Goal: Task Accomplishment & Management: Manage account settings

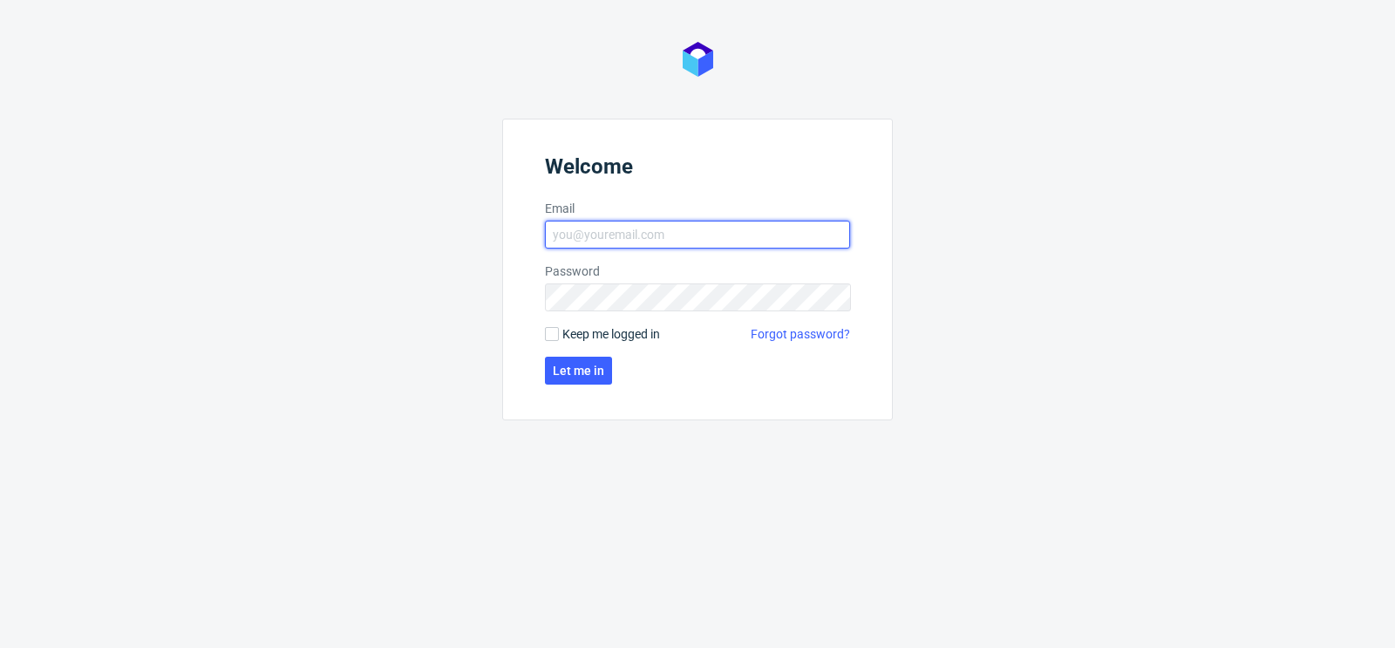
type input "[PERSON_NAME][EMAIL_ADDRESS][DOMAIN_NAME]"
click at [626, 332] on span "Keep me logged in" at bounding box center [611, 333] width 98 height 17
click at [559, 332] on input "Keep me logged in" at bounding box center [552, 334] width 14 height 14
checkbox input "true"
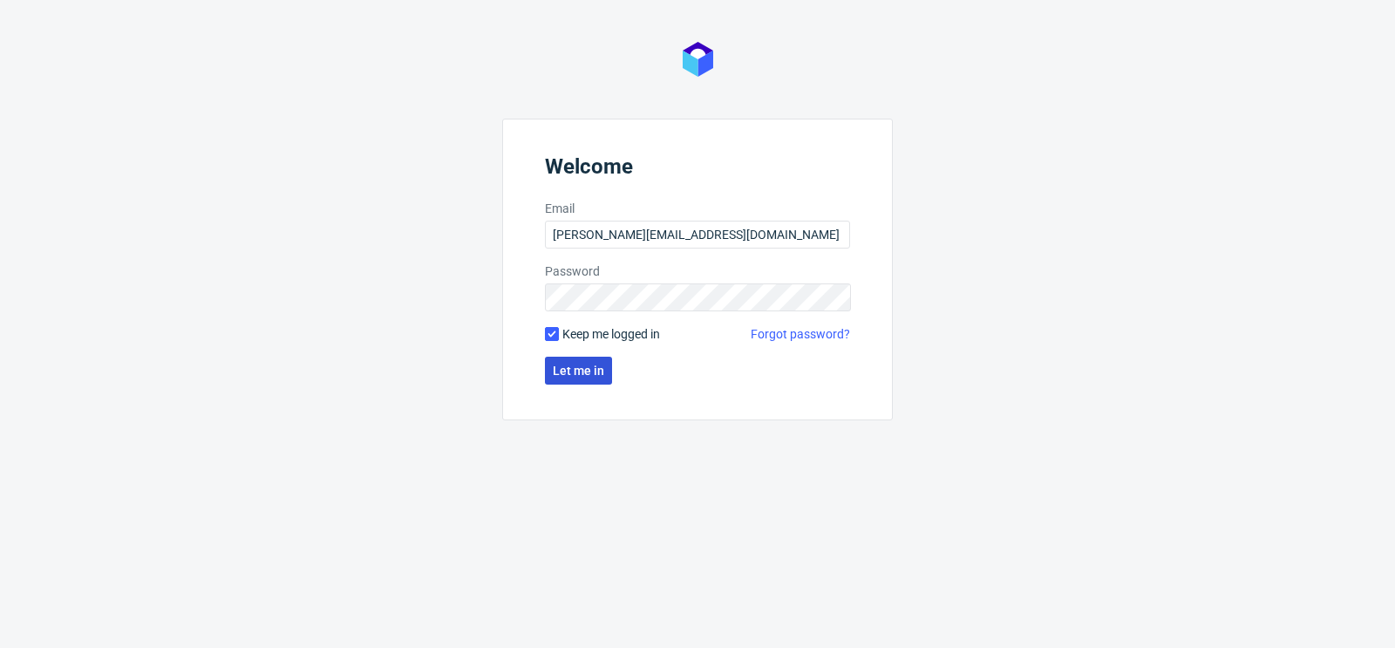
click at [593, 367] on span "Let me in" at bounding box center [578, 370] width 51 height 12
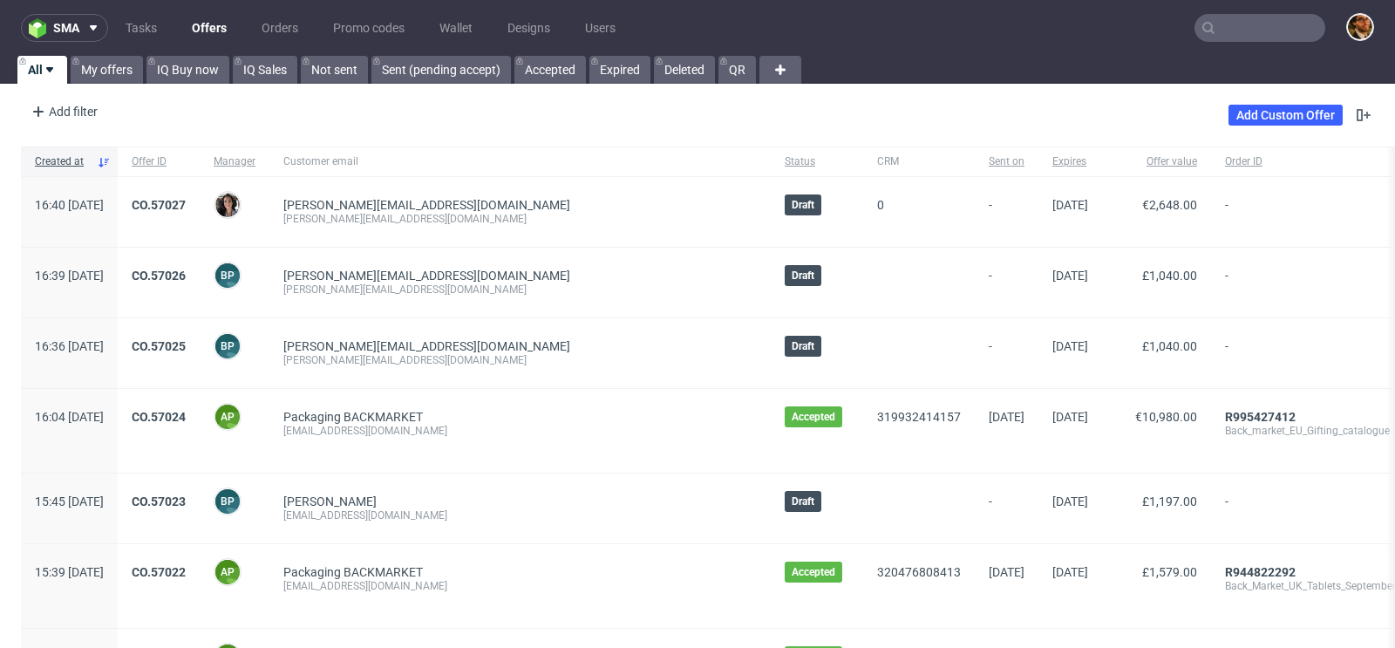
click at [1222, 25] on input "text" at bounding box center [1259, 28] width 131 height 28
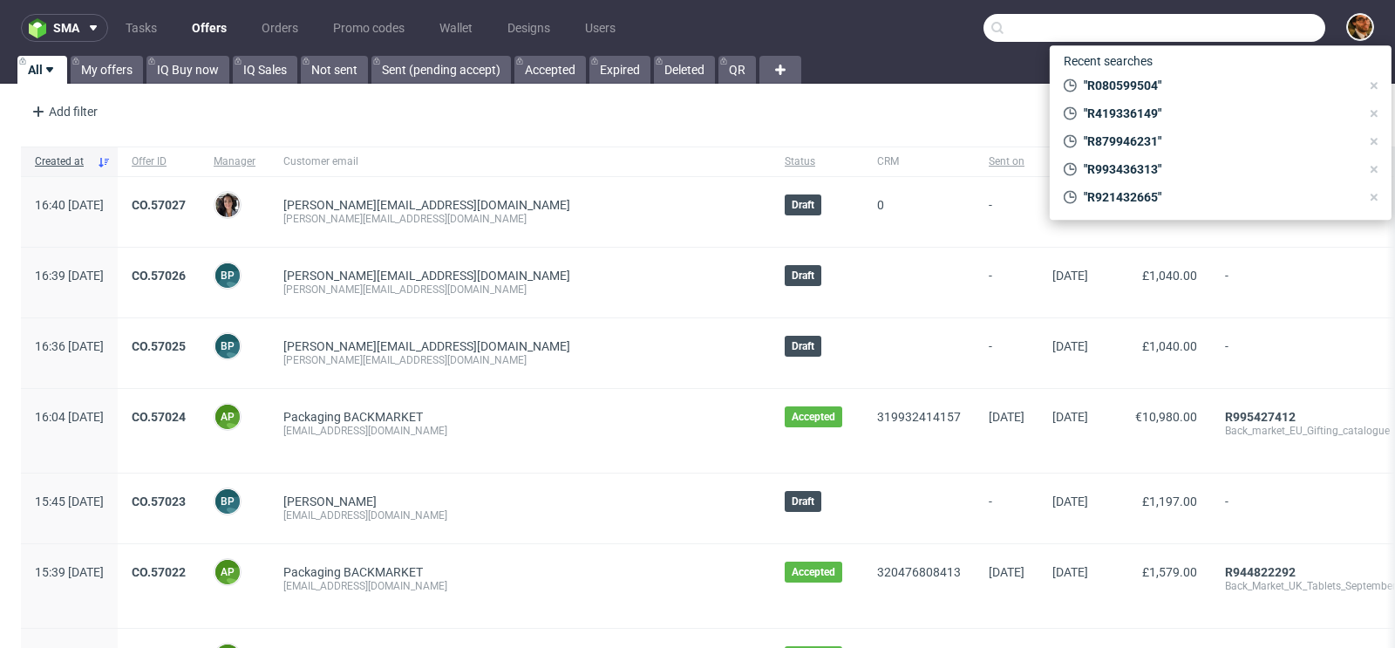
paste input "R355487727"
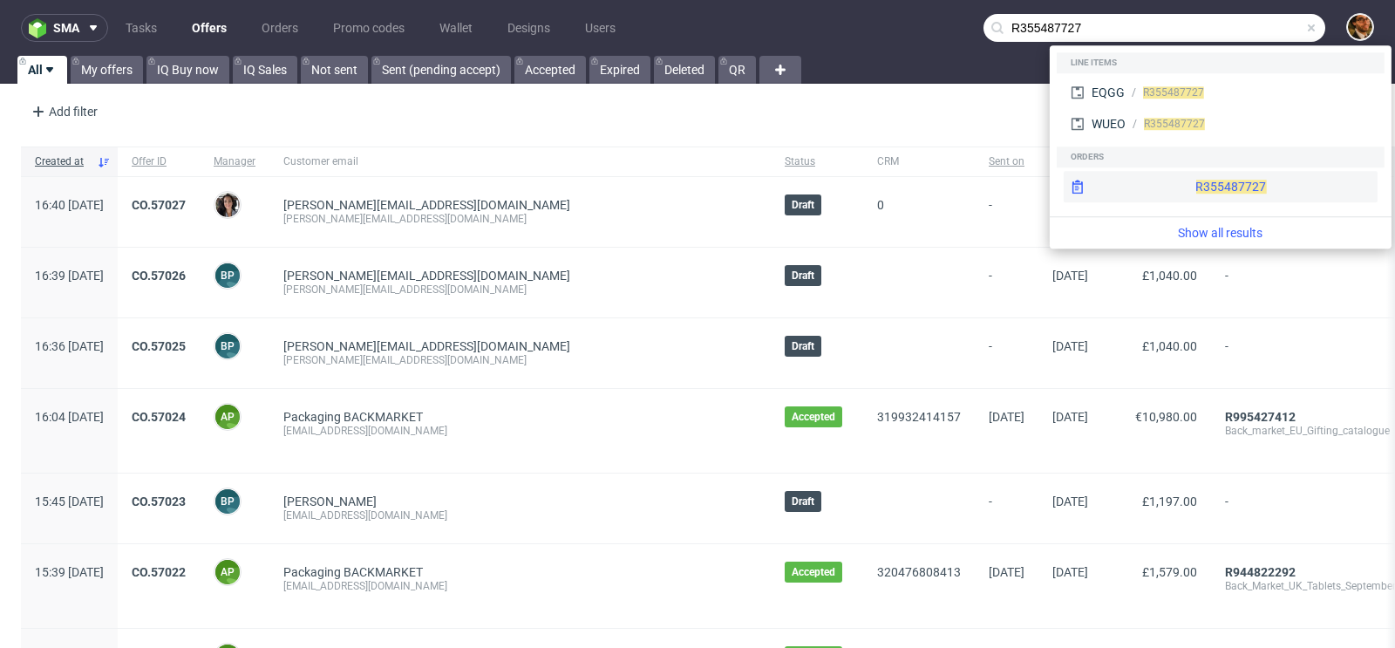
type input "R355487727"
click at [1191, 179] on div "R355487727" at bounding box center [1220, 186] width 314 height 31
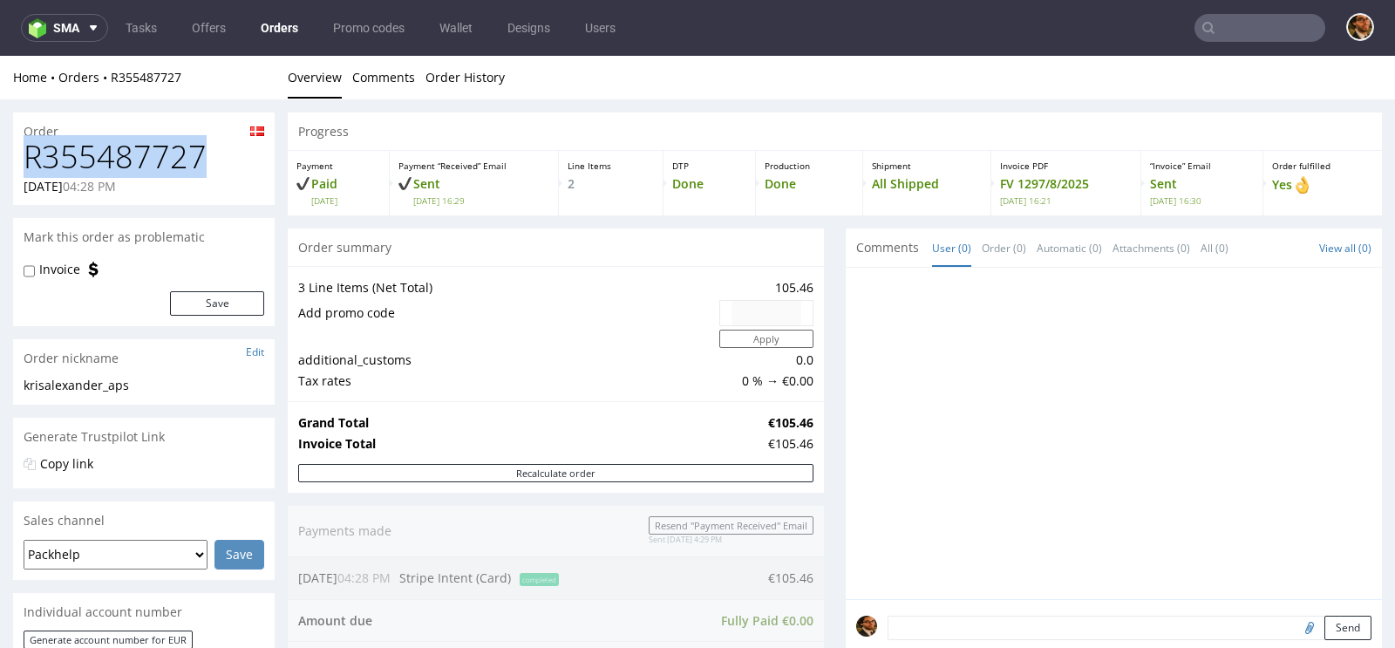
drag, startPoint x: 200, startPoint y: 155, endPoint x: 29, endPoint y: 161, distance: 171.0
click at [29, 161] on h1 "R355487727" at bounding box center [144, 156] width 241 height 35
copy h1 "R355487727"
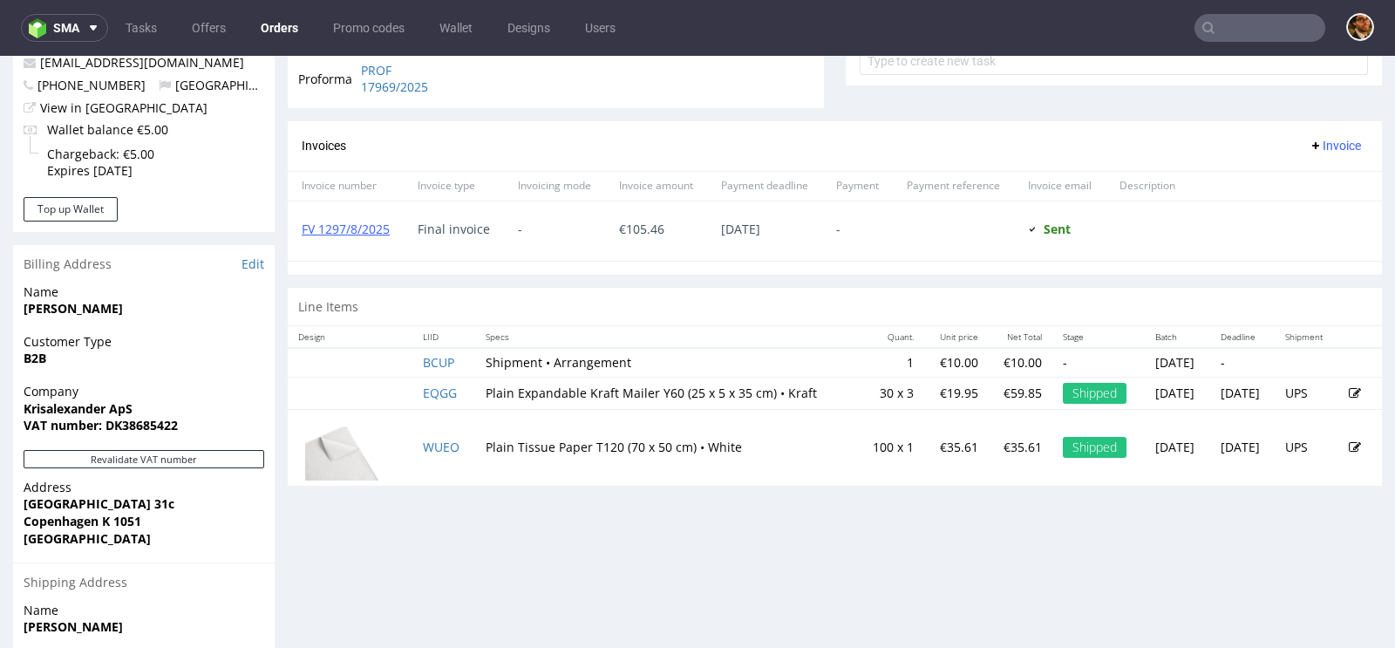
scroll to position [874, 0]
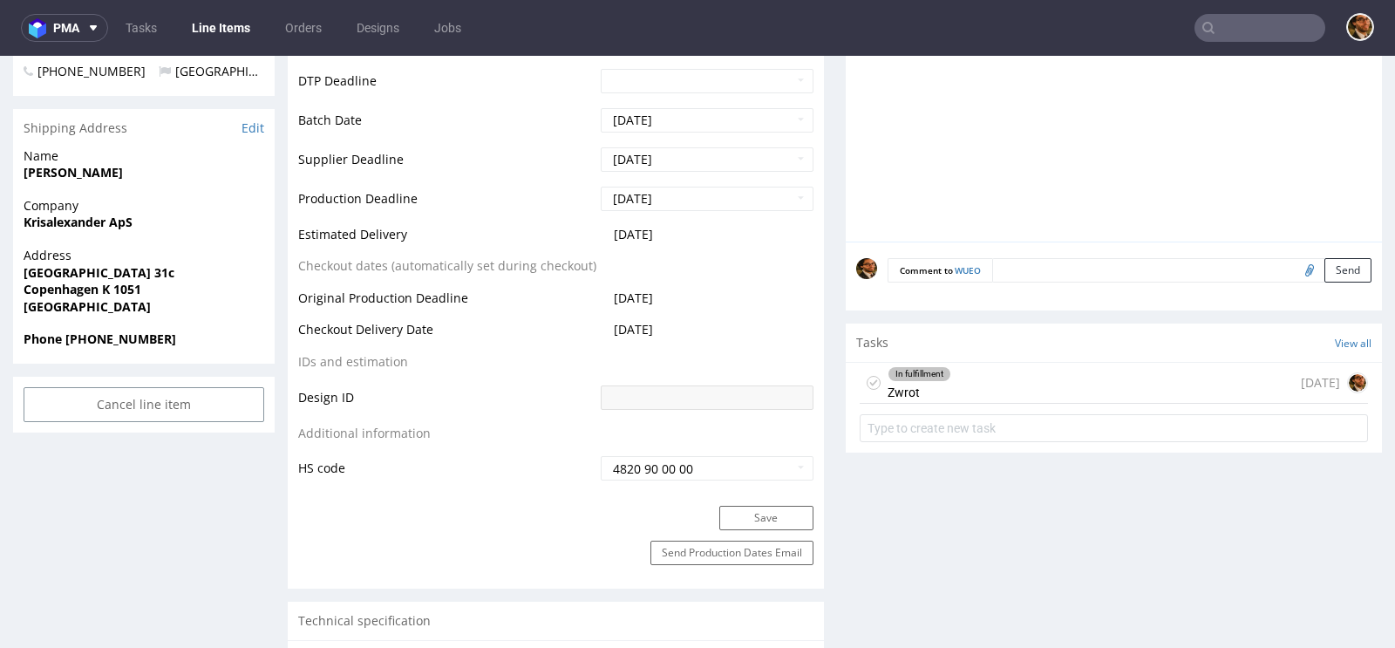
scroll to position [737, 0]
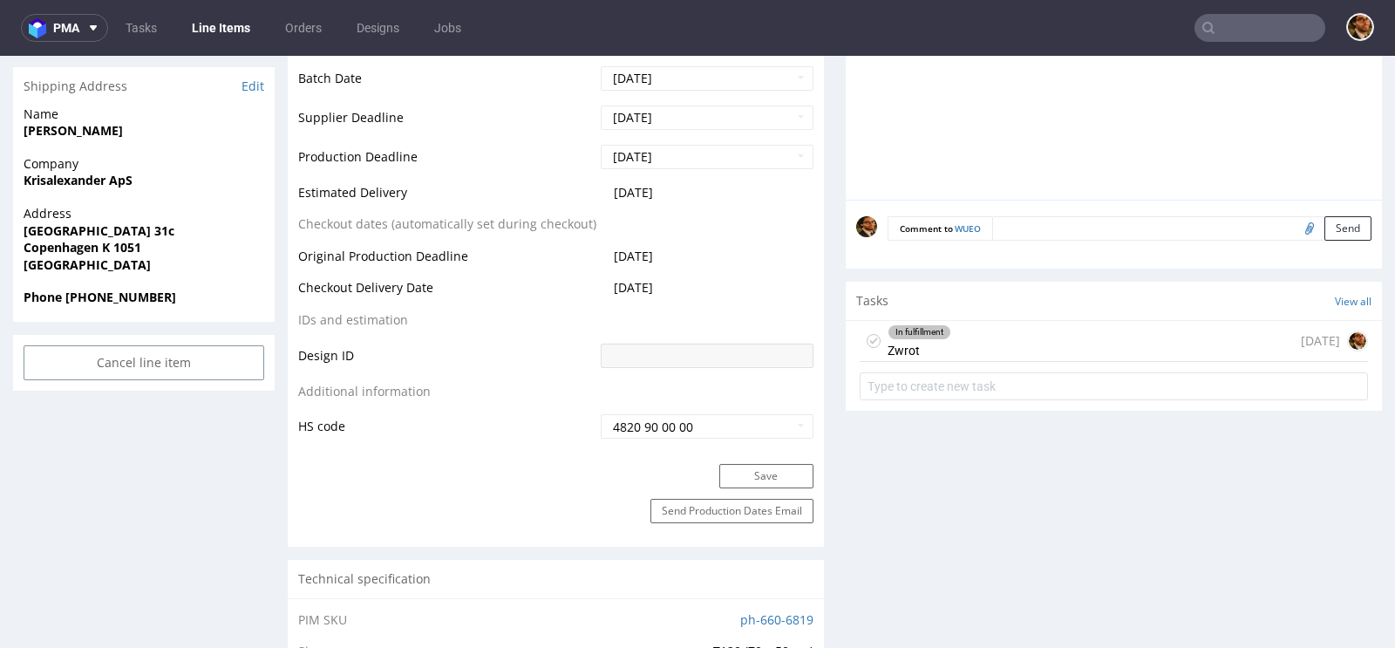
click at [959, 327] on div "In fulfillment Zwrot 9 days ago" at bounding box center [1113, 341] width 508 height 41
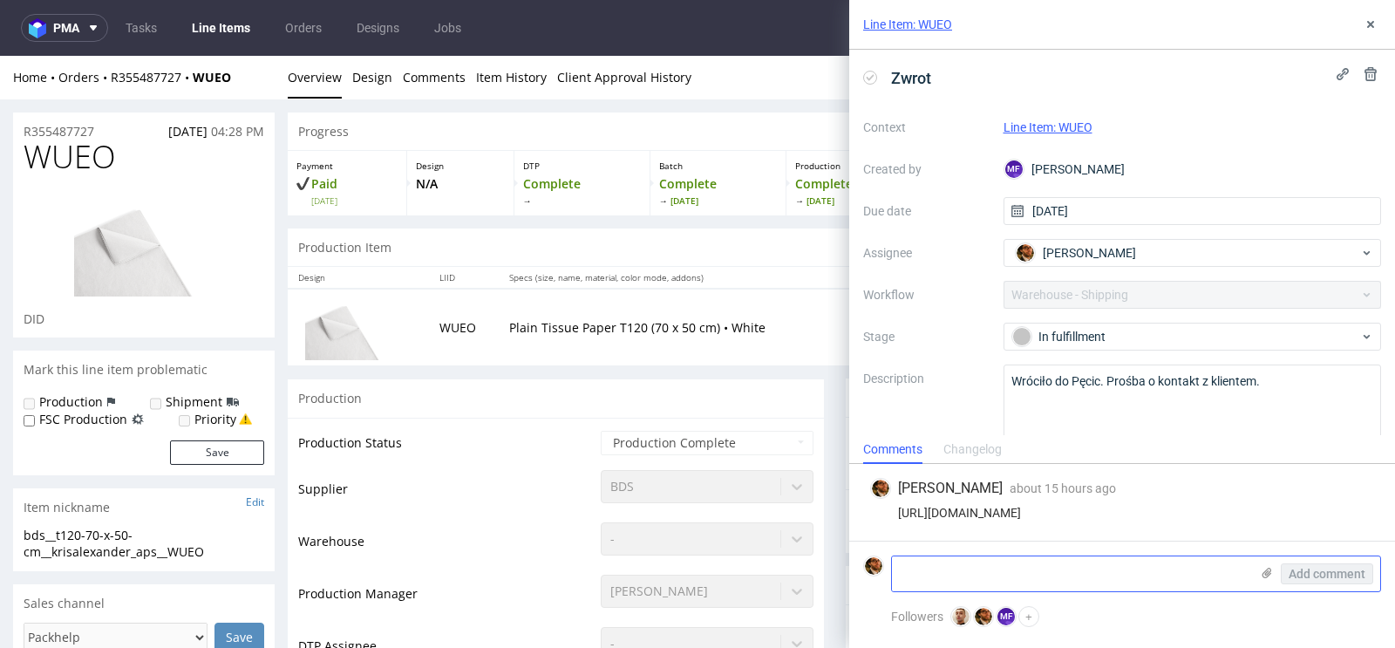
click at [938, 573] on textarea at bounding box center [1070, 573] width 357 height 35
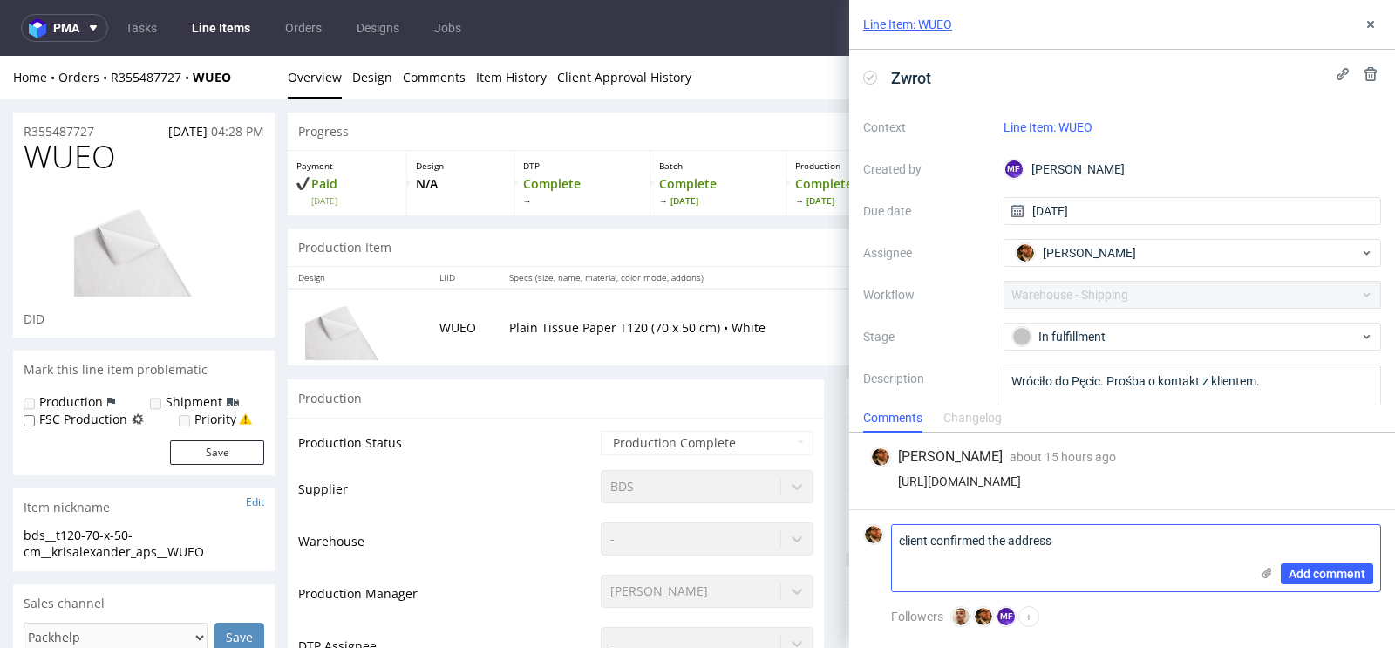
paste textarea "Holtermann Kristoffer Krisalexander ApS Nyhavn 31c Copenhagen K 1051 Denmark Ph…"
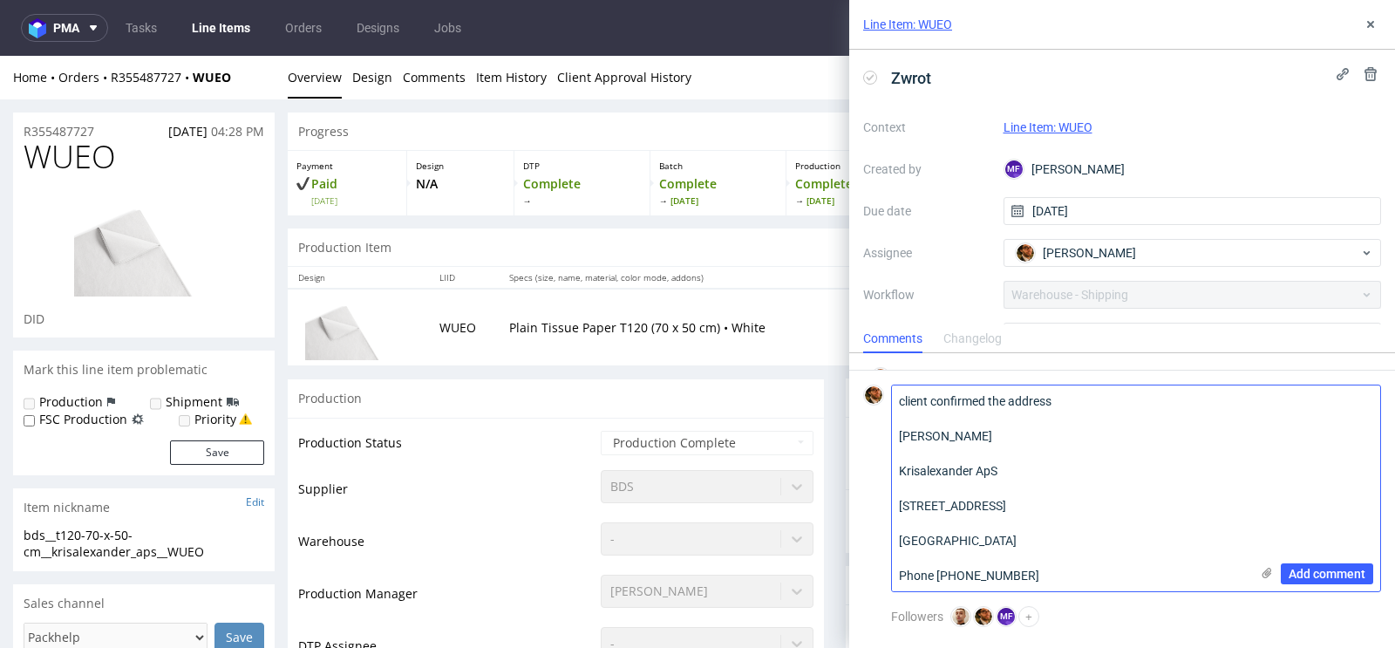
click at [896, 572] on textarea "client confirmed the address Holtermann Kristoffer Krisalexander ApS Nyhavn 31c…" at bounding box center [1070, 488] width 357 height 206
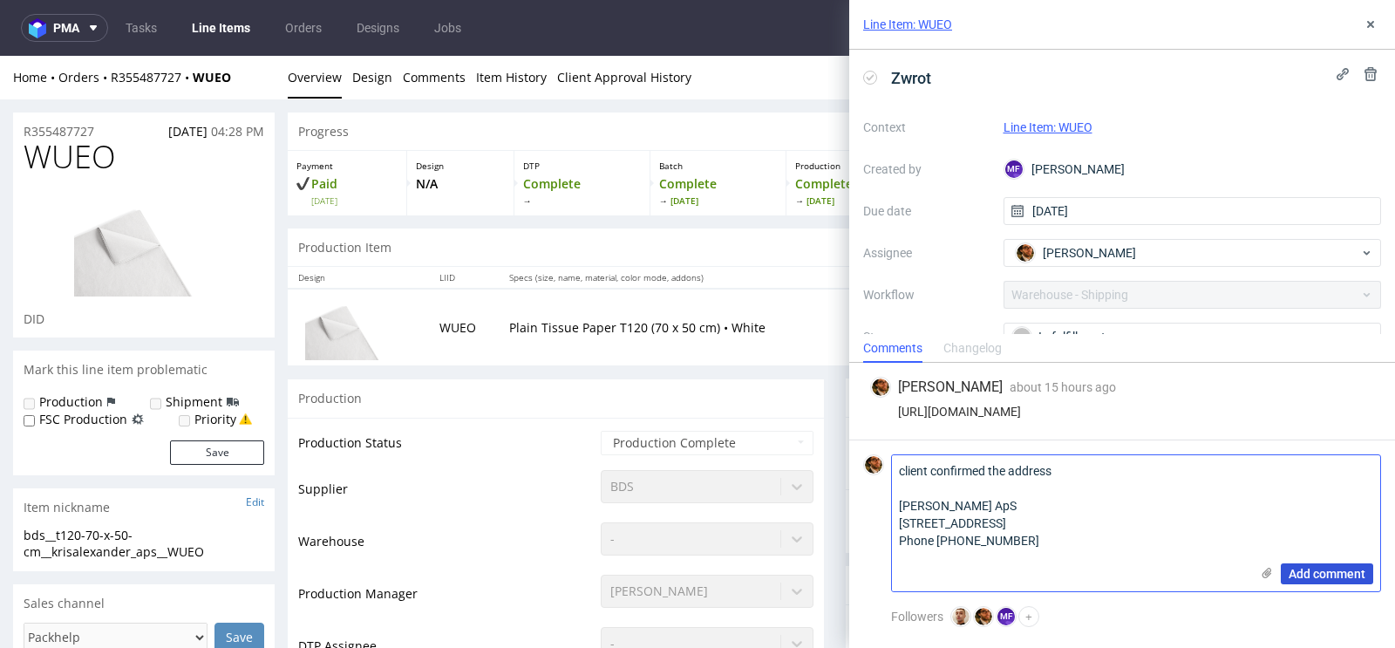
type textarea "client confirmed the address Holtermann Kristoffer Krisalexander ApS Nyhavn 31c…"
click at [1332, 575] on span "Add comment" at bounding box center [1326, 573] width 77 height 12
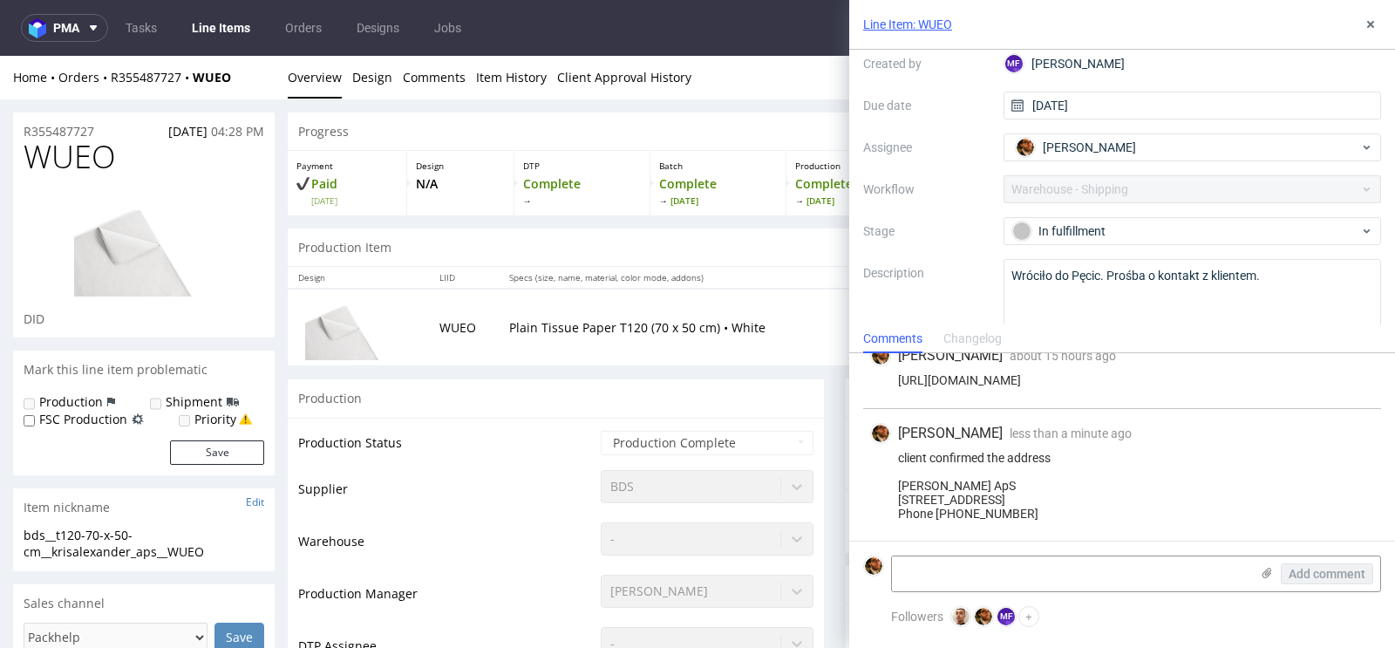
scroll to position [107, 0]
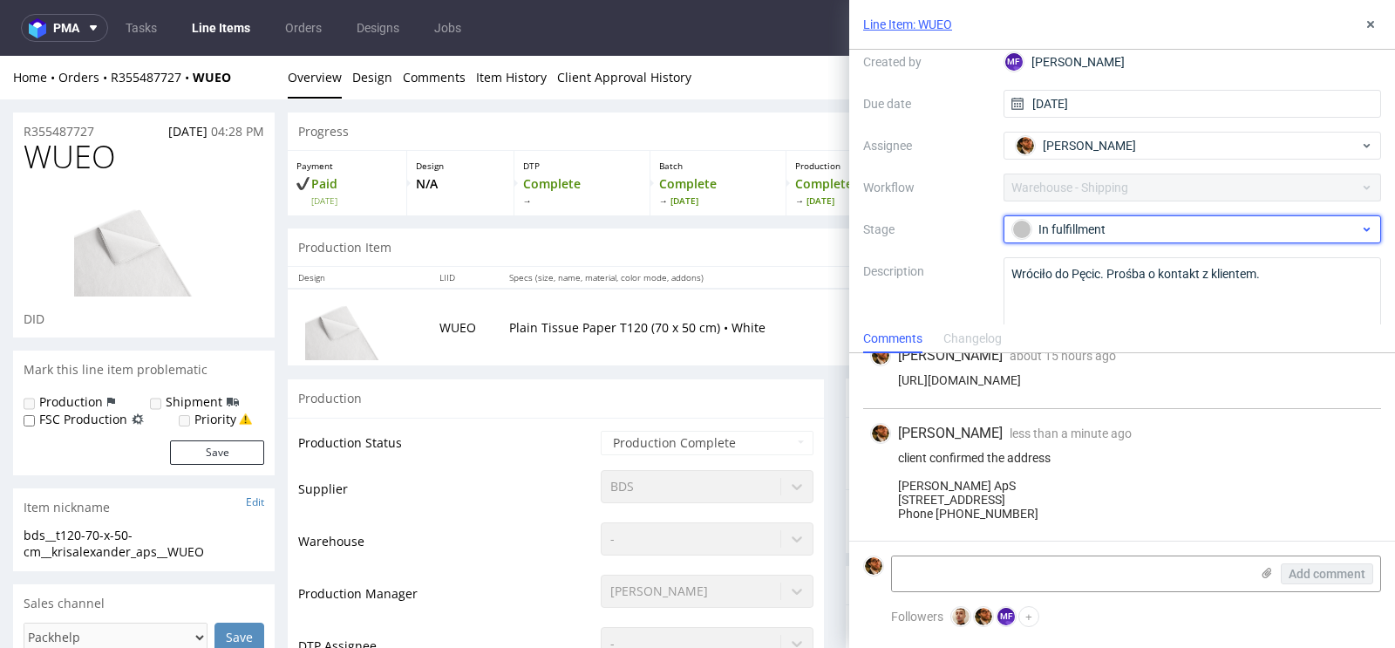
click at [1183, 238] on div "In fulfillment" at bounding box center [1192, 229] width 378 height 28
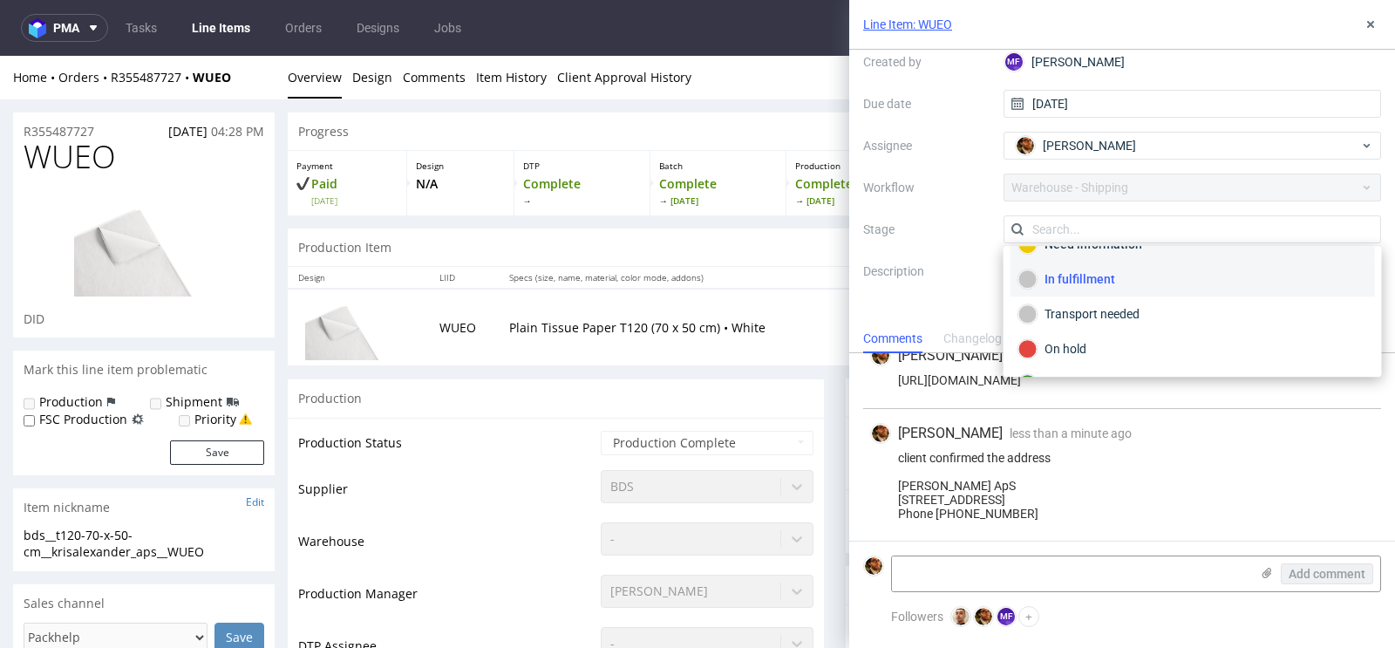
scroll to position [87, 0]
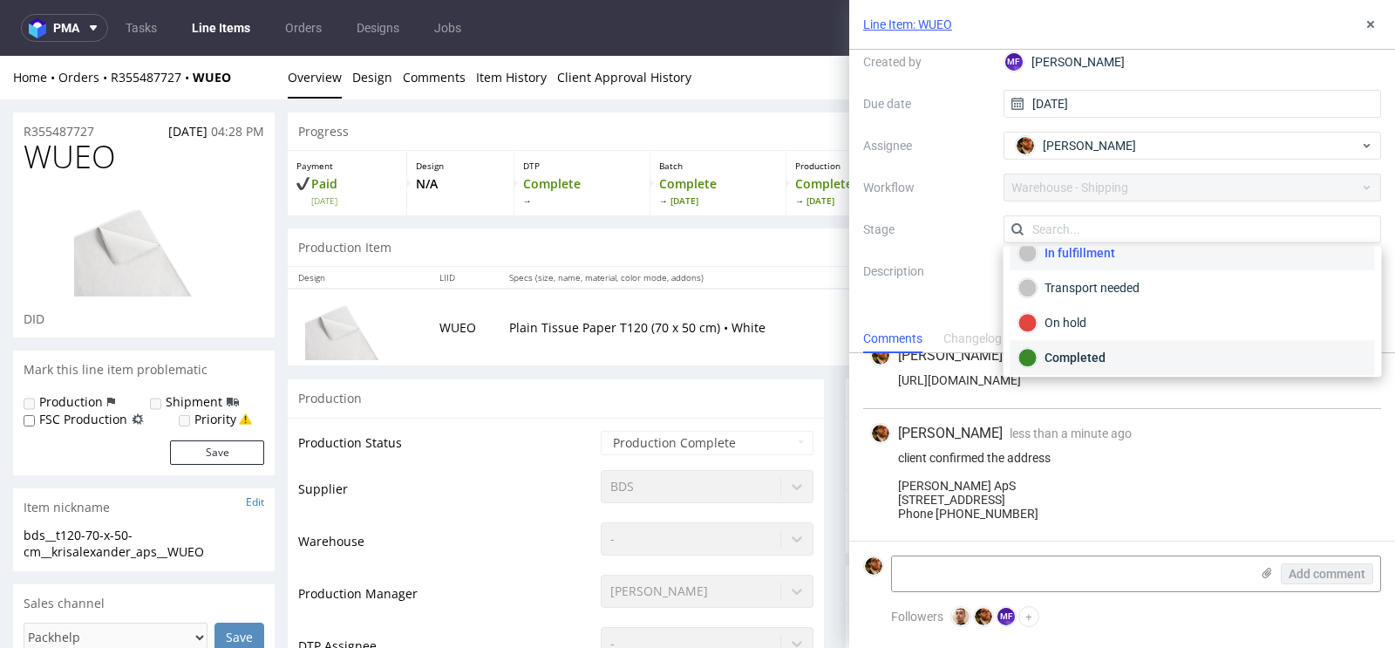
click at [1084, 348] on div "Completed" at bounding box center [1192, 357] width 349 height 19
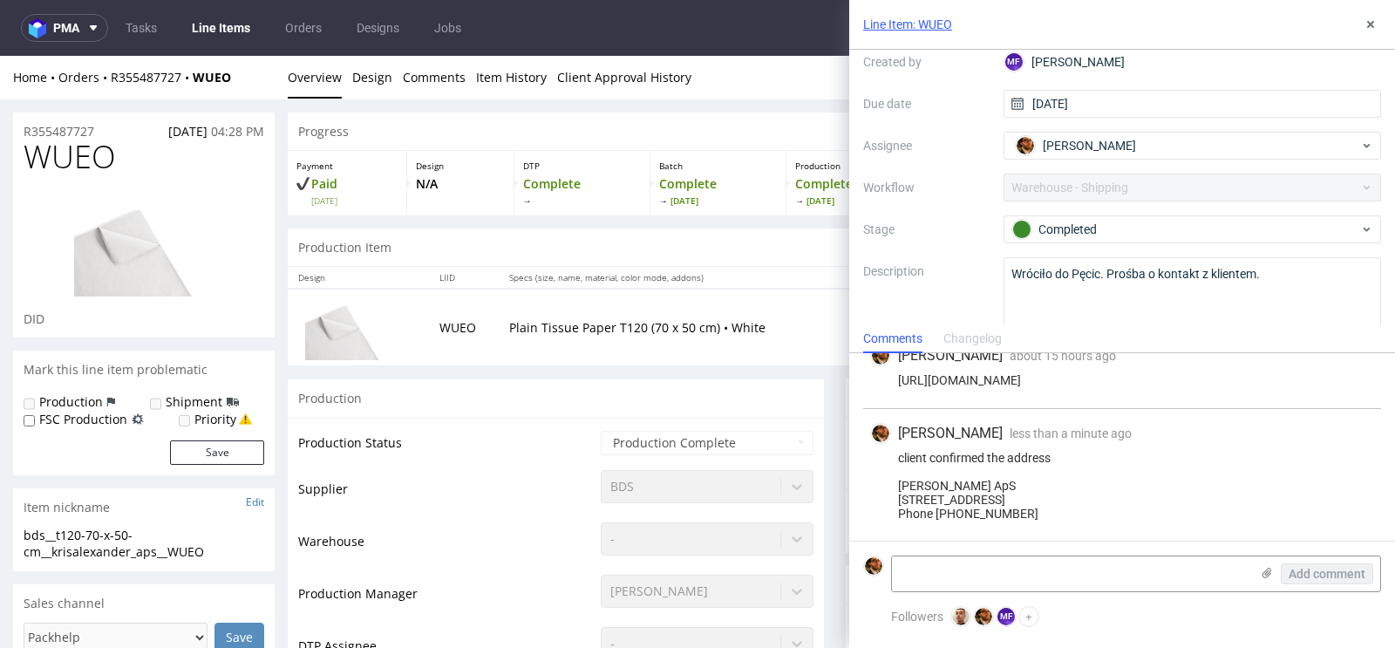
click at [801, 241] on div "Production Item Edit In Order" at bounding box center [835, 247] width 1094 height 38
click at [797, 262] on div "Production Item Edit In Order" at bounding box center [835, 247] width 1094 height 38
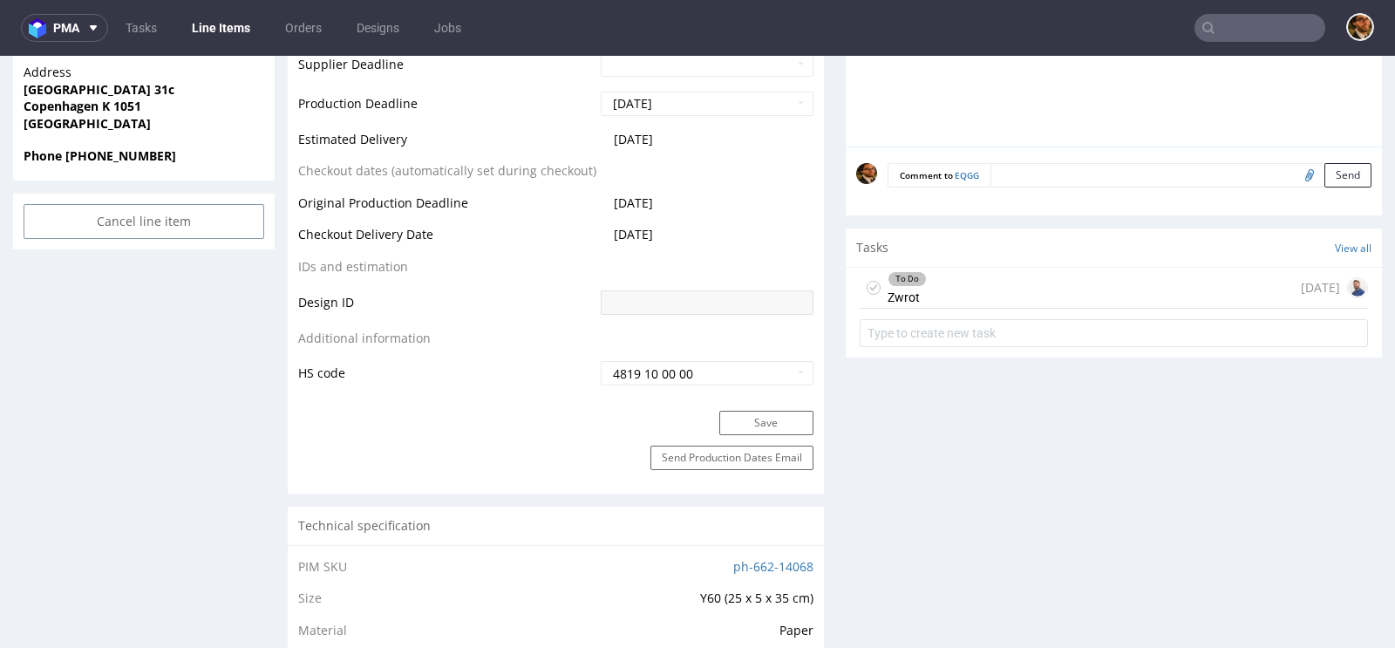
scroll to position [717, 0]
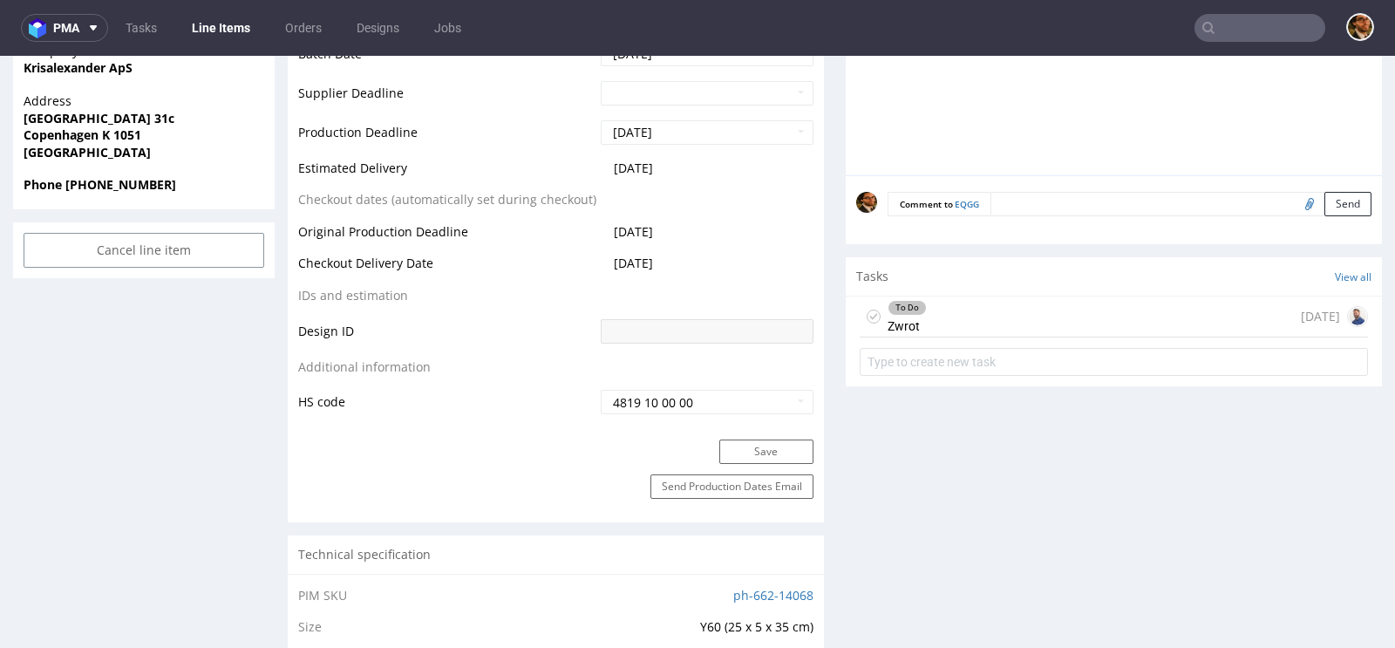
click at [1020, 306] on div "To Do Zwrot 20 days ago" at bounding box center [1113, 316] width 508 height 41
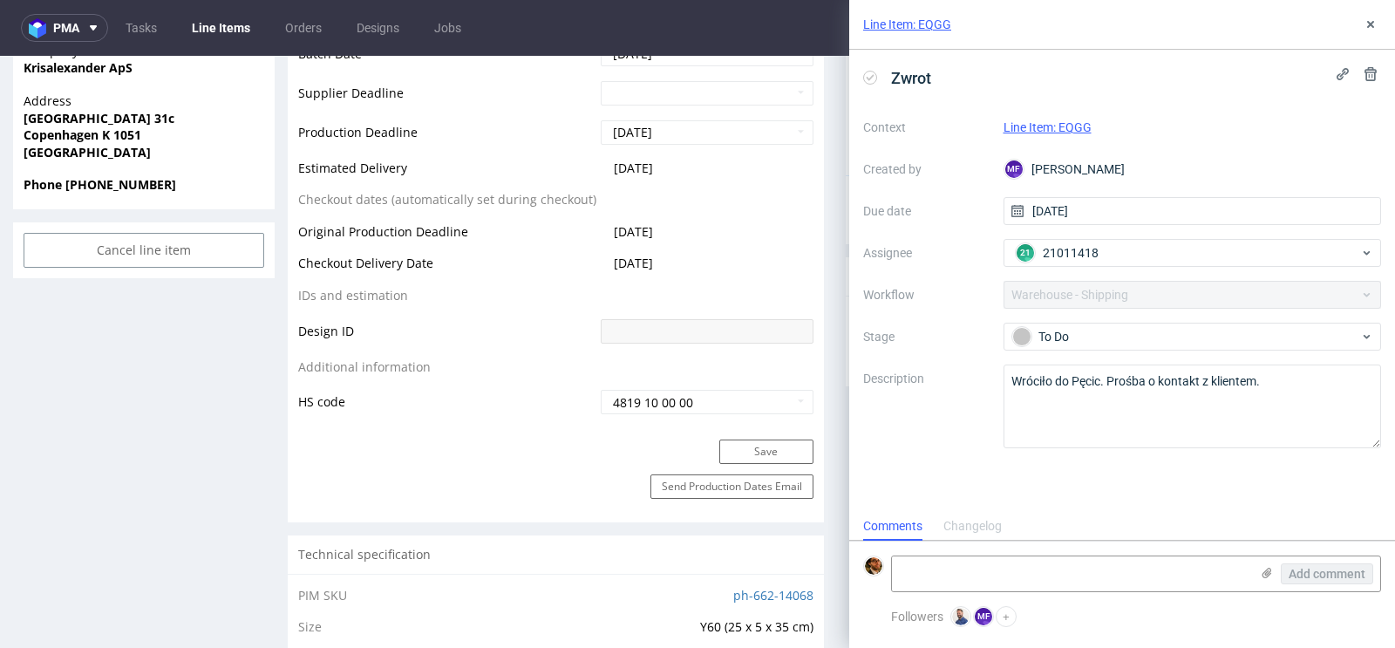
scroll to position [14, 0]
click at [1365, 24] on icon at bounding box center [1370, 24] width 14 height 14
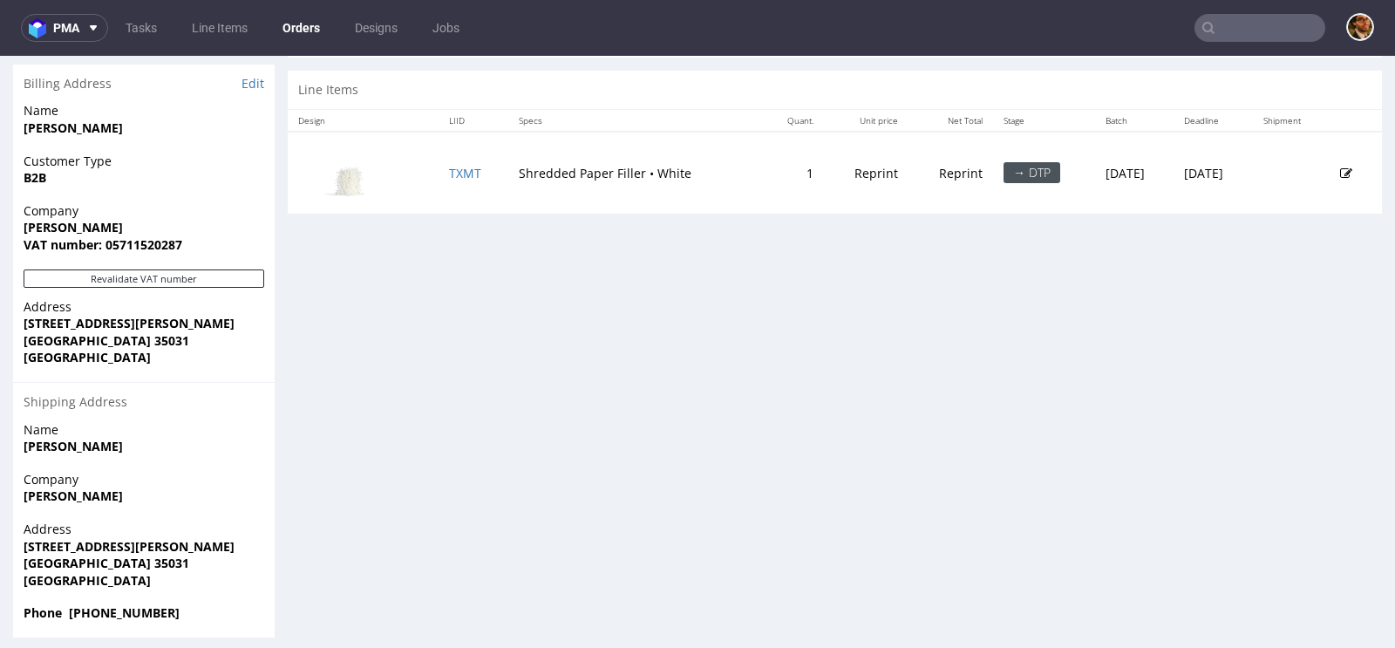
scroll to position [873, 0]
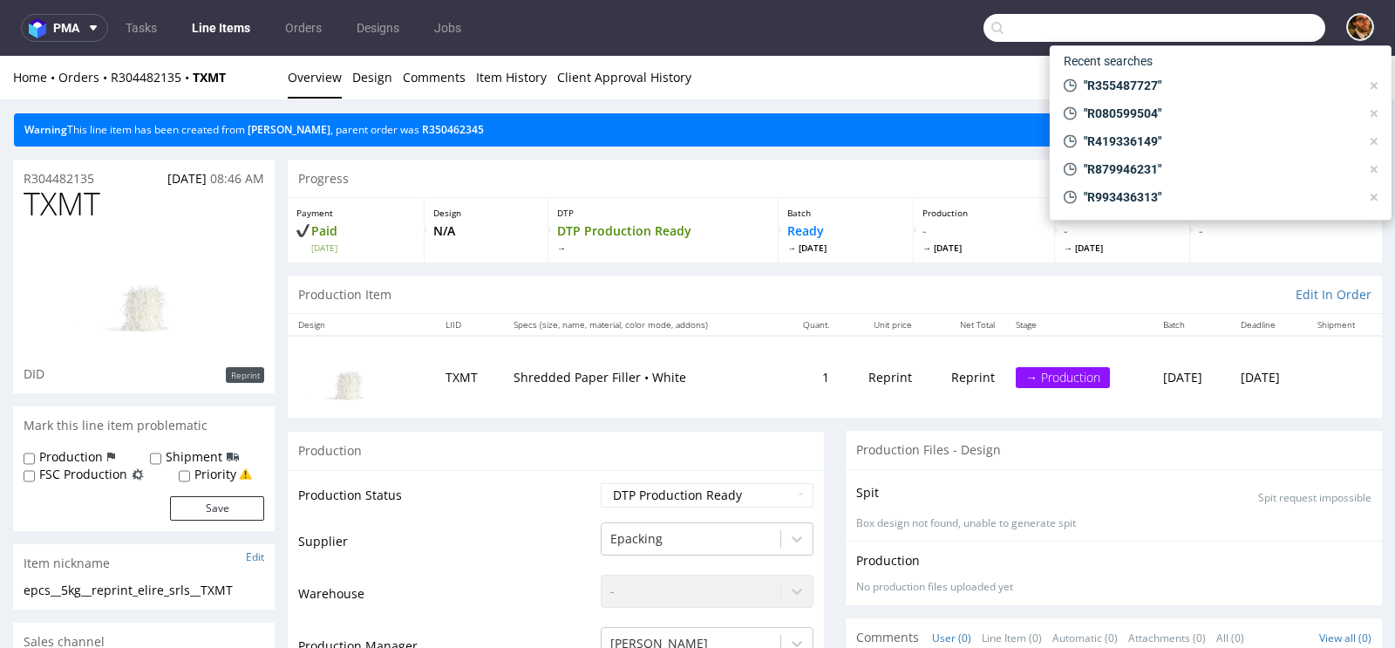
click at [1221, 26] on input "text" at bounding box center [1154, 28] width 342 height 28
paste input "R715056719"
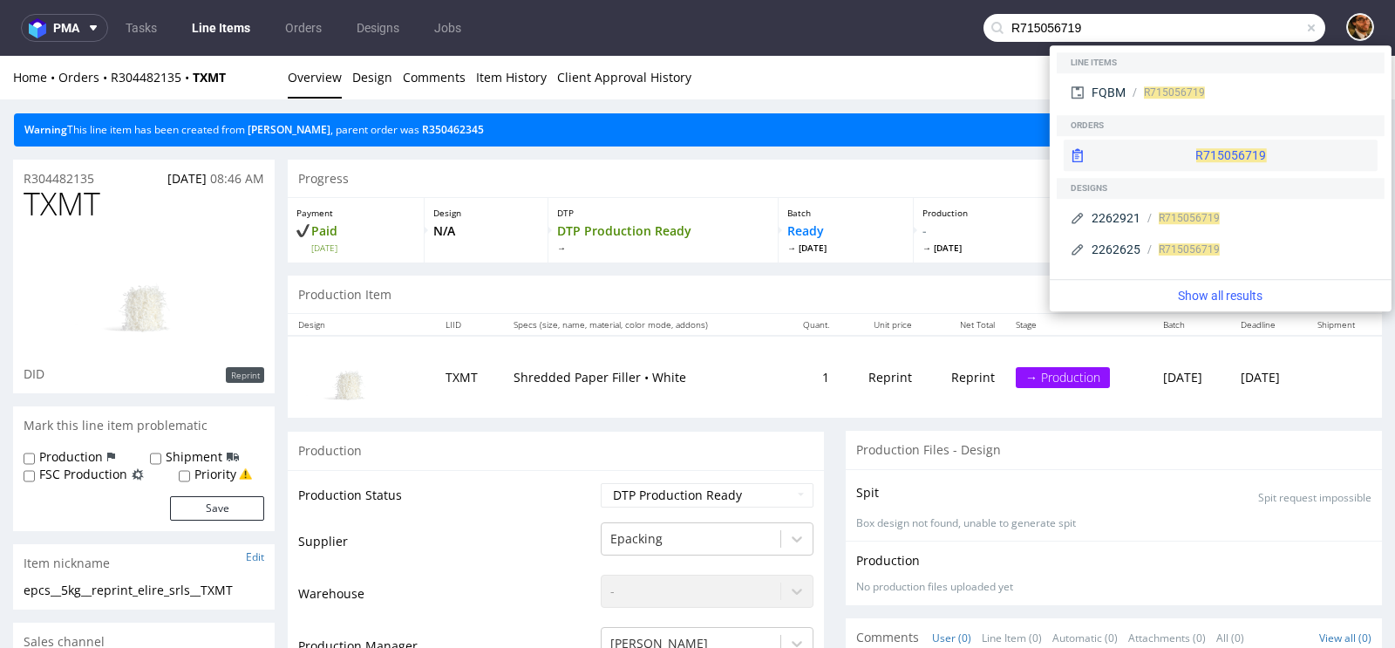
type input "R715056719"
click at [1185, 156] on div "R715056719" at bounding box center [1220, 154] width 314 height 31
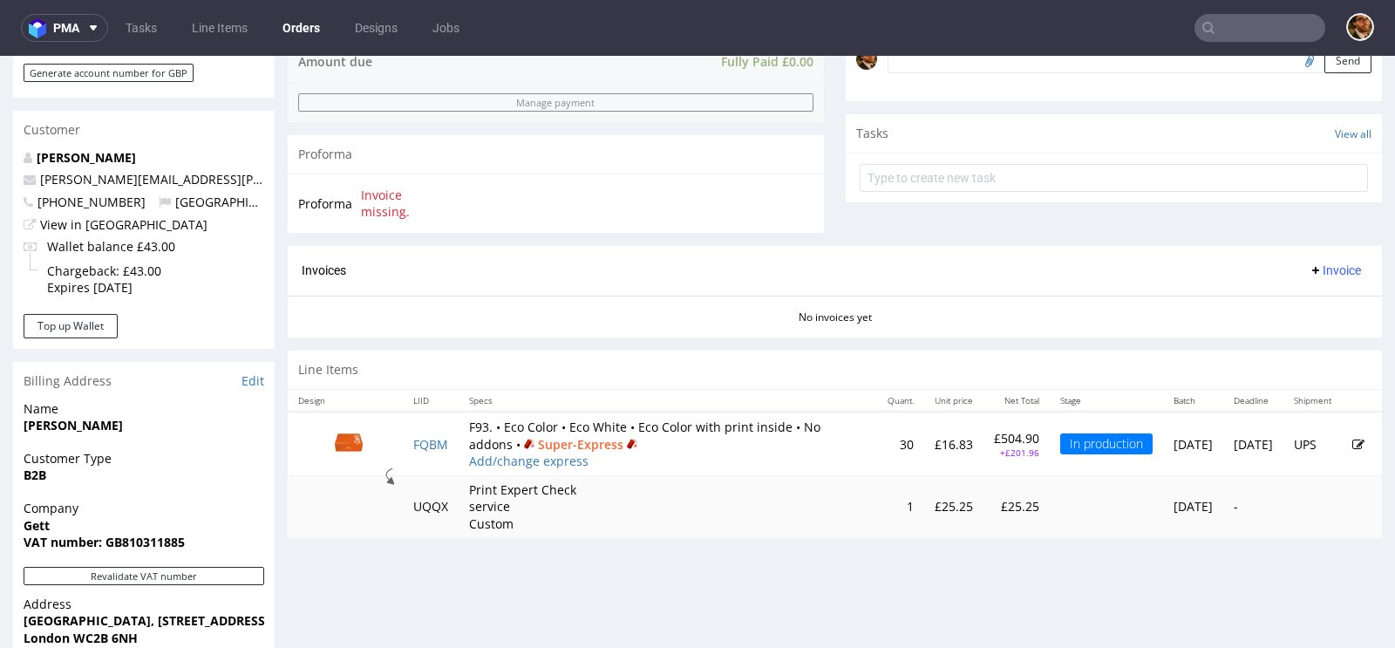
scroll to position [597, 0]
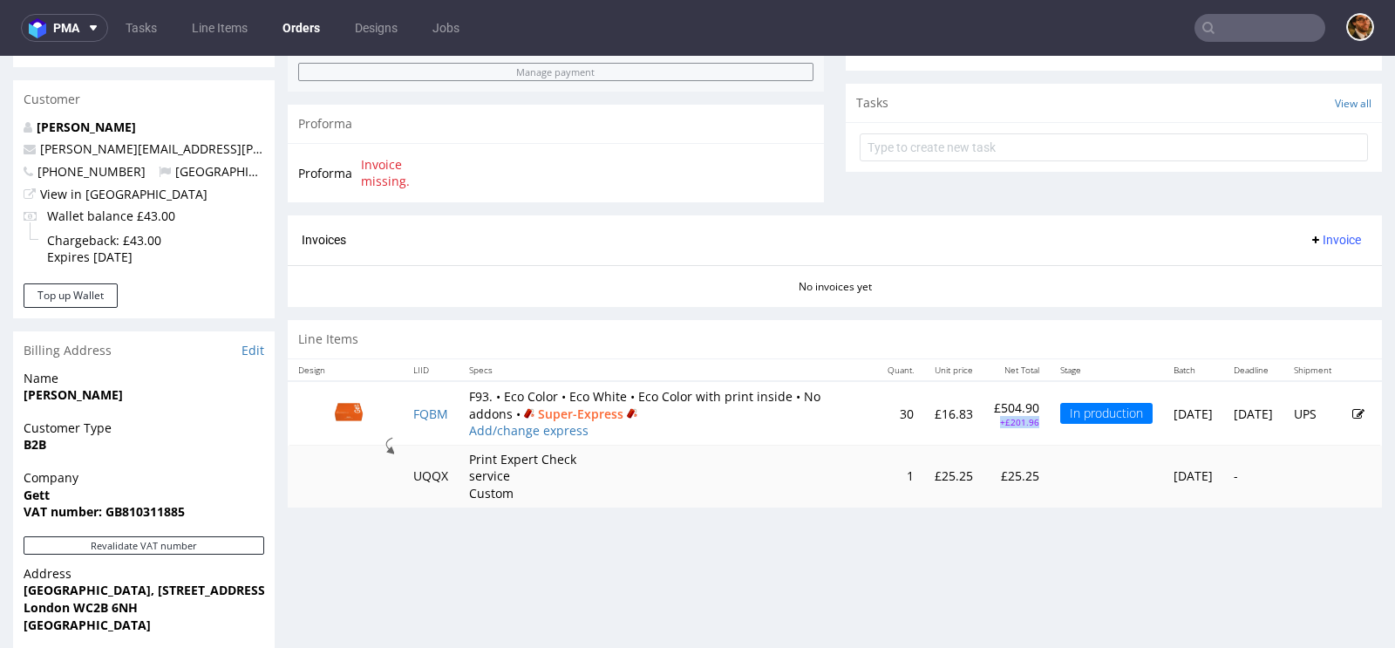
drag, startPoint x: 969, startPoint y: 417, endPoint x: 924, endPoint y: 417, distance: 45.3
click at [983, 417] on td "£504.90 +£201.96" at bounding box center [1016, 413] width 66 height 65
copy p "+£201.96"
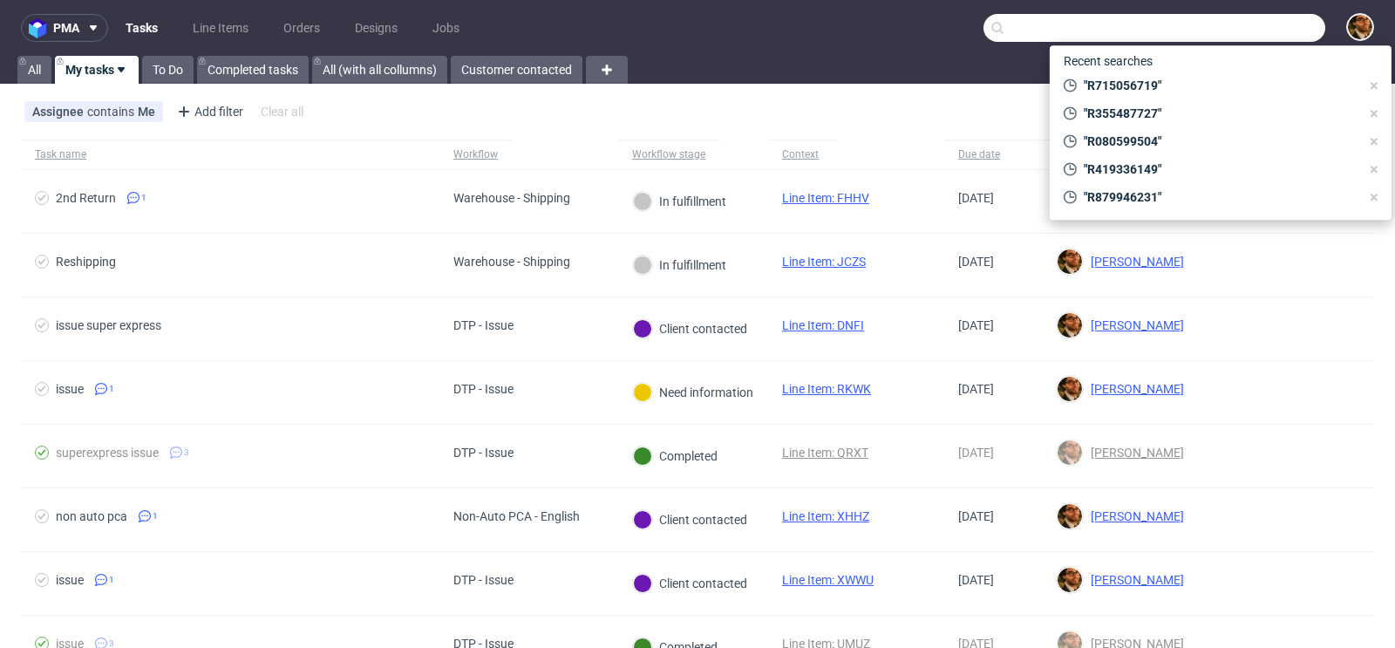
click at [1230, 27] on input "text" at bounding box center [1154, 28] width 342 height 28
paste input "WWANG@HOTMAIL.IT"
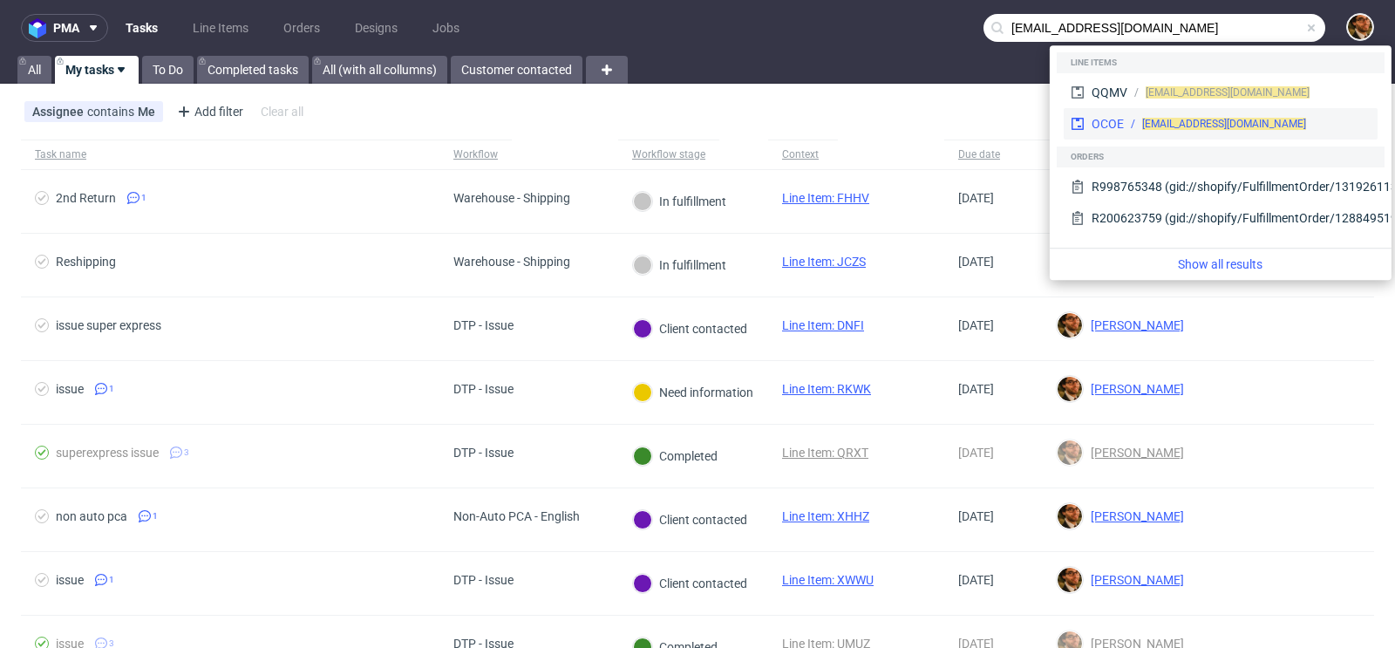
type input "WWANG@HOTMAIL.IT"
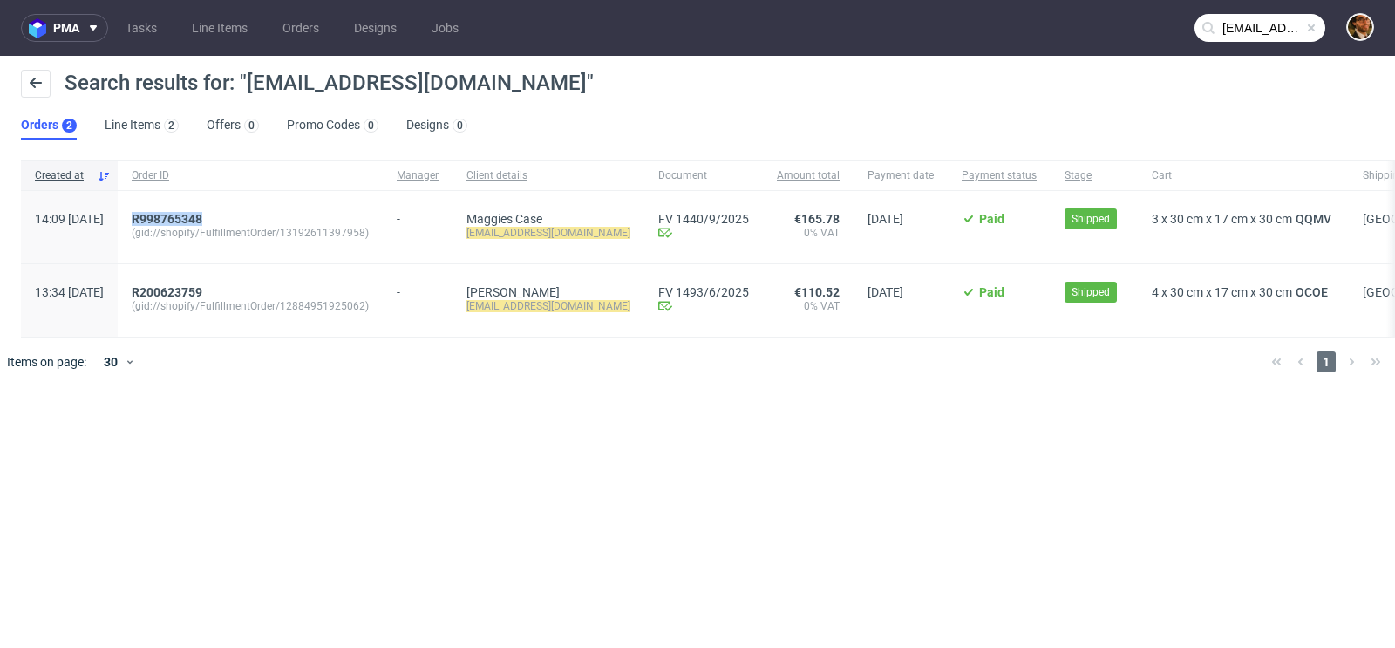
drag, startPoint x: 277, startPoint y: 216, endPoint x: 181, endPoint y: 217, distance: 95.9
click at [181, 217] on div "R998765348 (gid://shopify/FulfillmentOrder/13192611397958)" at bounding box center [250, 227] width 265 height 72
copy span "R998765348"
click at [202, 217] on span "R998765348" at bounding box center [167, 219] width 71 height 14
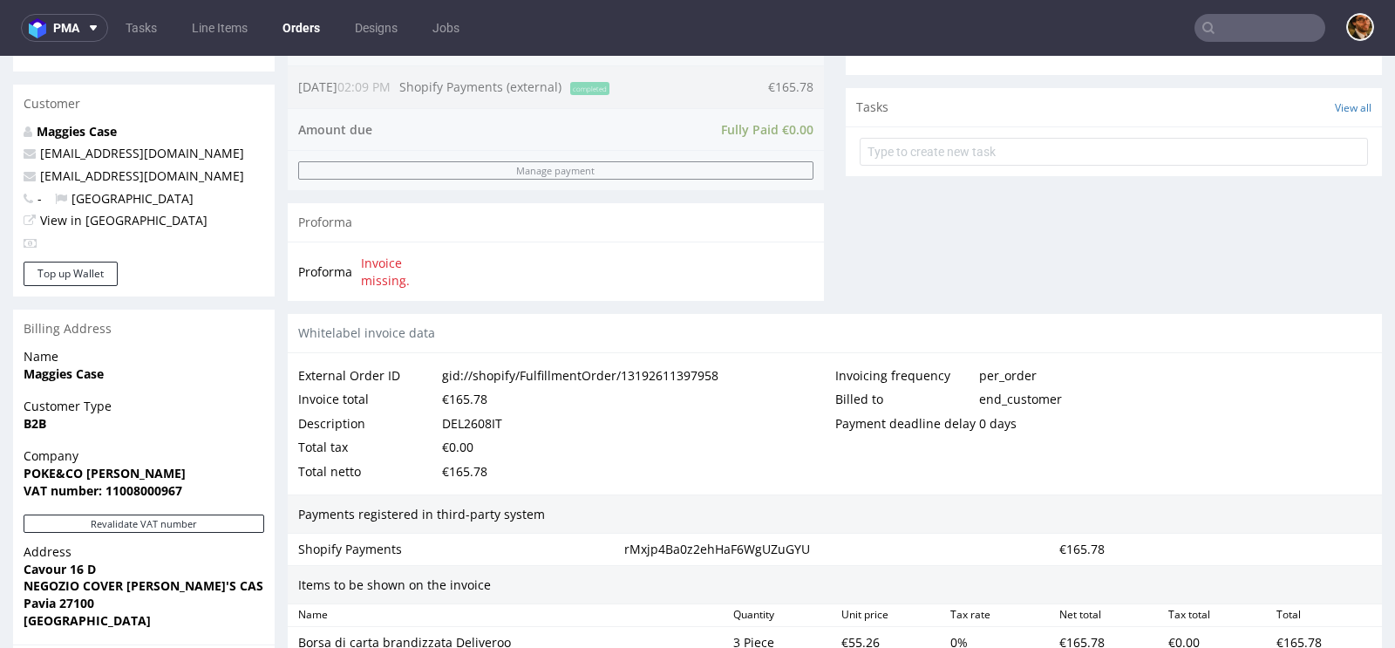
scroll to position [905, 0]
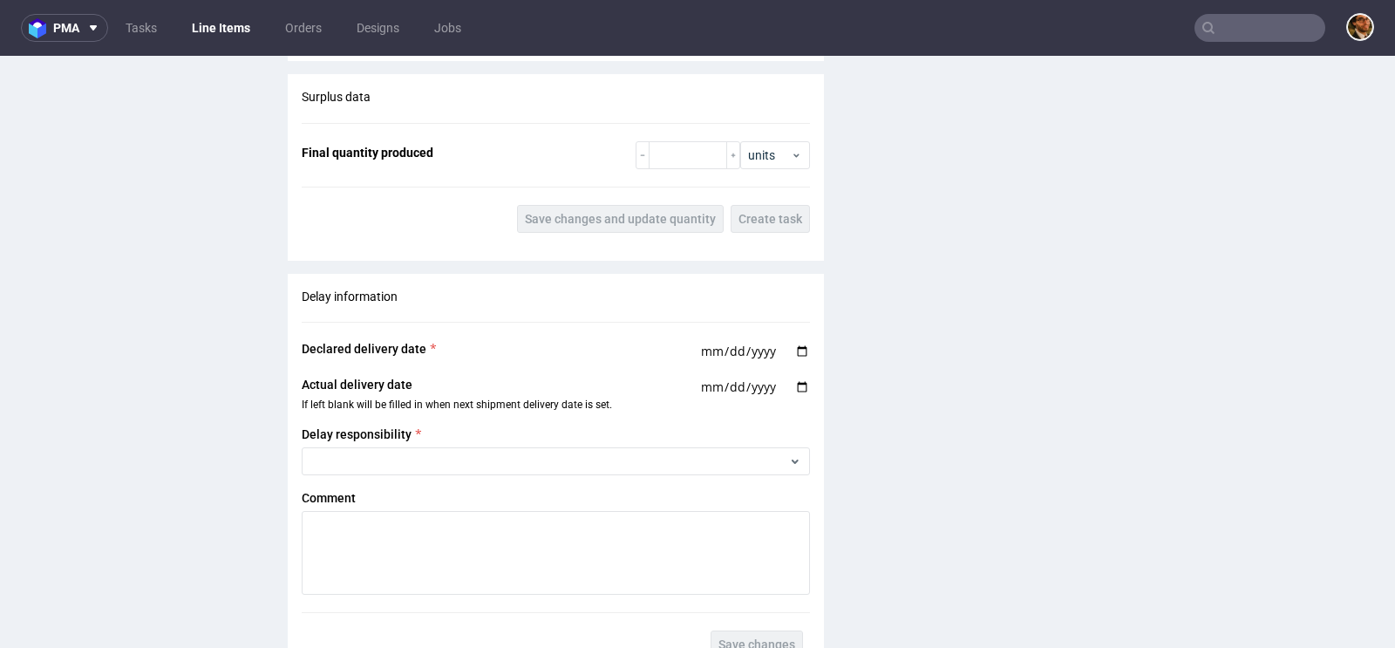
scroll to position [1709, 0]
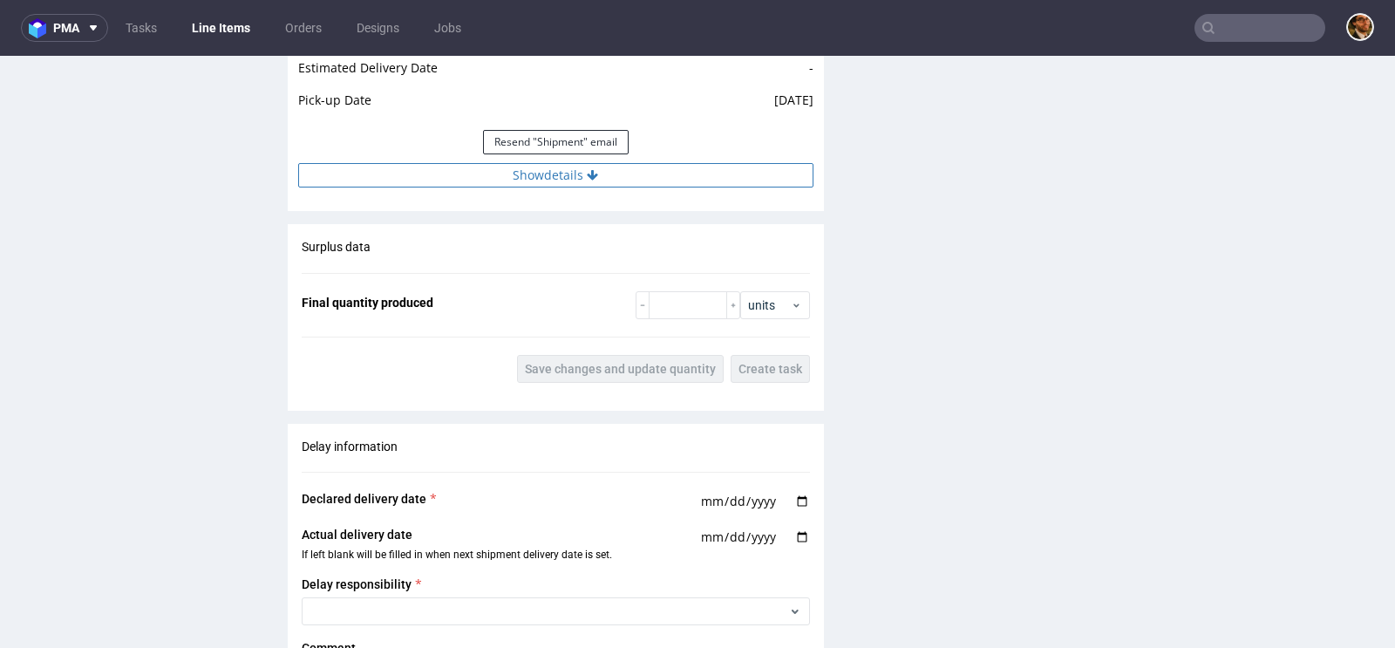
click at [587, 173] on icon at bounding box center [592, 175] width 11 height 12
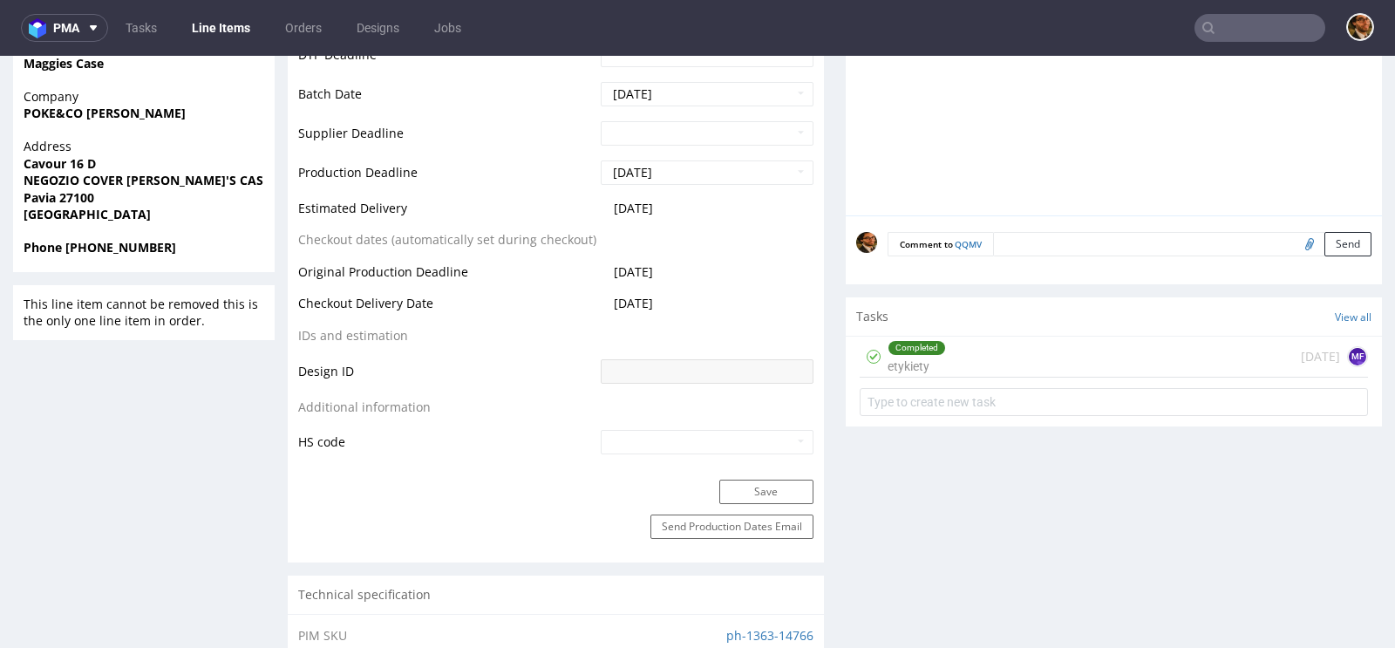
scroll to position [0, 0]
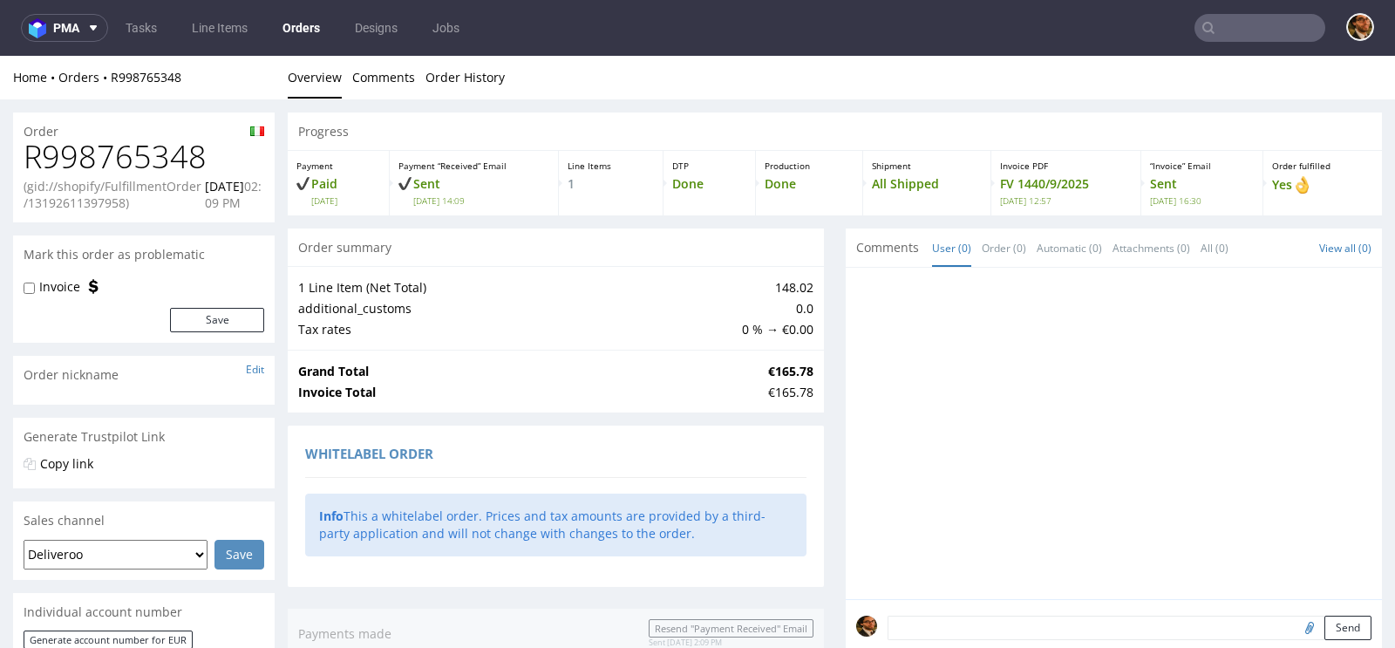
type input "WWANG@HOTMAIL.IT"
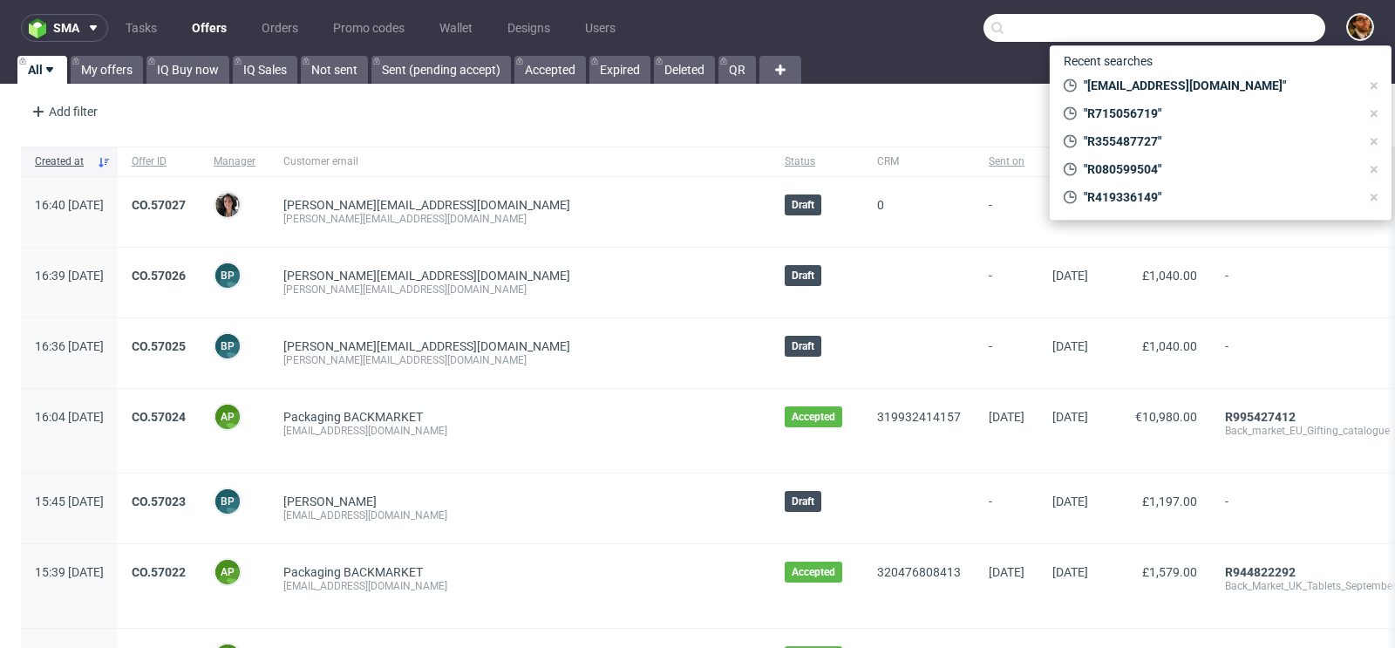
click at [1211, 27] on input "text" at bounding box center [1154, 28] width 342 height 28
paste input "R281953651"
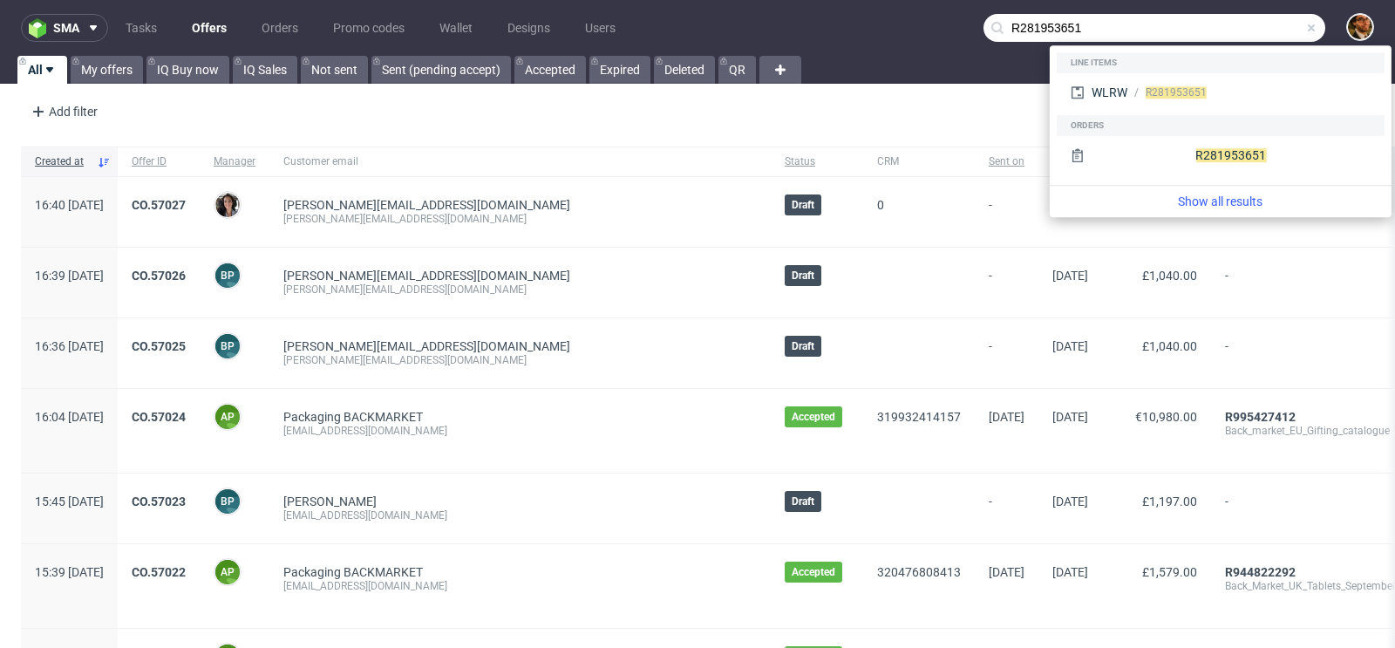
type input "R281953651"
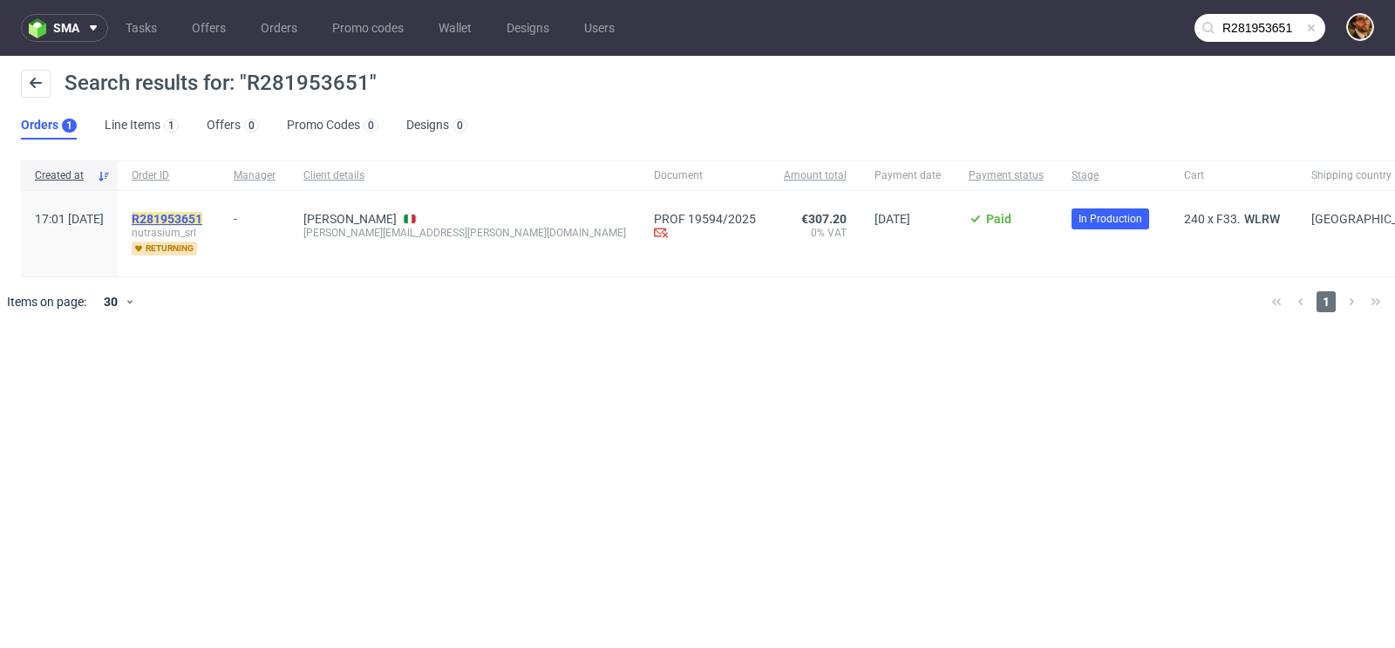
click at [202, 219] on mark "R281953651" at bounding box center [167, 219] width 71 height 14
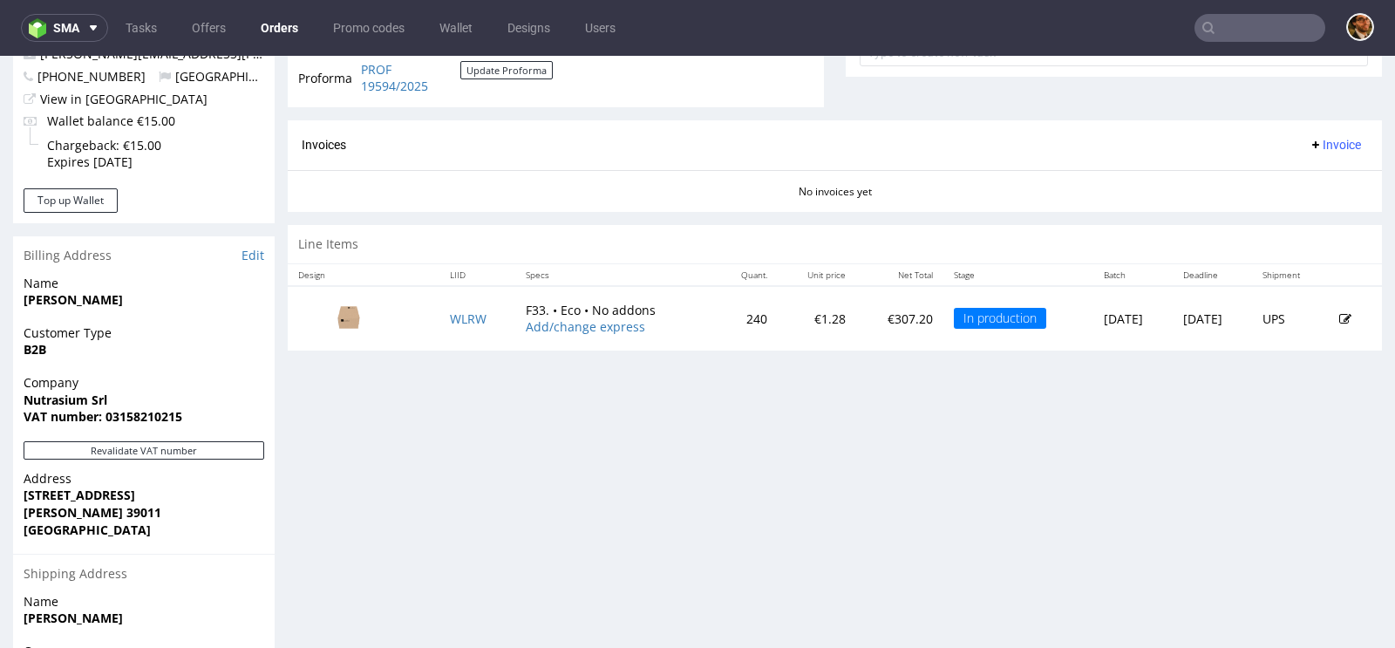
scroll to position [701, 0]
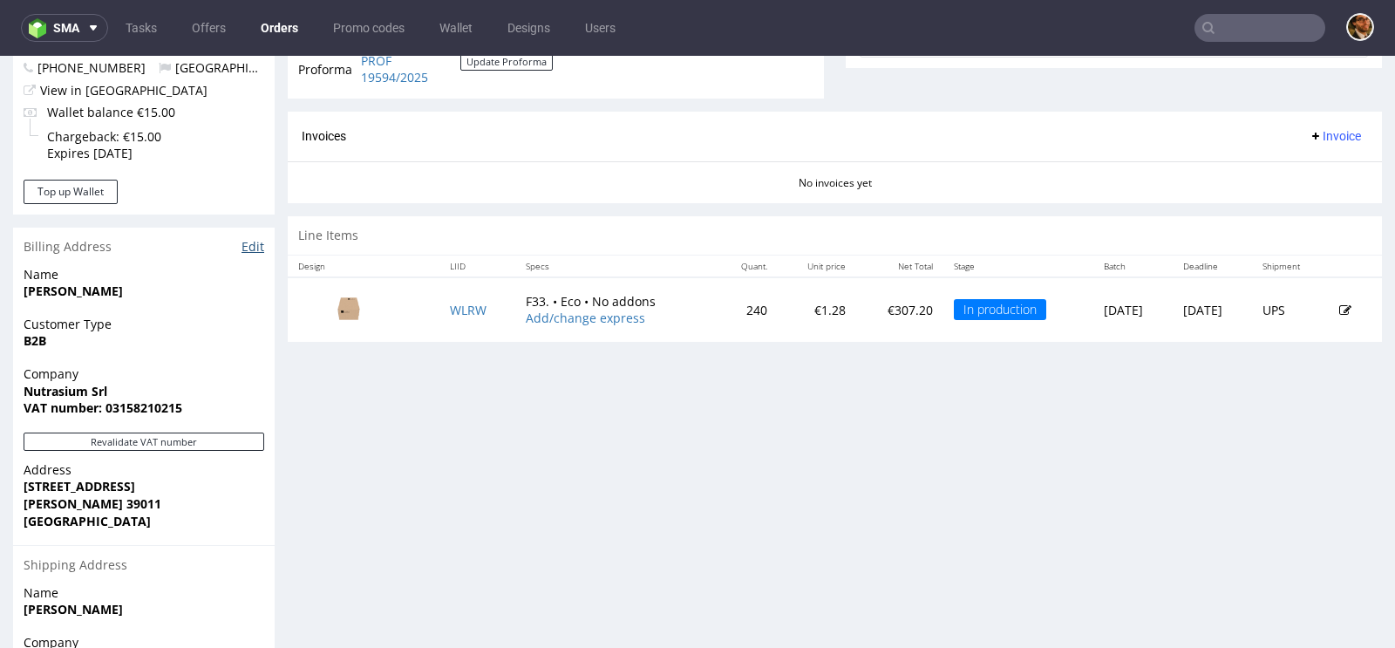
click at [252, 252] on link "Edit" at bounding box center [252, 246] width 23 height 17
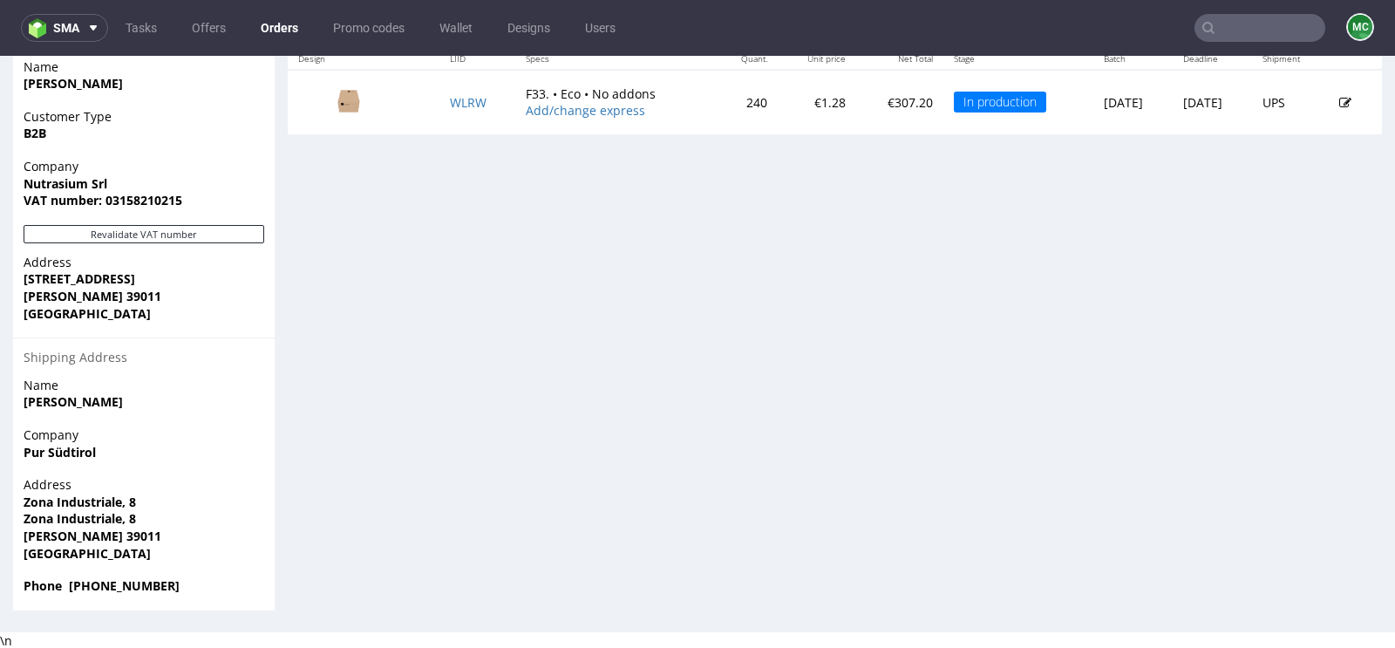
scroll to position [725, 0]
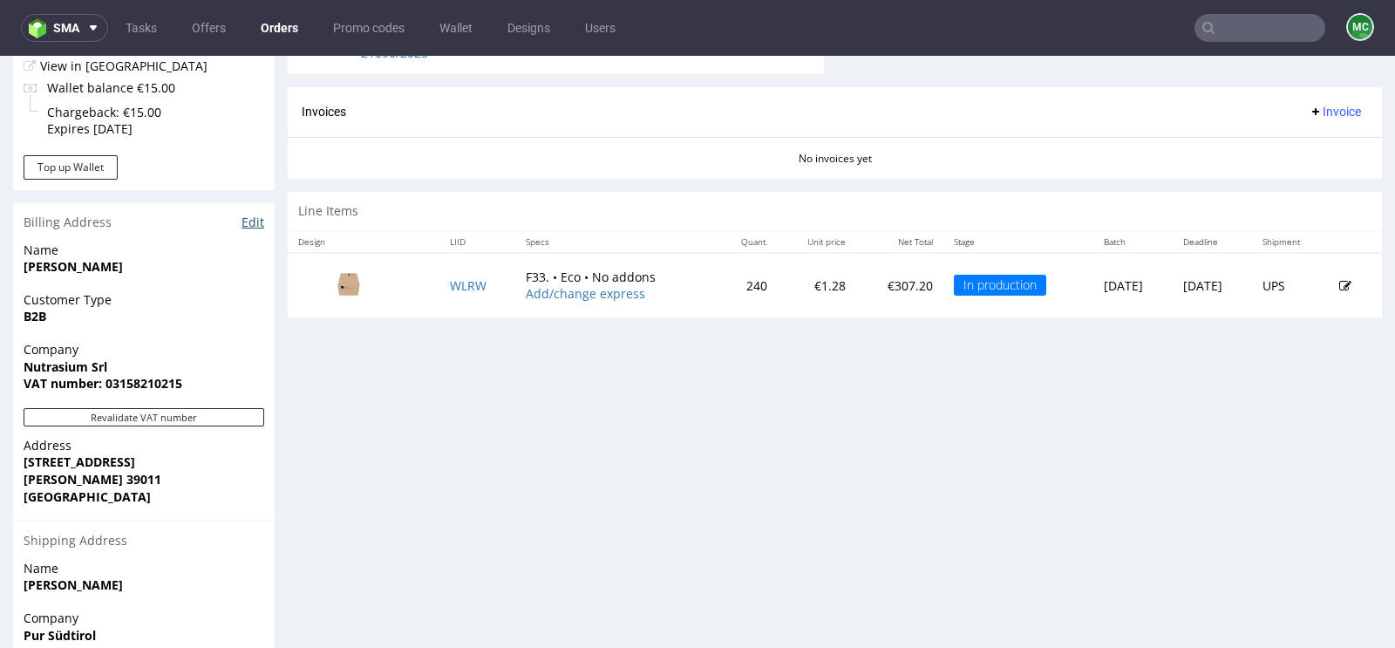
click at [248, 217] on link "Edit" at bounding box center [252, 222] width 23 height 17
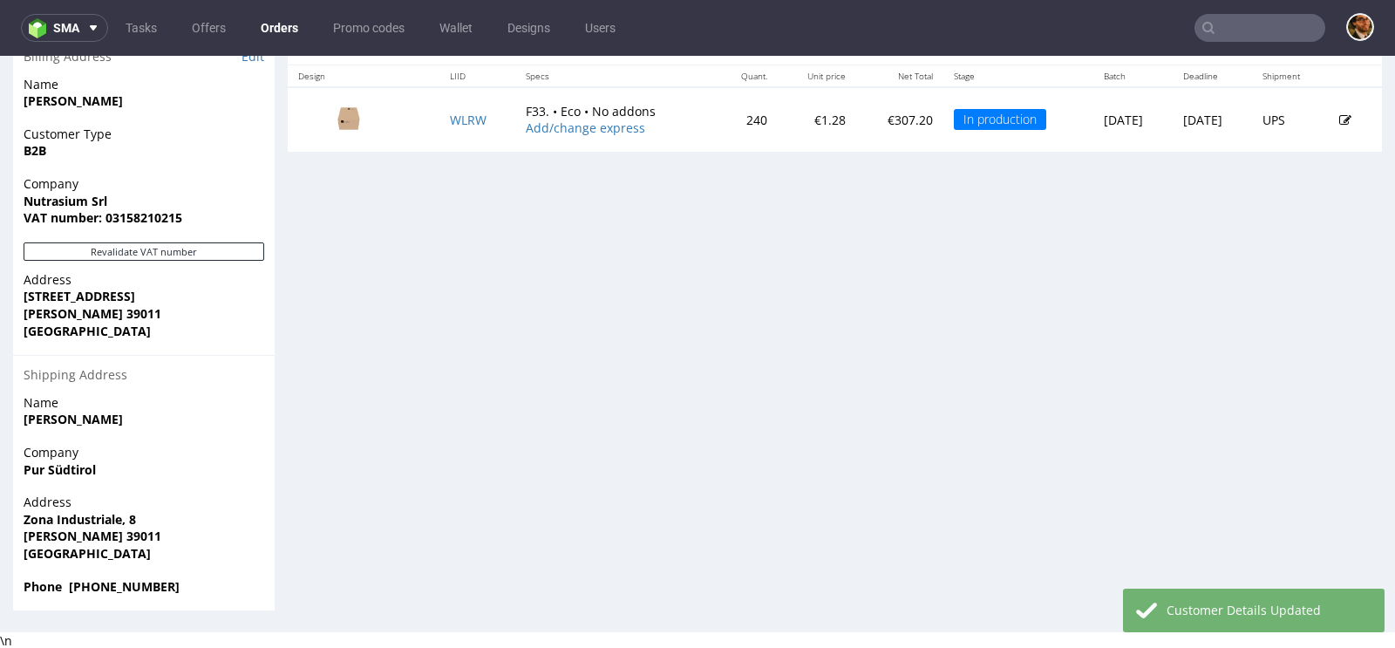
scroll to position [4, 0]
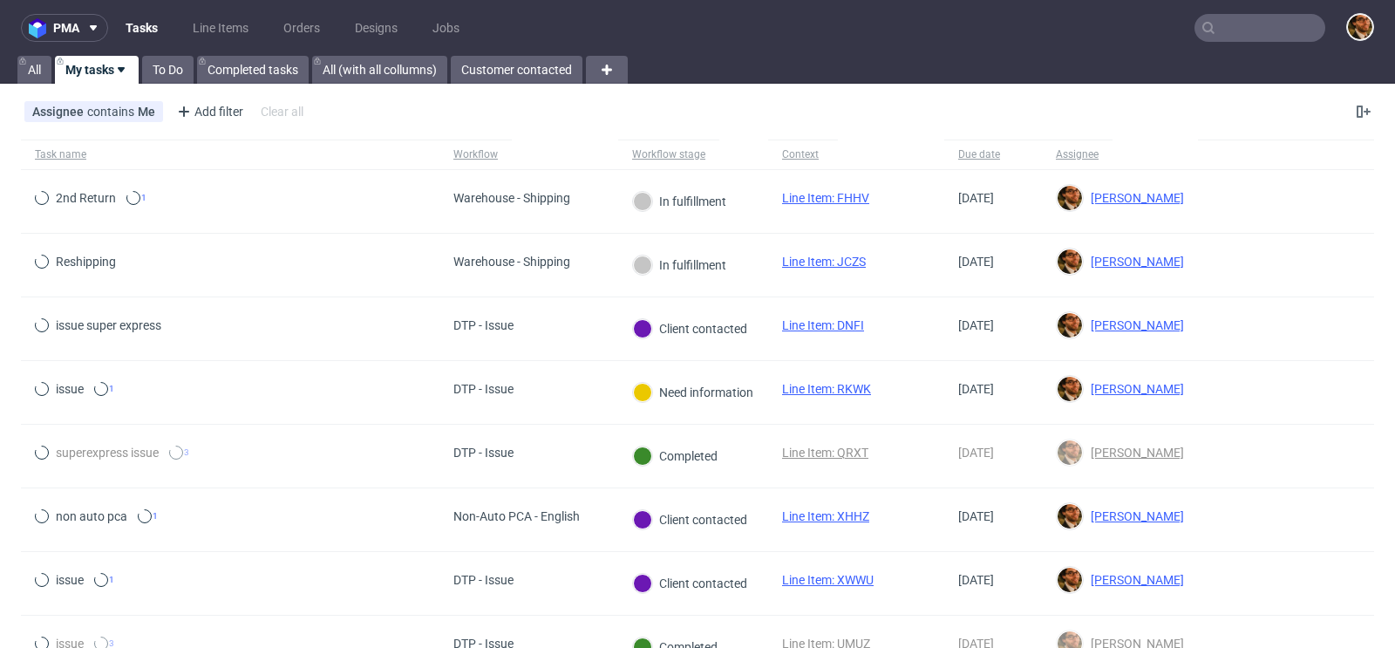
click at [1224, 42] on nav "pma Tasks Line Items Orders Designs Jobs" at bounding box center [697, 28] width 1395 height 56
click at [1219, 34] on input "text" at bounding box center [1259, 28] width 131 height 28
paste input "R998765348"
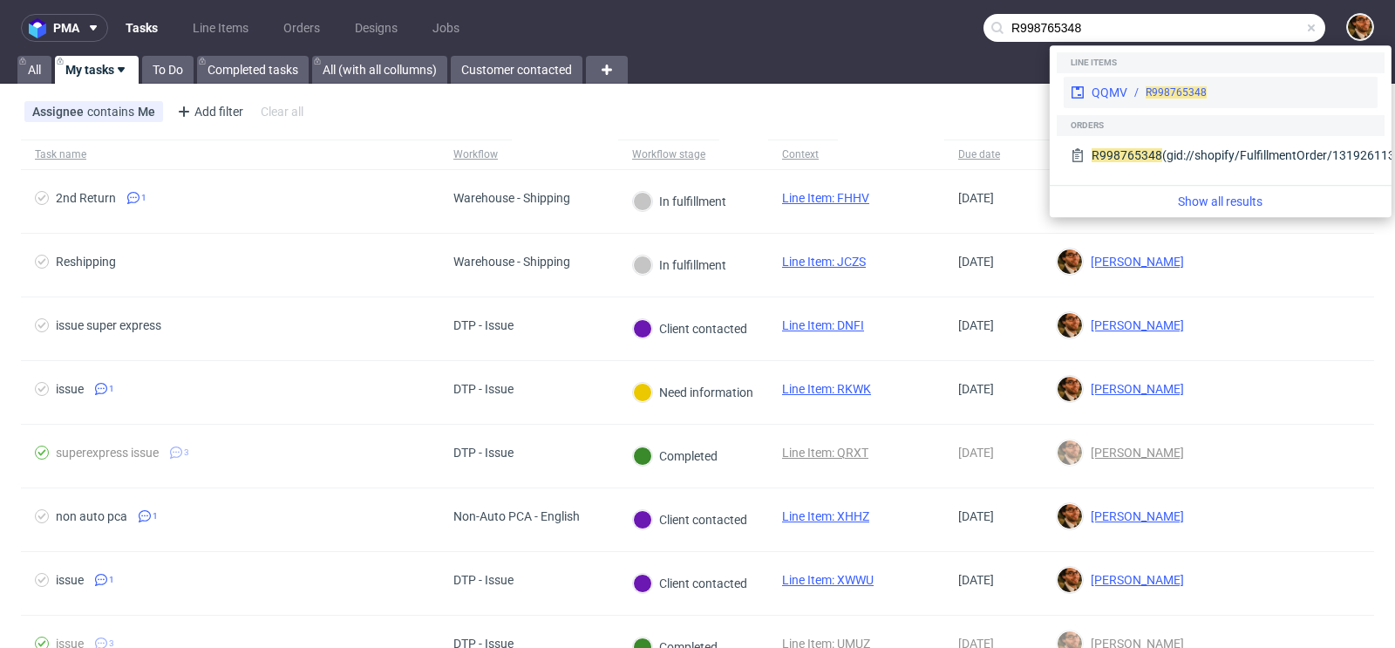
type input "R998765348"
click at [1222, 88] on div "R998765348" at bounding box center [1248, 93] width 243 height 16
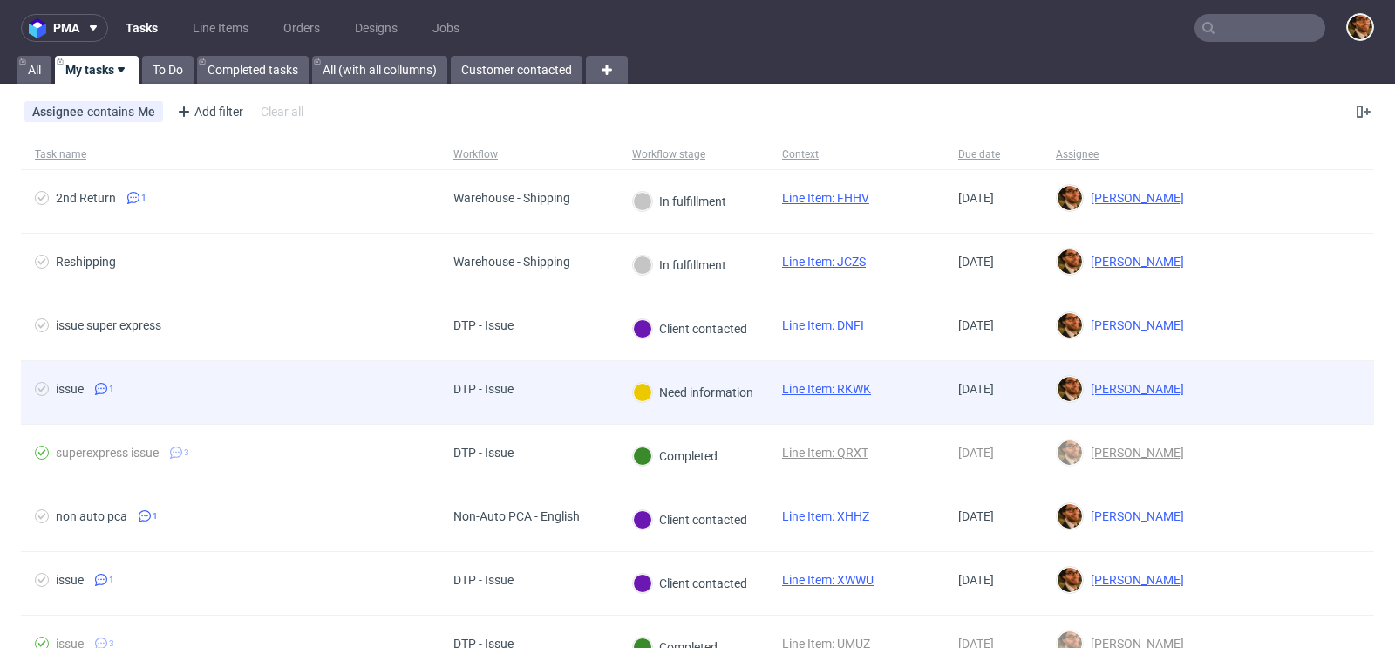
click at [1204, 370] on div at bounding box center [1286, 392] width 176 height 63
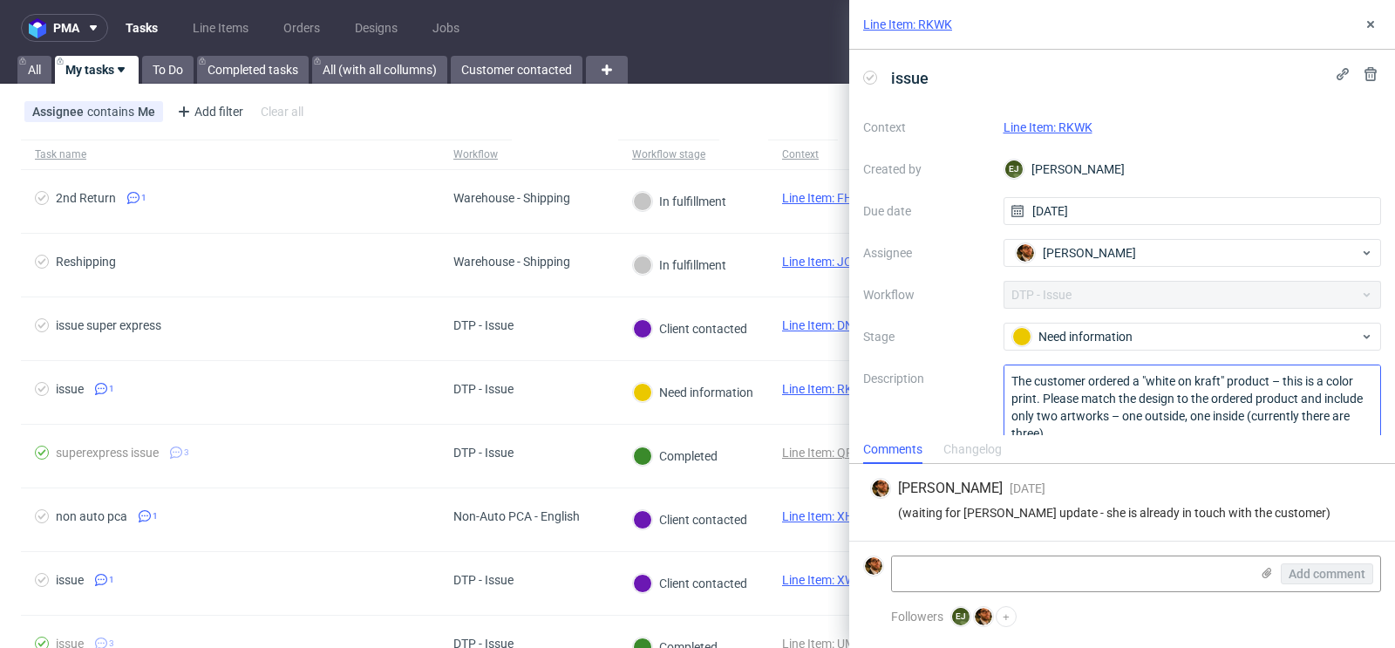
scroll to position [1, 0]
click at [1372, 24] on icon at bounding box center [1370, 24] width 14 height 14
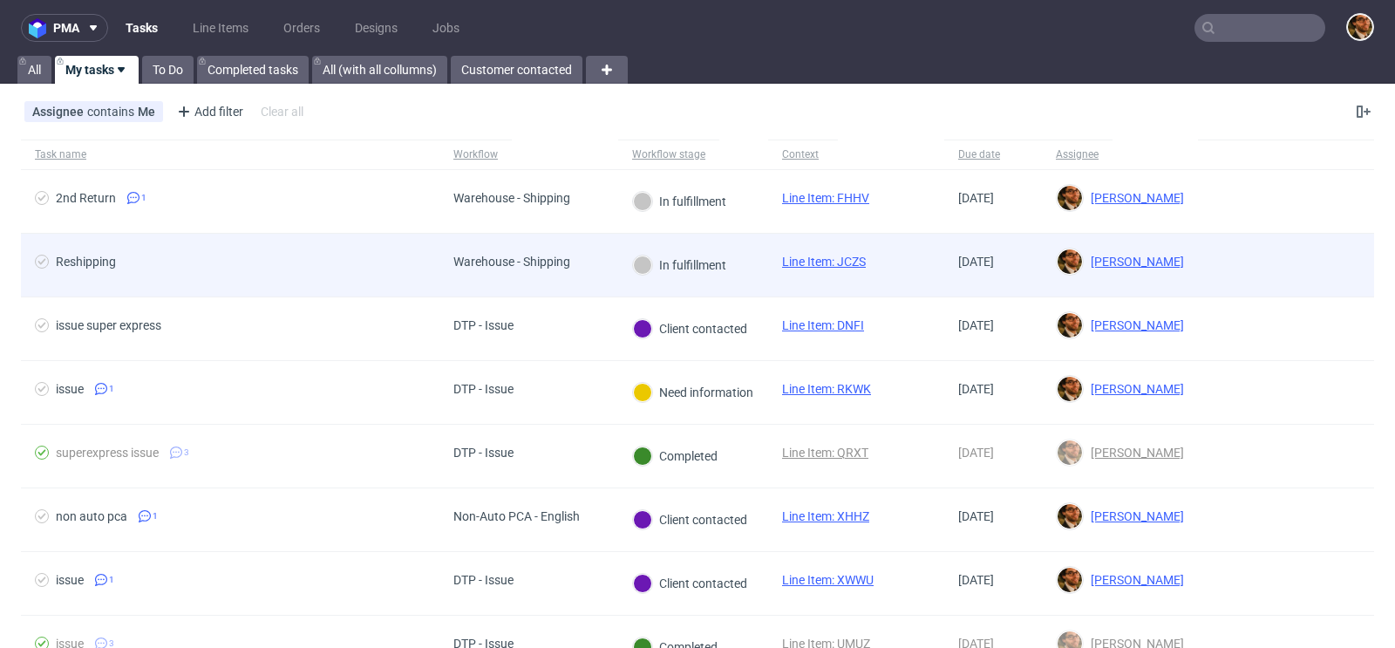
click at [1212, 276] on div at bounding box center [1286, 265] width 176 height 63
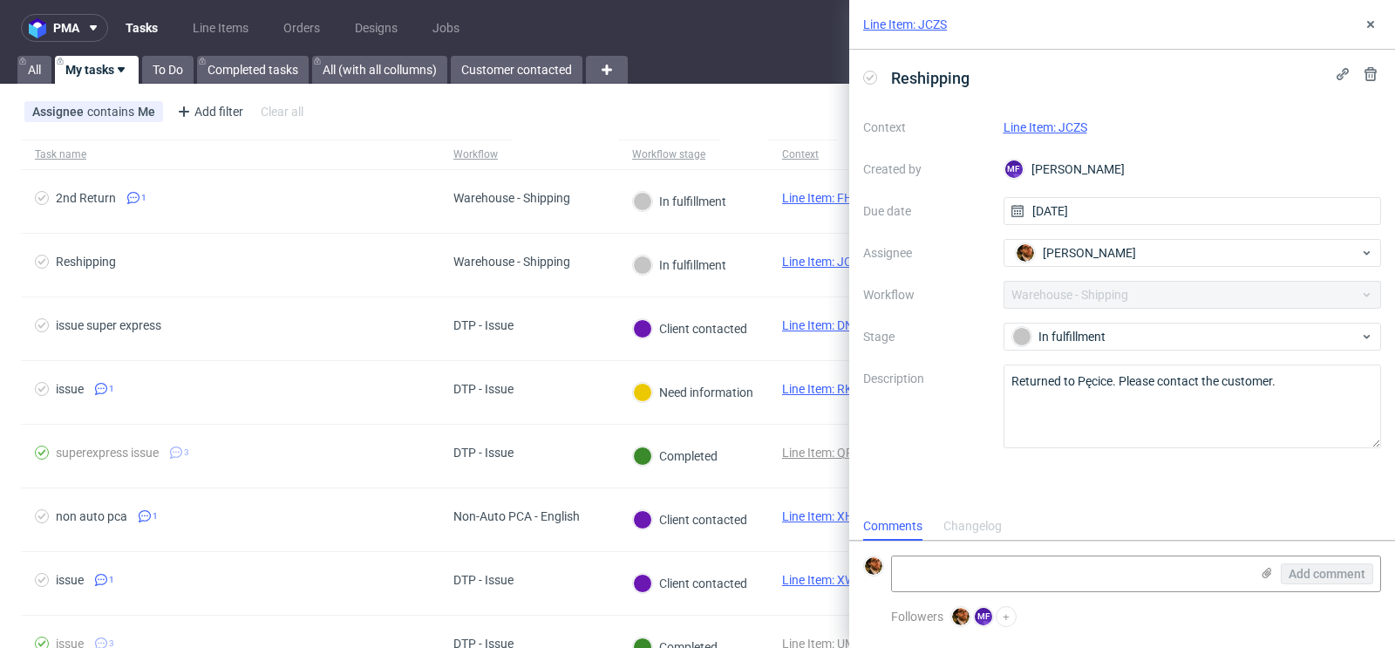
scroll to position [14, 0]
click at [1372, 30] on icon at bounding box center [1370, 24] width 14 height 14
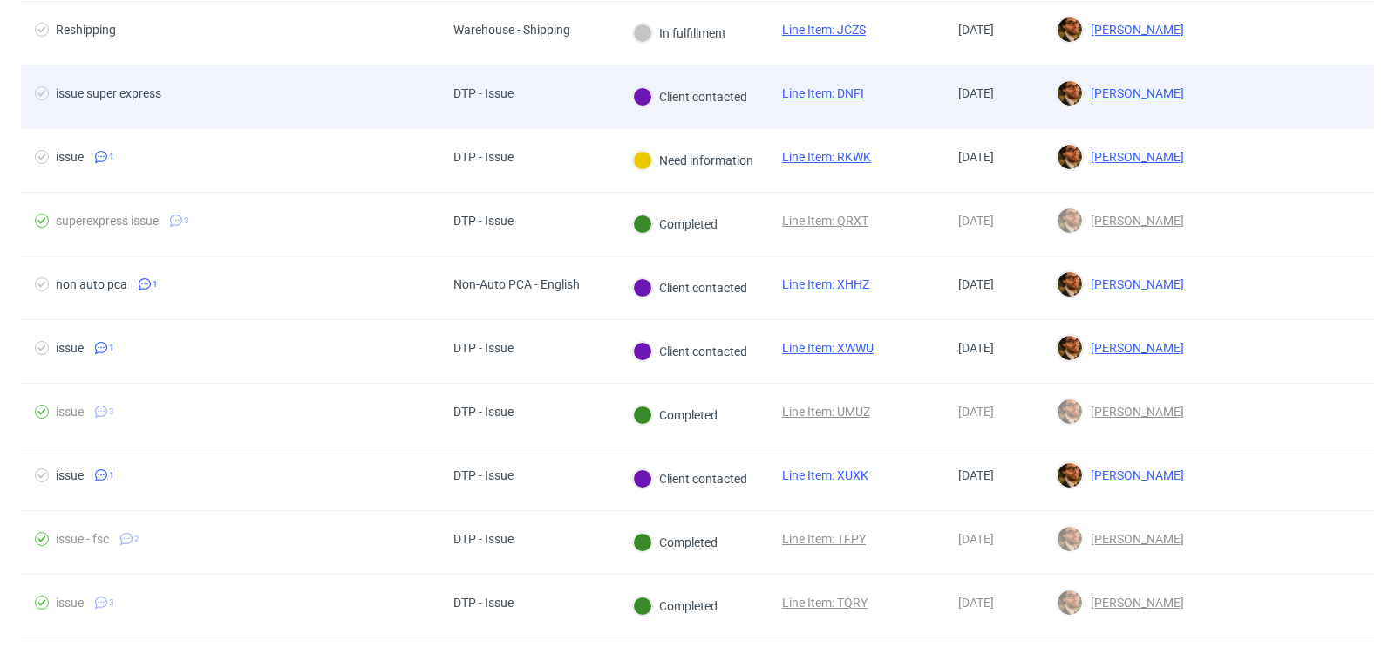
scroll to position [332, 0]
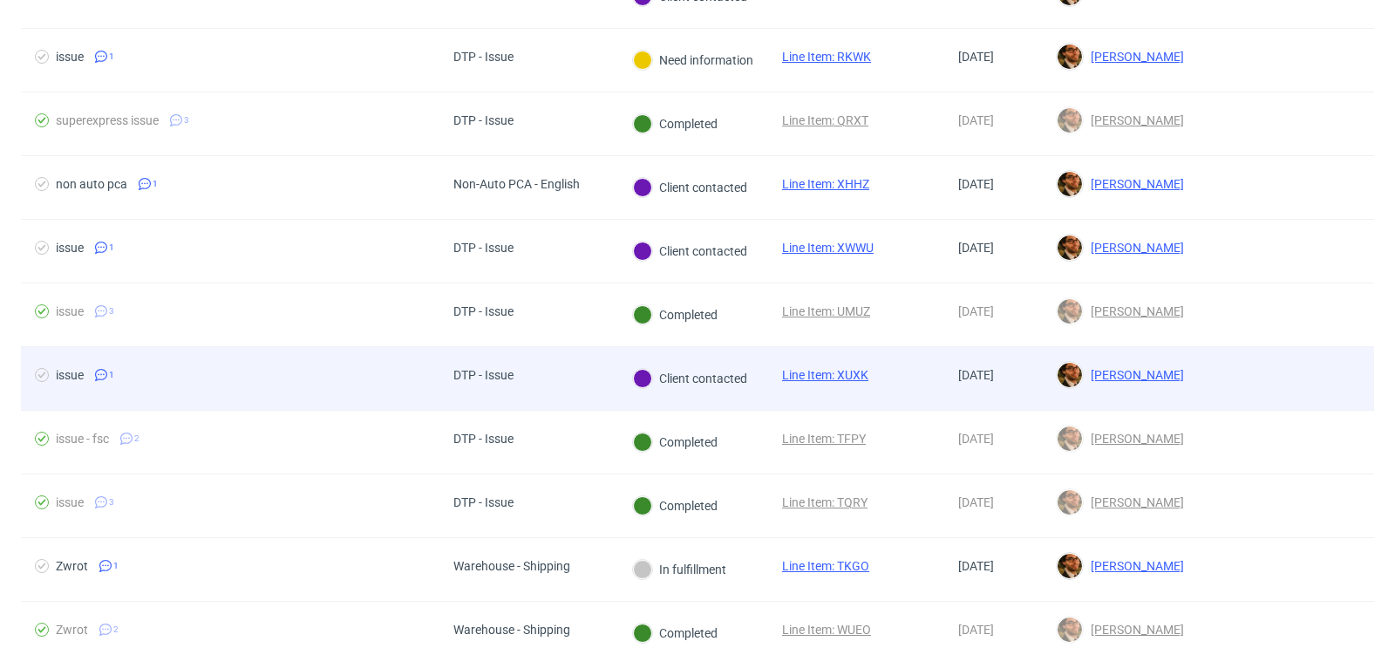
click at [1220, 376] on div at bounding box center [1286, 378] width 176 height 63
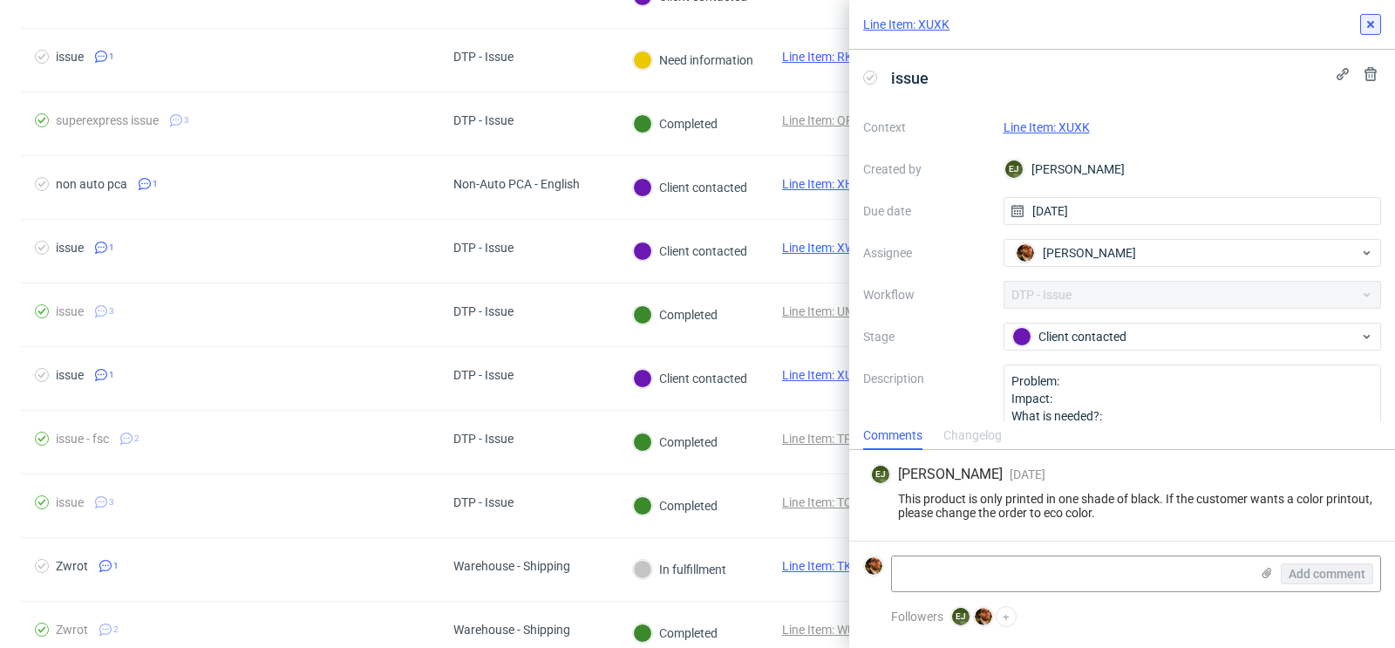
click at [1372, 25] on use at bounding box center [1370, 24] width 7 height 7
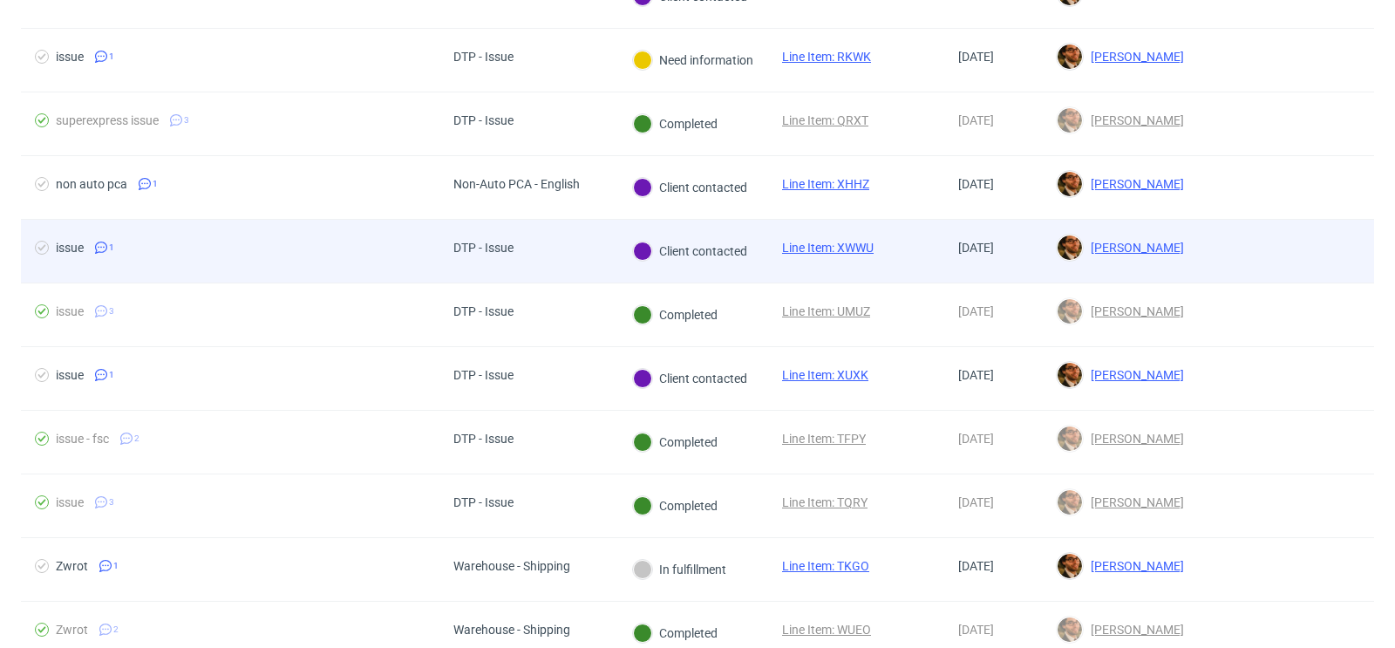
click at [1198, 250] on div at bounding box center [1286, 251] width 176 height 63
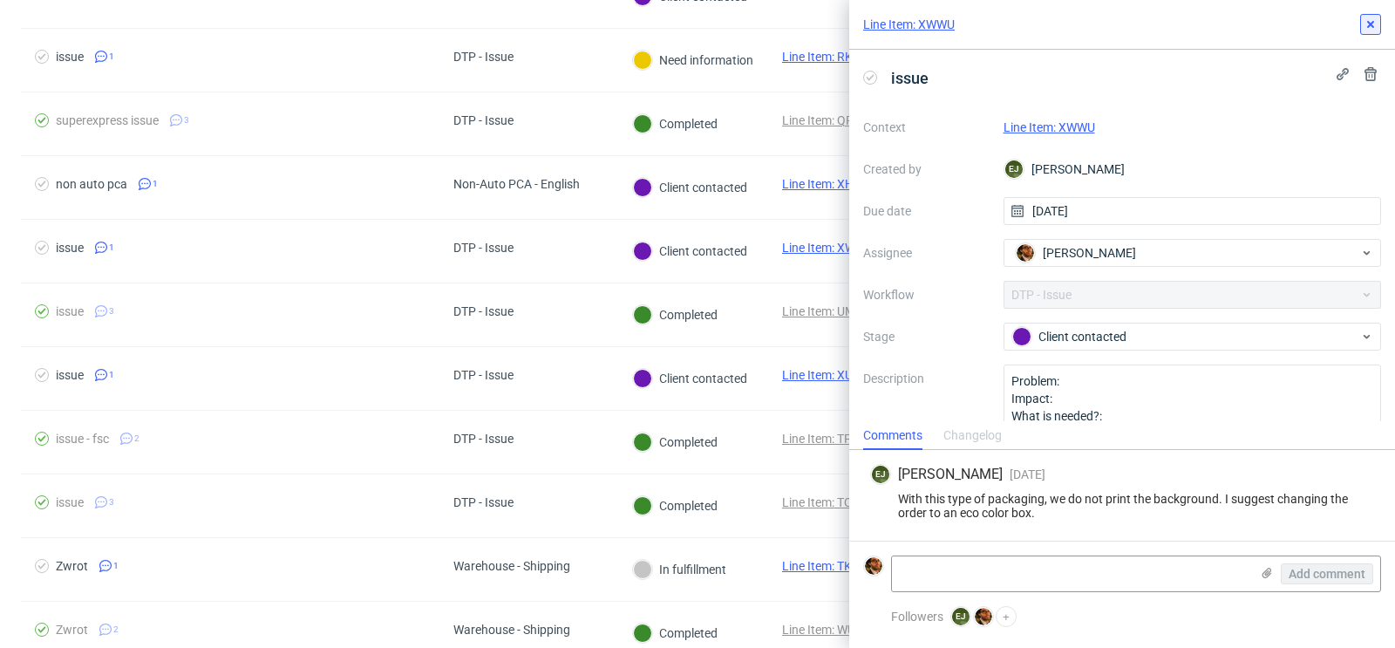
click at [1372, 31] on icon at bounding box center [1370, 24] width 14 height 14
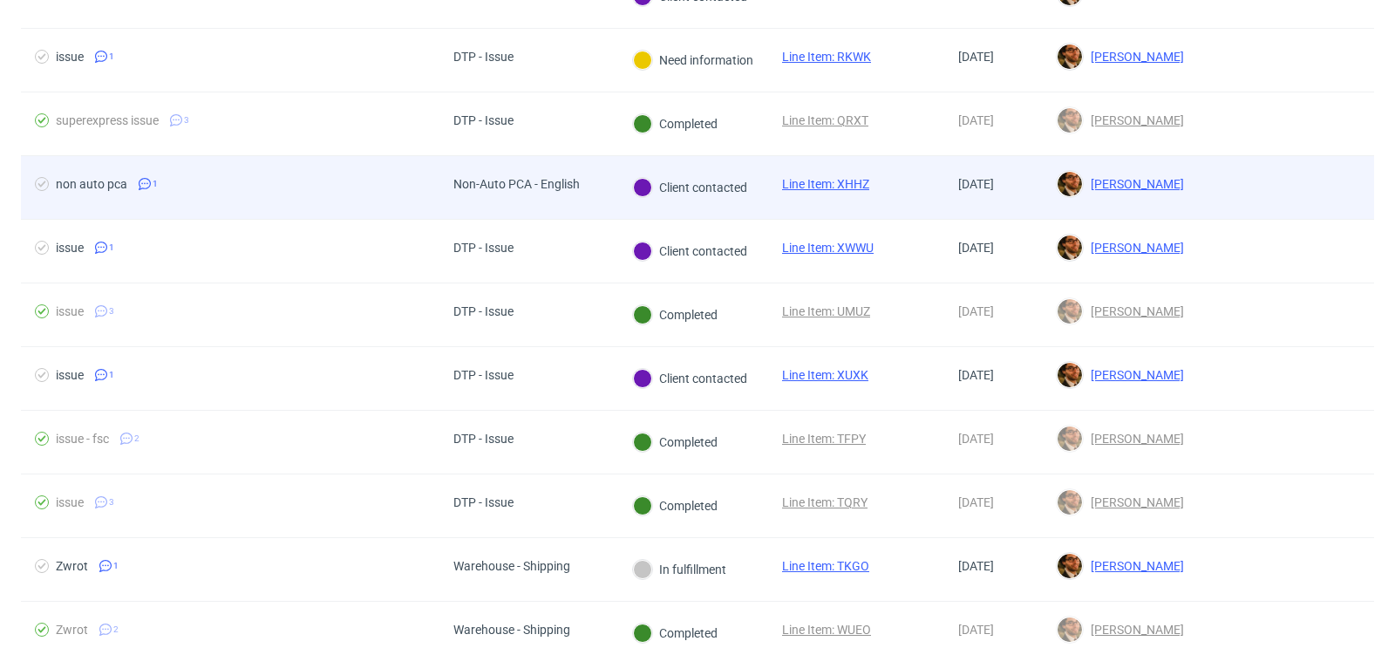
click at [1258, 179] on div at bounding box center [1286, 187] width 176 height 63
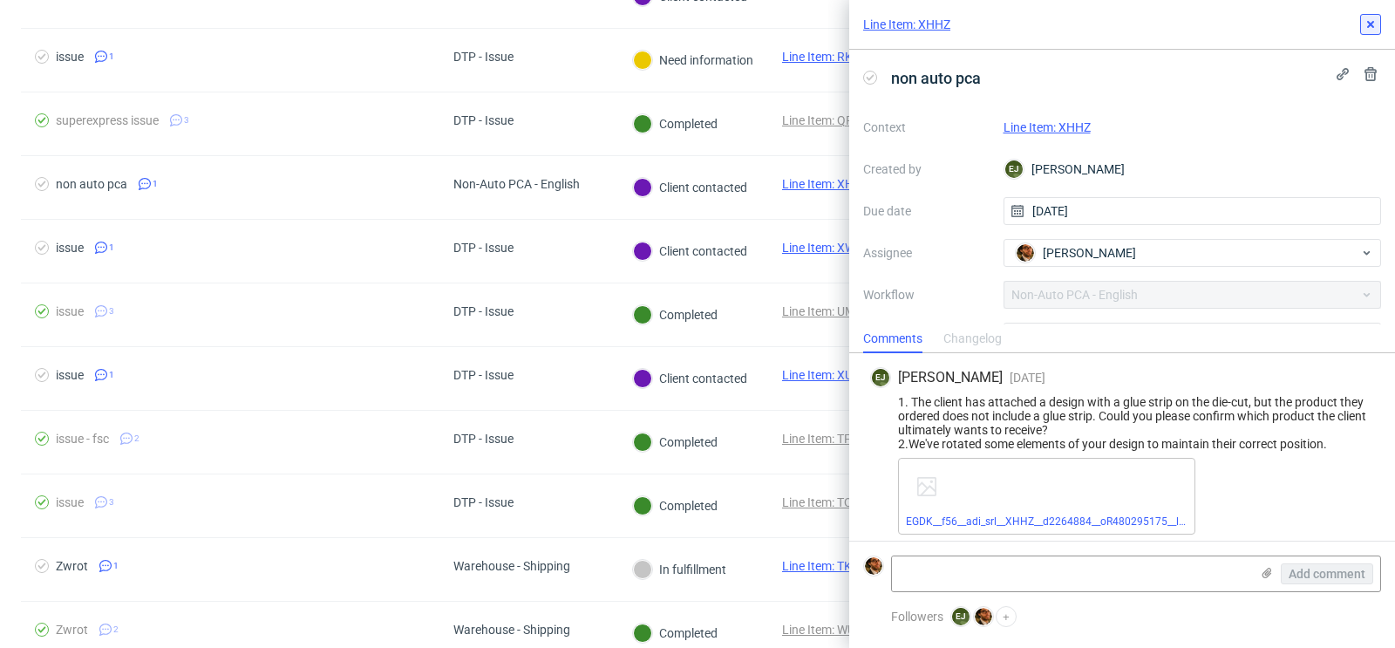
click at [1369, 34] on button at bounding box center [1370, 24] width 21 height 21
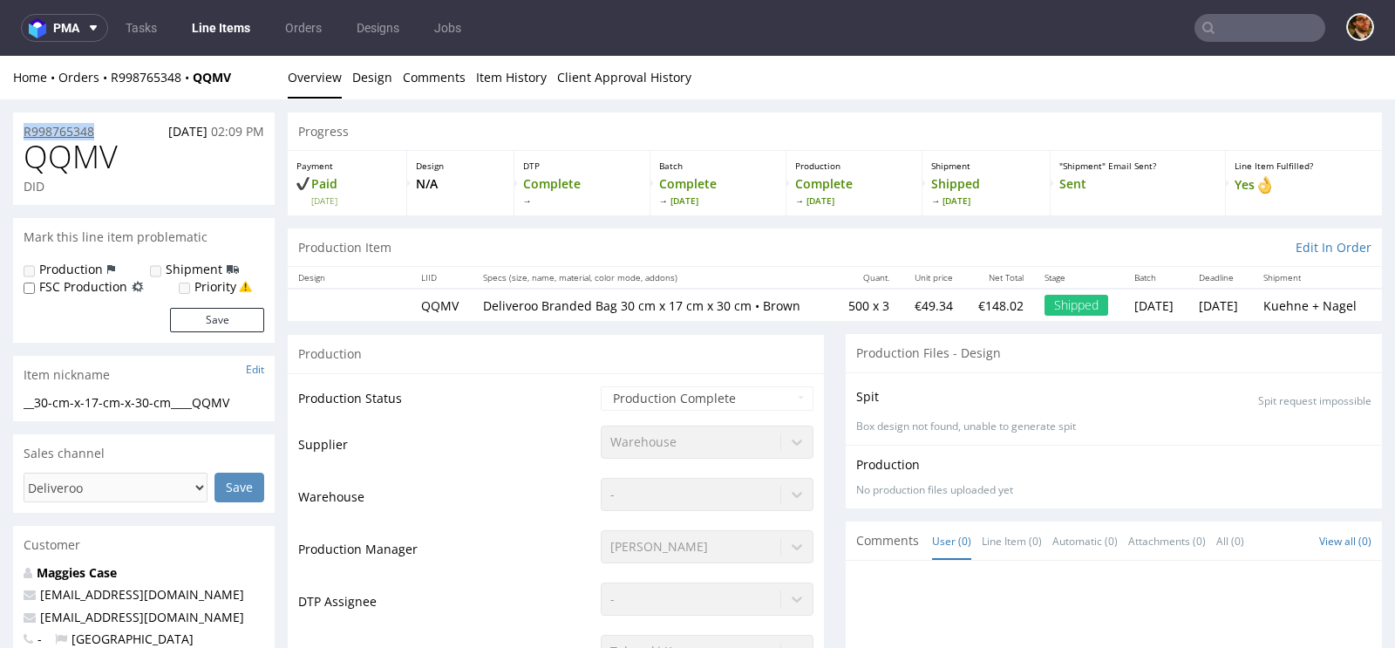
drag, startPoint x: 109, startPoint y: 132, endPoint x: 25, endPoint y: 131, distance: 83.7
click at [25, 131] on div "R998765348 [DATE] 02:09 PM" at bounding box center [144, 126] width 262 height 28
copy p "R998765348"
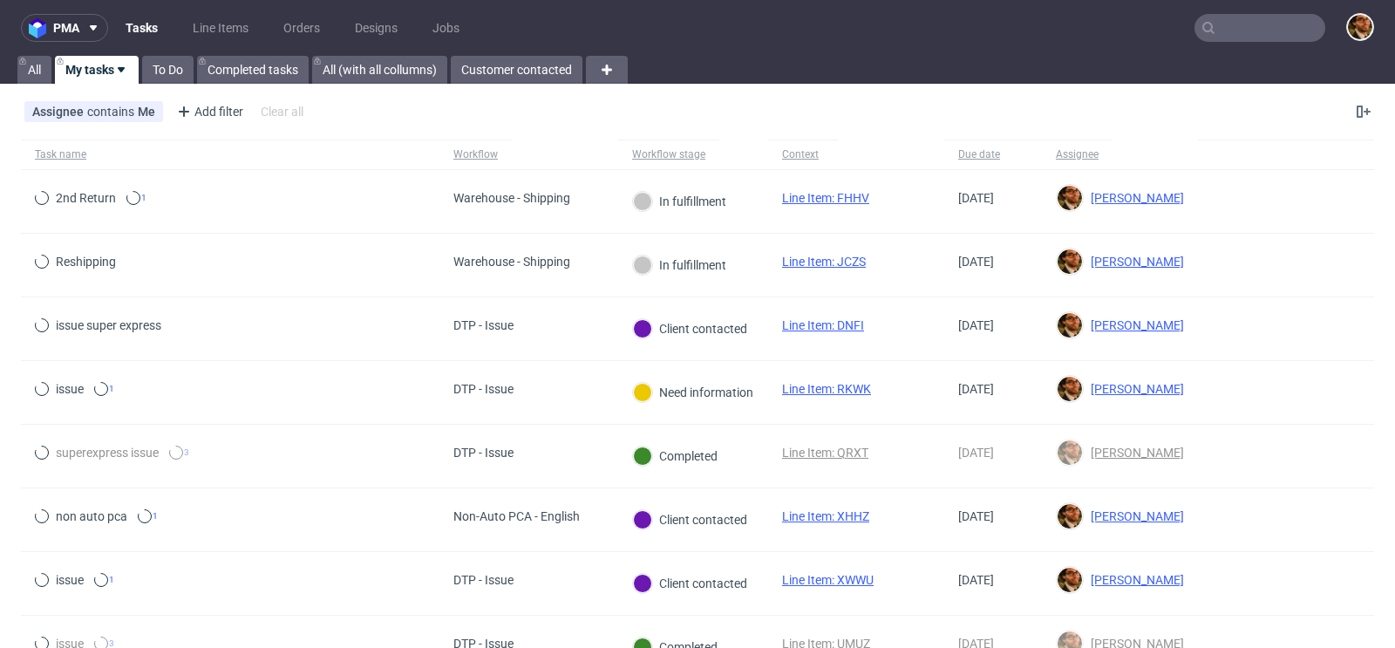
click at [1238, 22] on input "text" at bounding box center [1259, 28] width 131 height 28
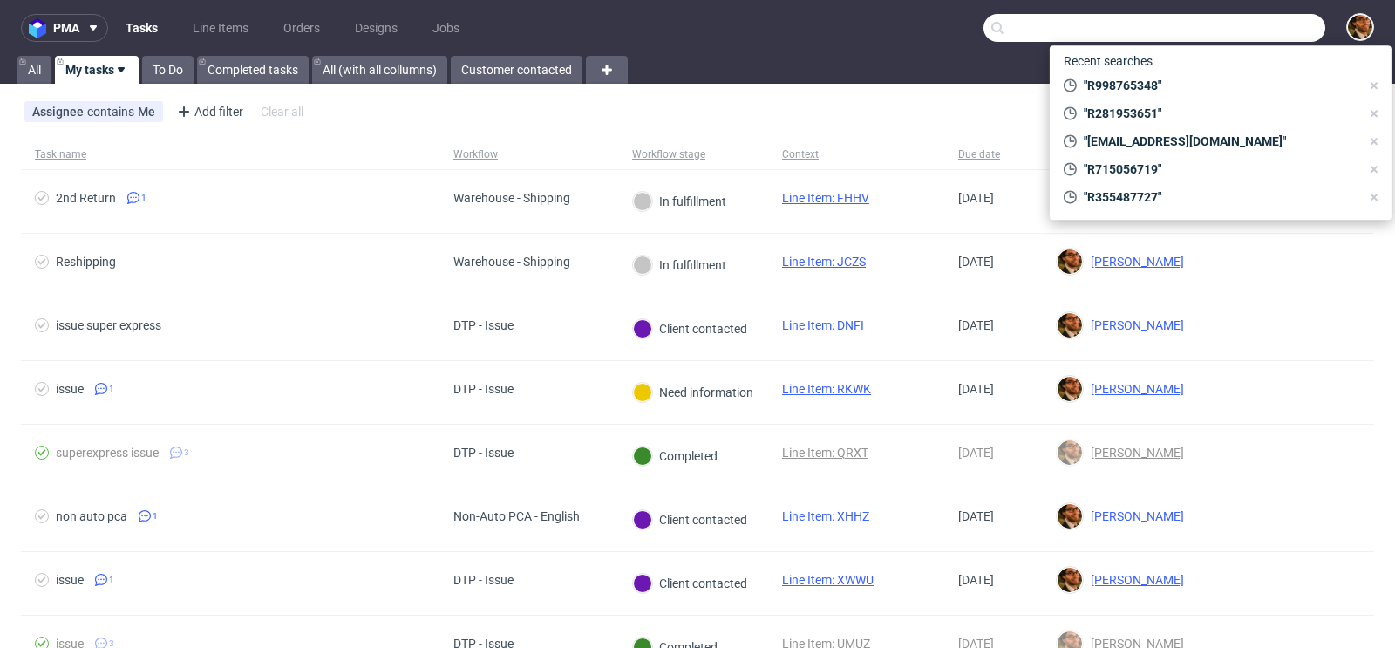
paste input "R640760196"
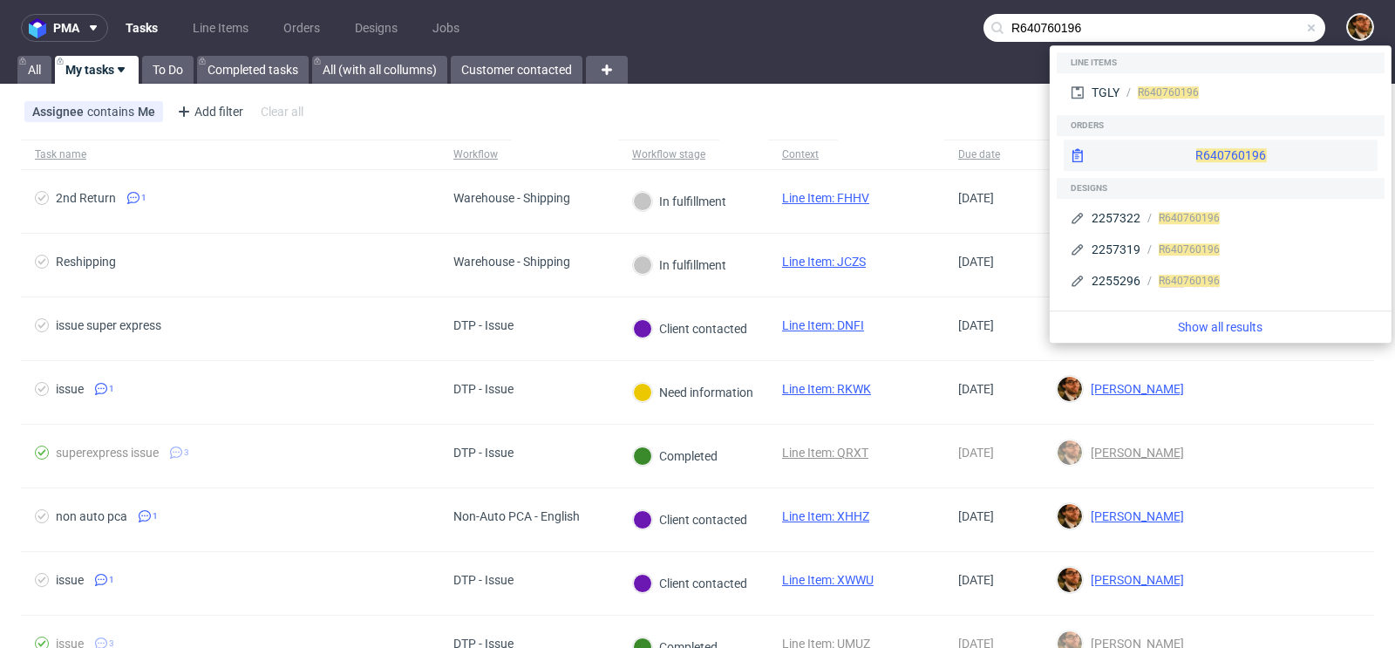
type input "R640760196"
click at [1192, 148] on div "R640760196" at bounding box center [1220, 154] width 314 height 31
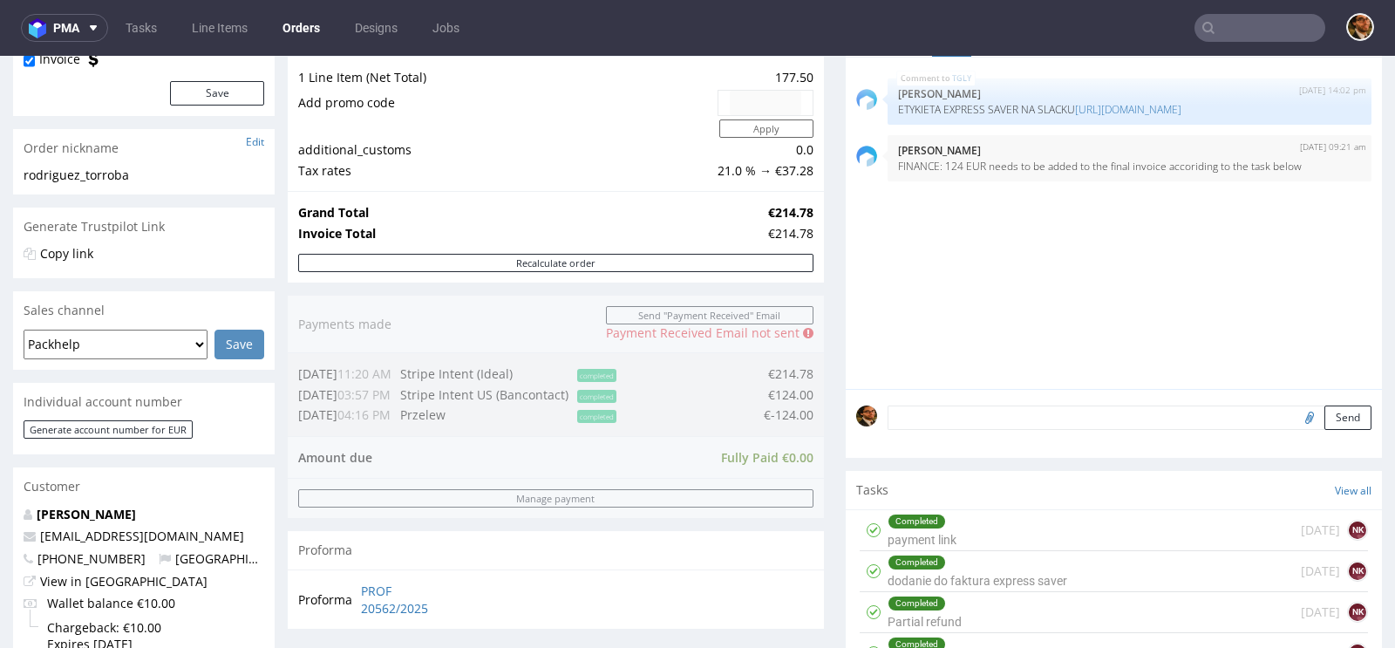
scroll to position [479, 0]
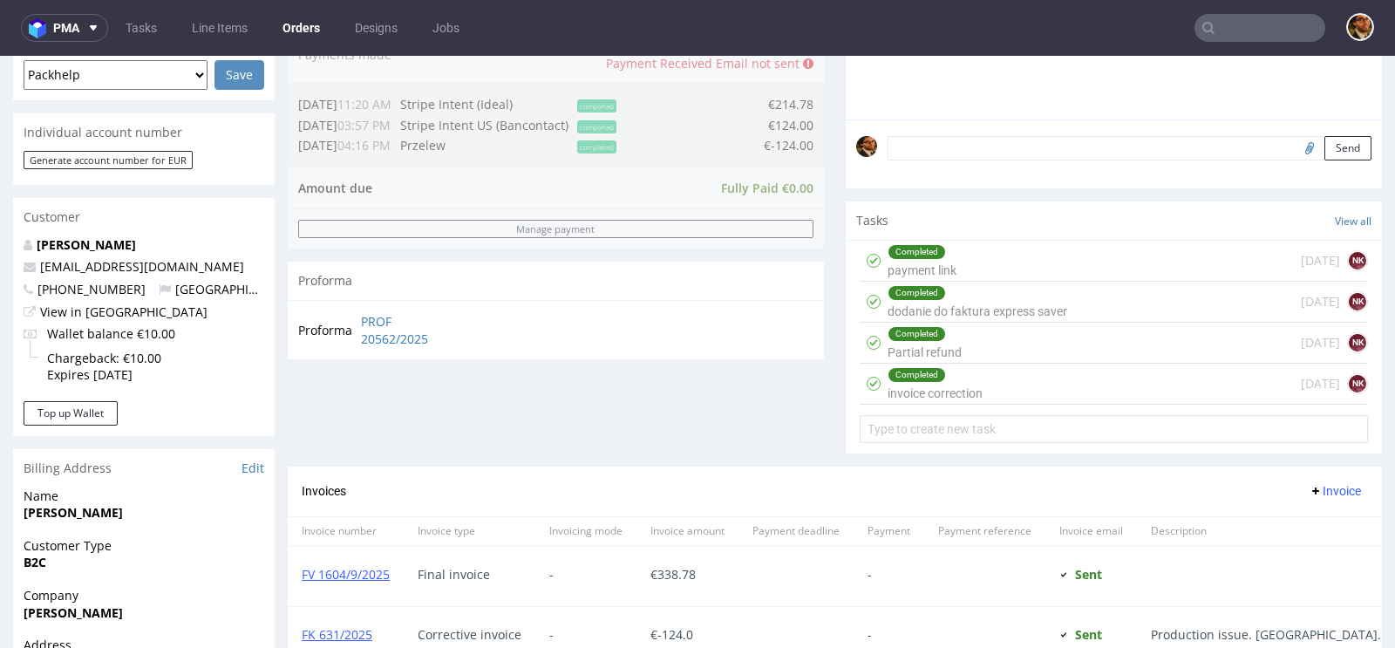
click at [1002, 374] on div "Completed invoice correction [DATE] NK" at bounding box center [1113, 383] width 508 height 41
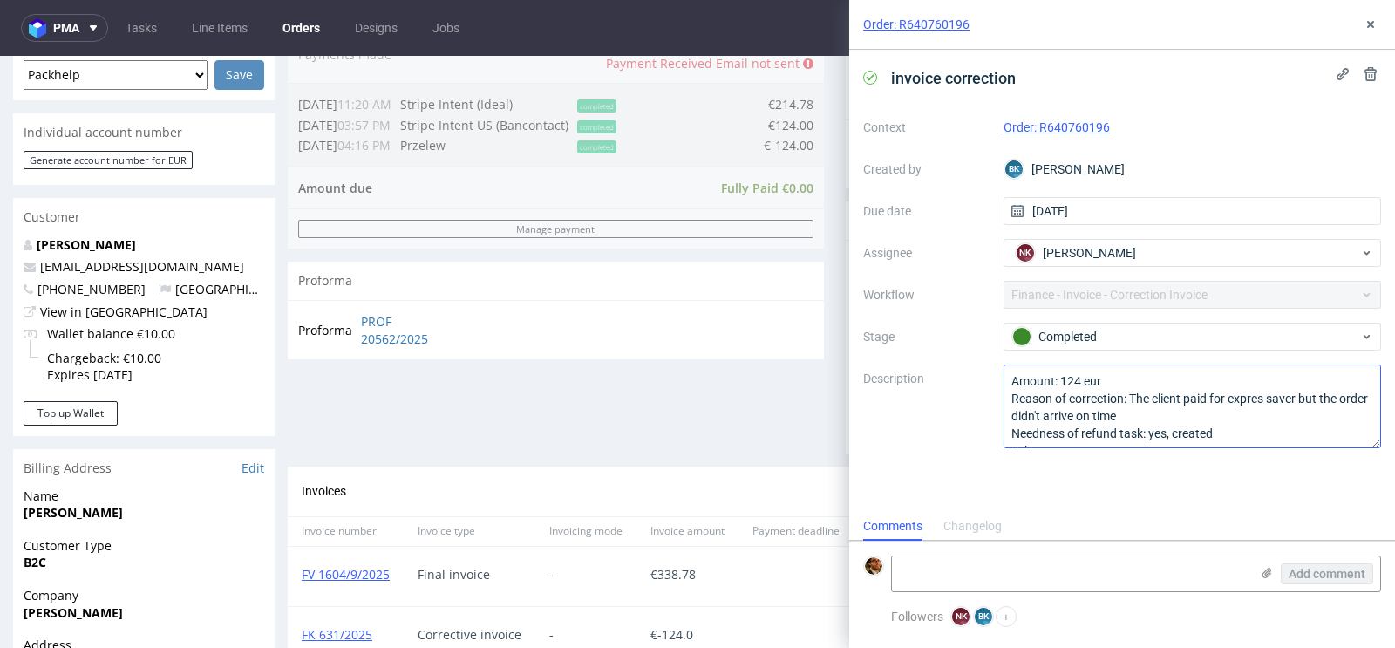
scroll to position [18, 0]
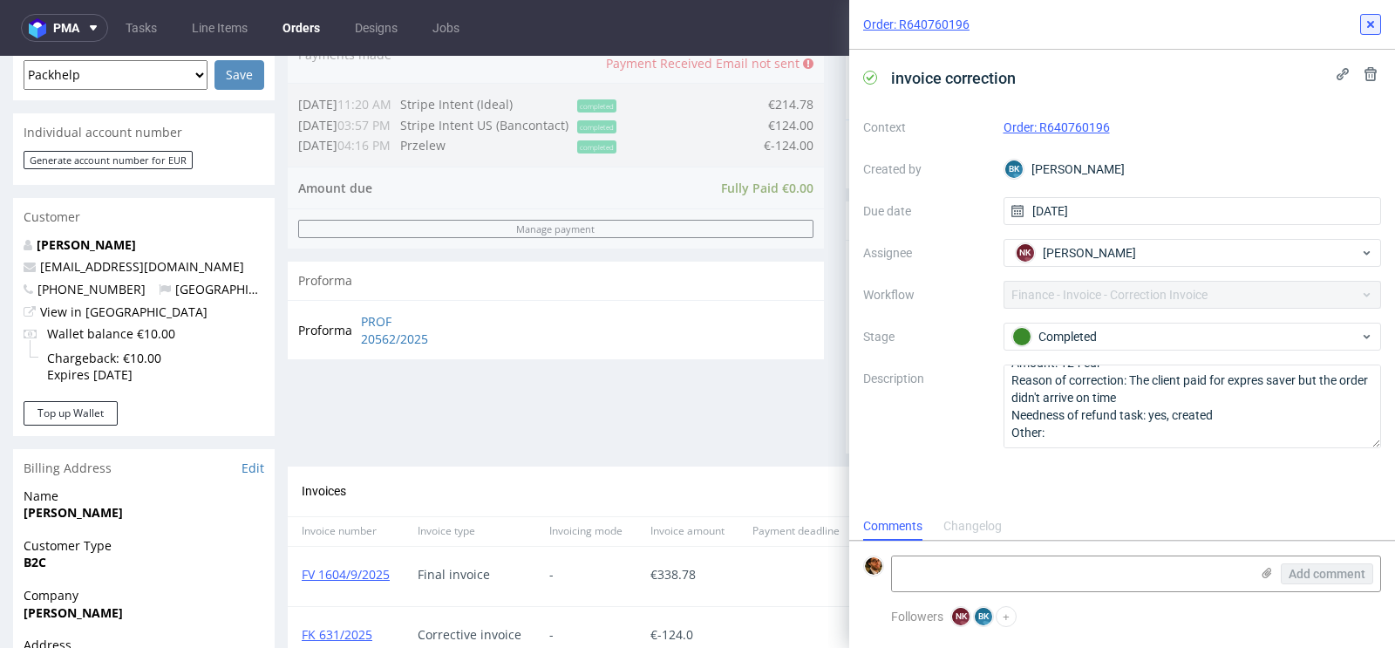
click at [1369, 29] on icon at bounding box center [1370, 24] width 14 height 14
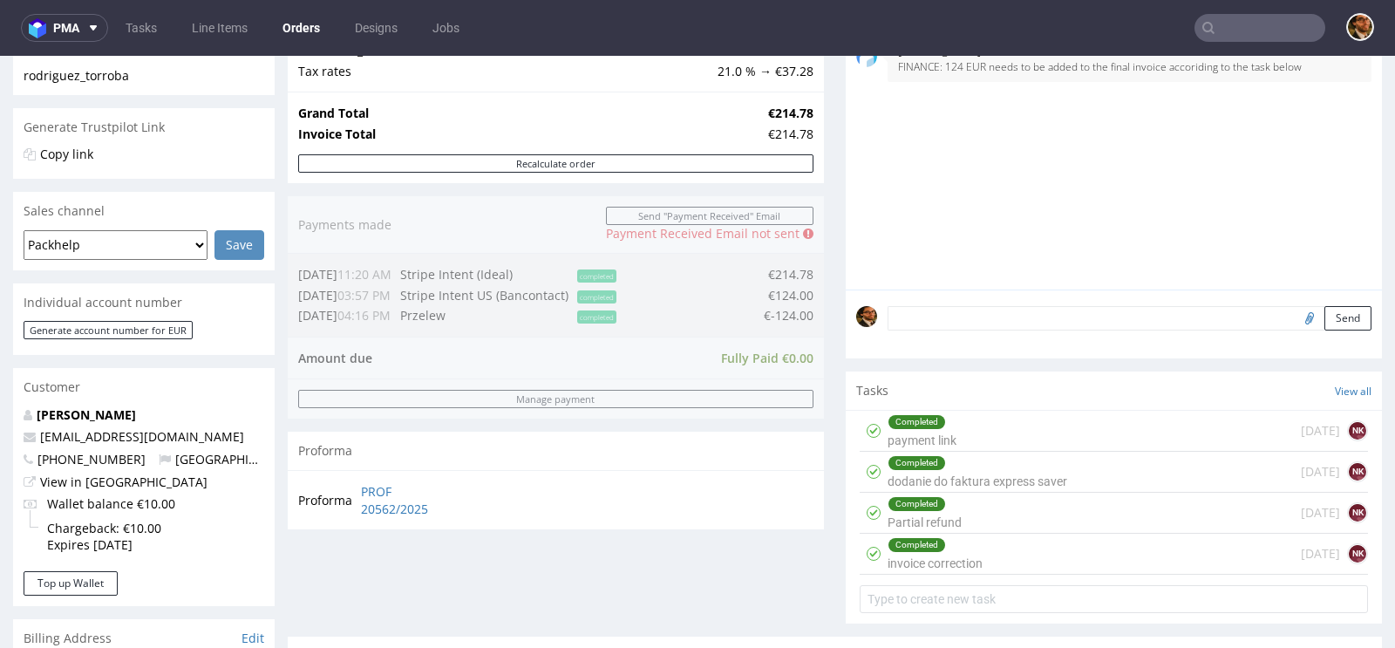
scroll to position [310, 0]
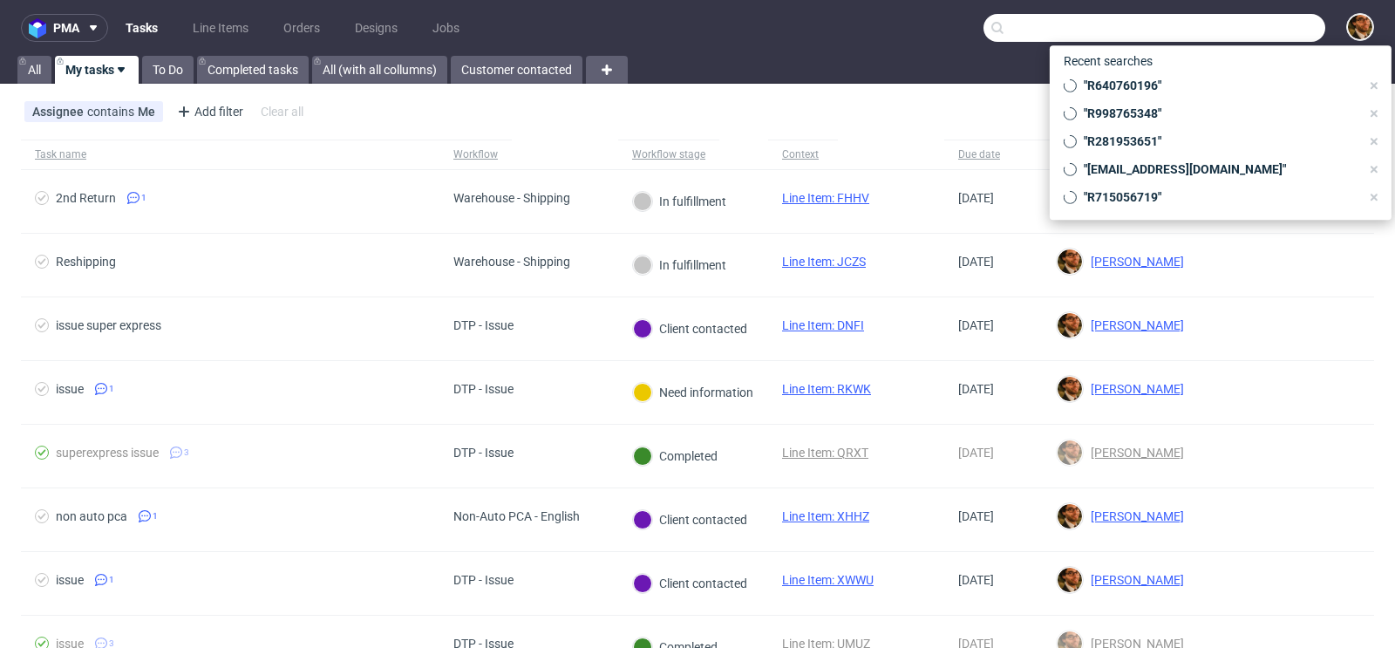
click at [1212, 35] on input "text" at bounding box center [1154, 28] width 342 height 28
paste input "R287735673"
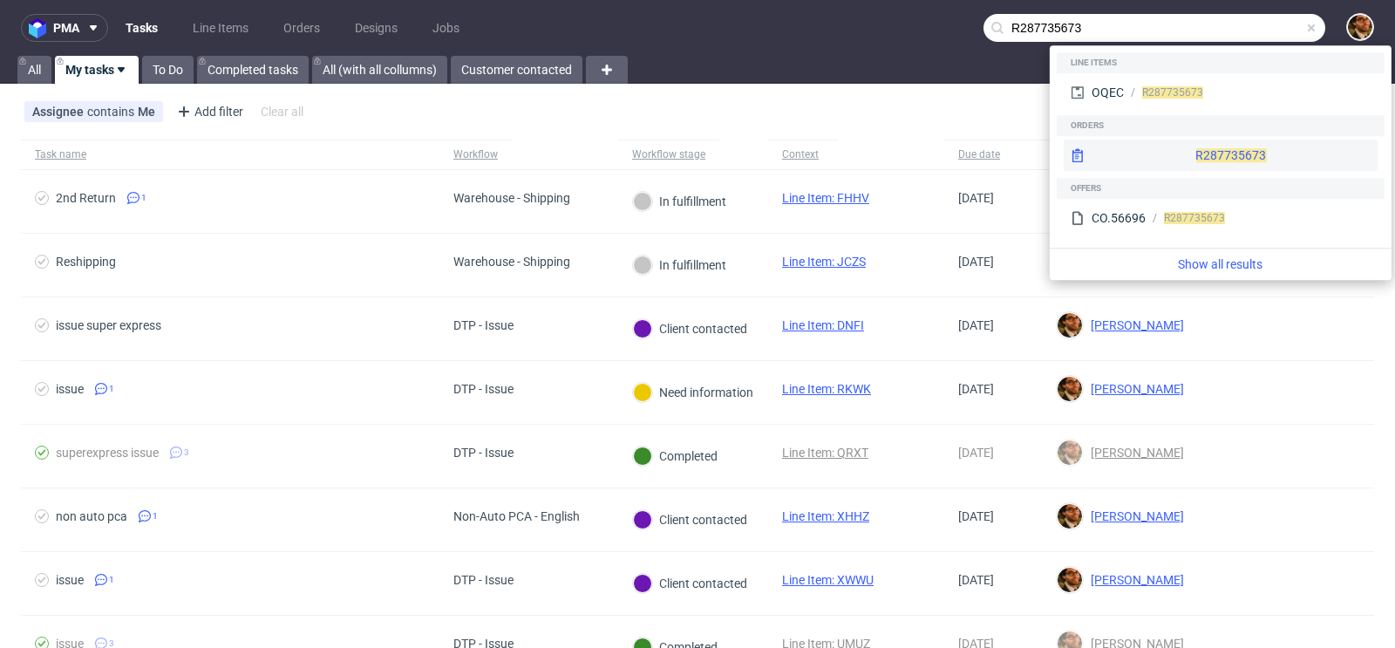
type input "R287735673"
click at [1193, 147] on div "R287735673" at bounding box center [1220, 154] width 314 height 31
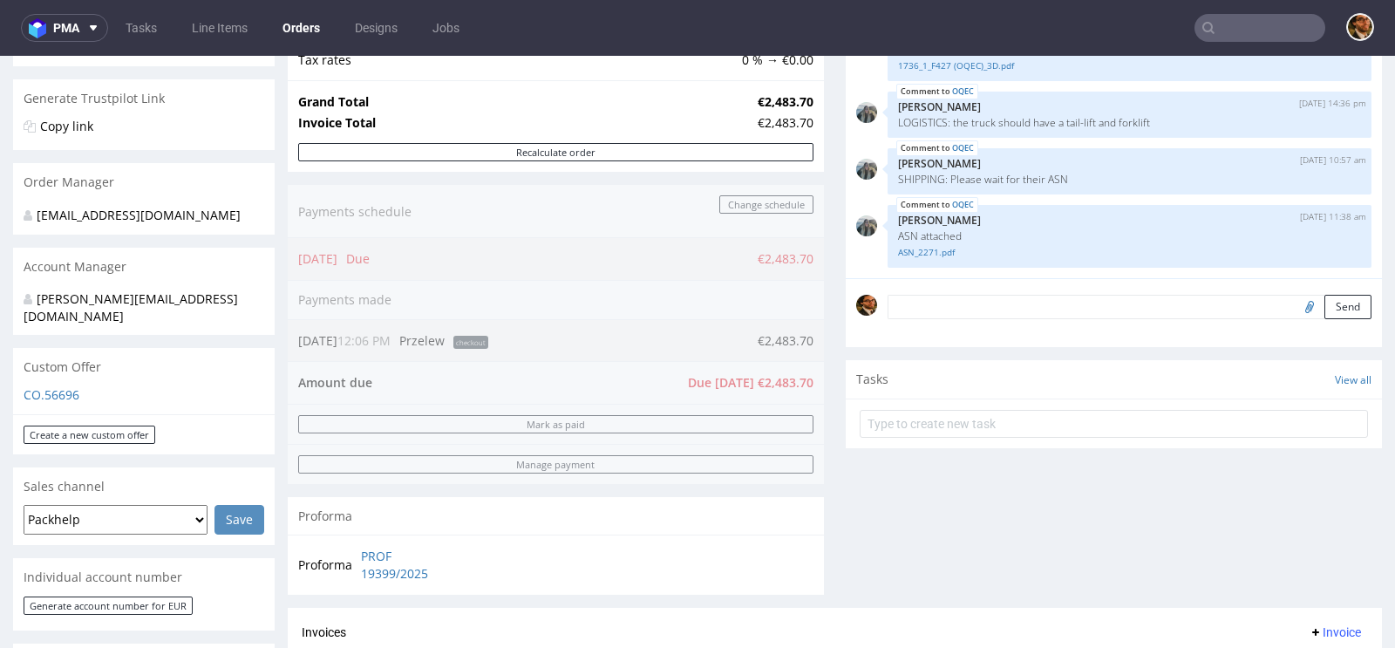
scroll to position [517, 0]
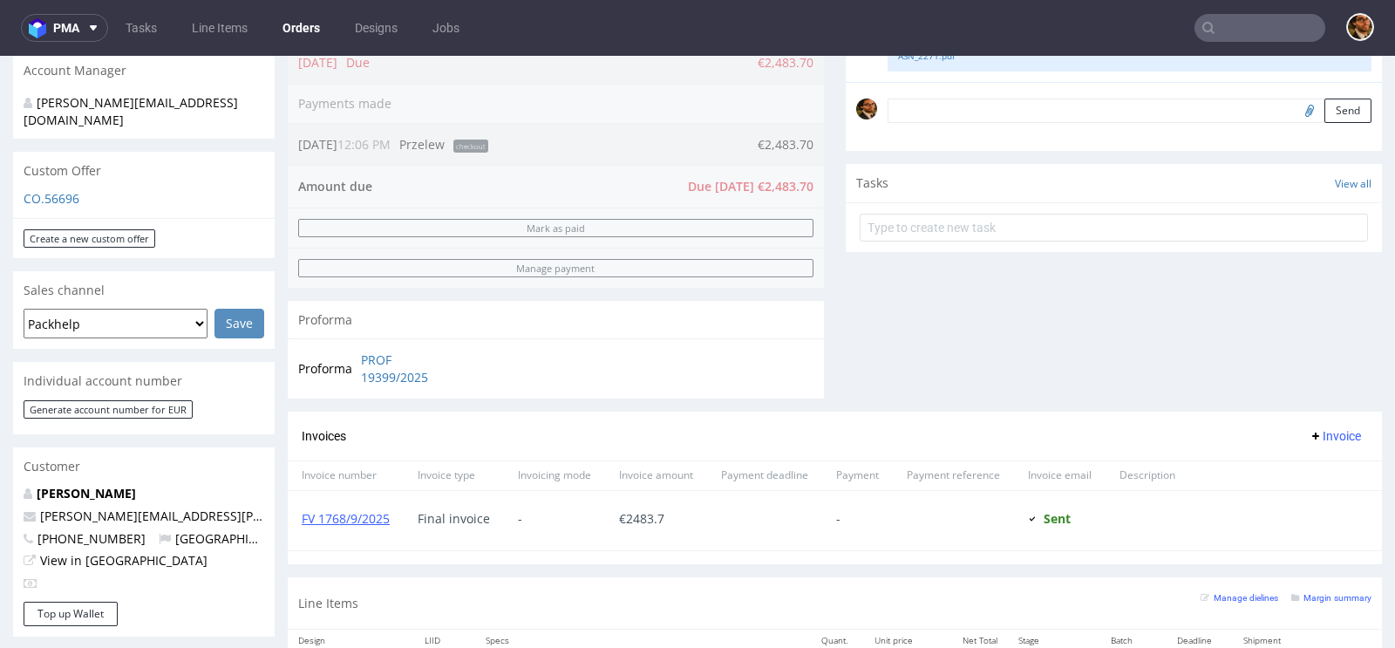
click at [372, 506] on div "FV 1768/9/2025" at bounding box center [346, 520] width 116 height 59
click at [348, 510] on link "FV 1768/9/2025" at bounding box center [346, 518] width 88 height 17
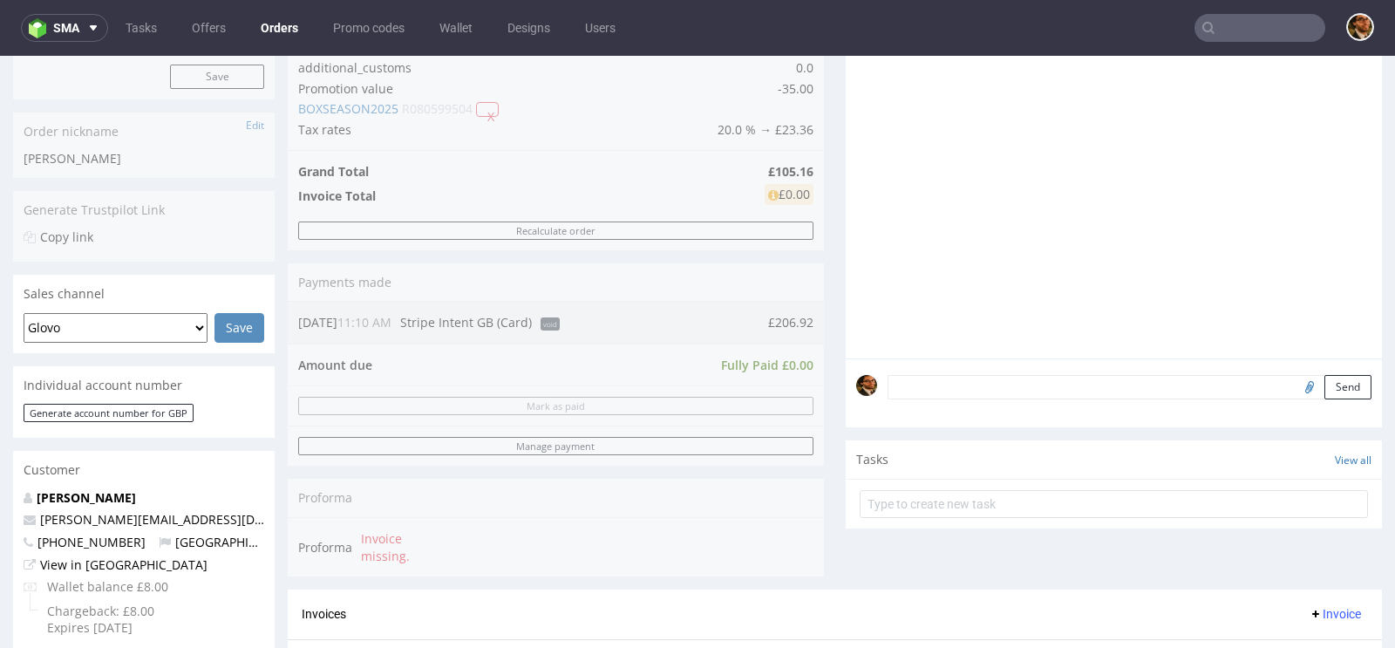
scroll to position [300, 0]
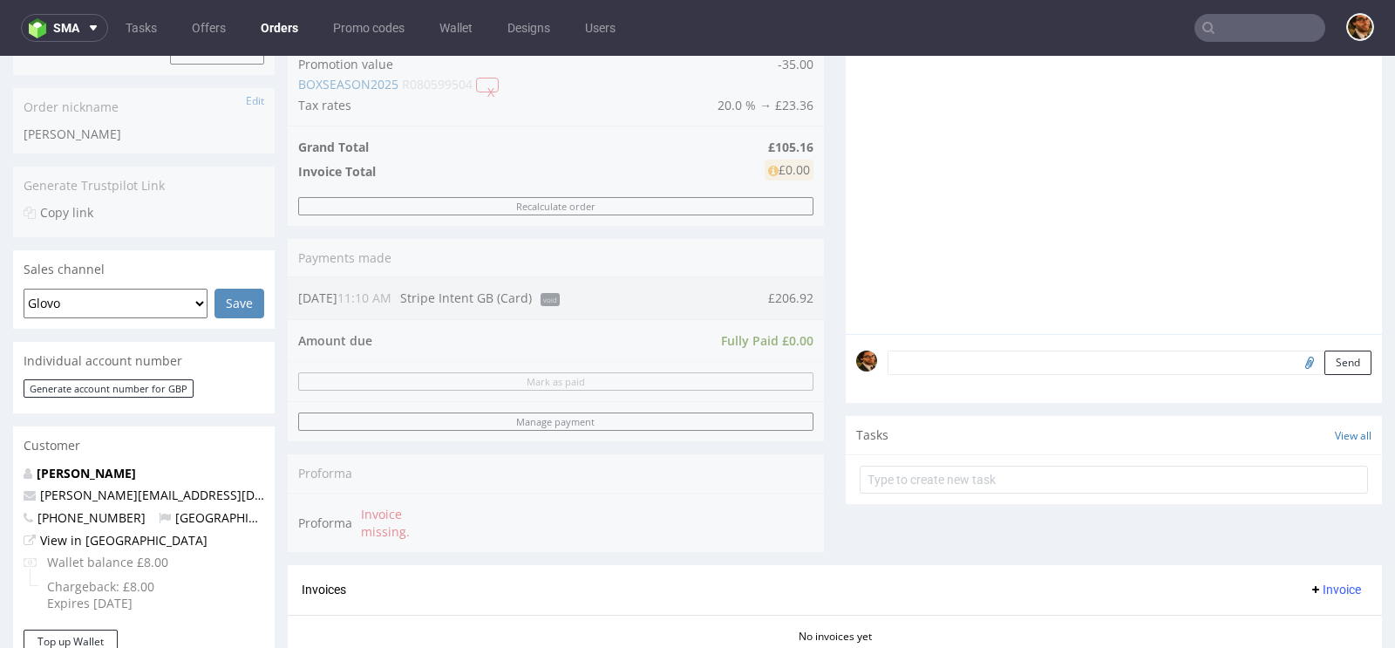
click at [824, 360] on div "Progress Payment Void Payment “Received” Email - Line Items 1 DTP - Production …" at bounding box center [835, 357] width 1094 height 993
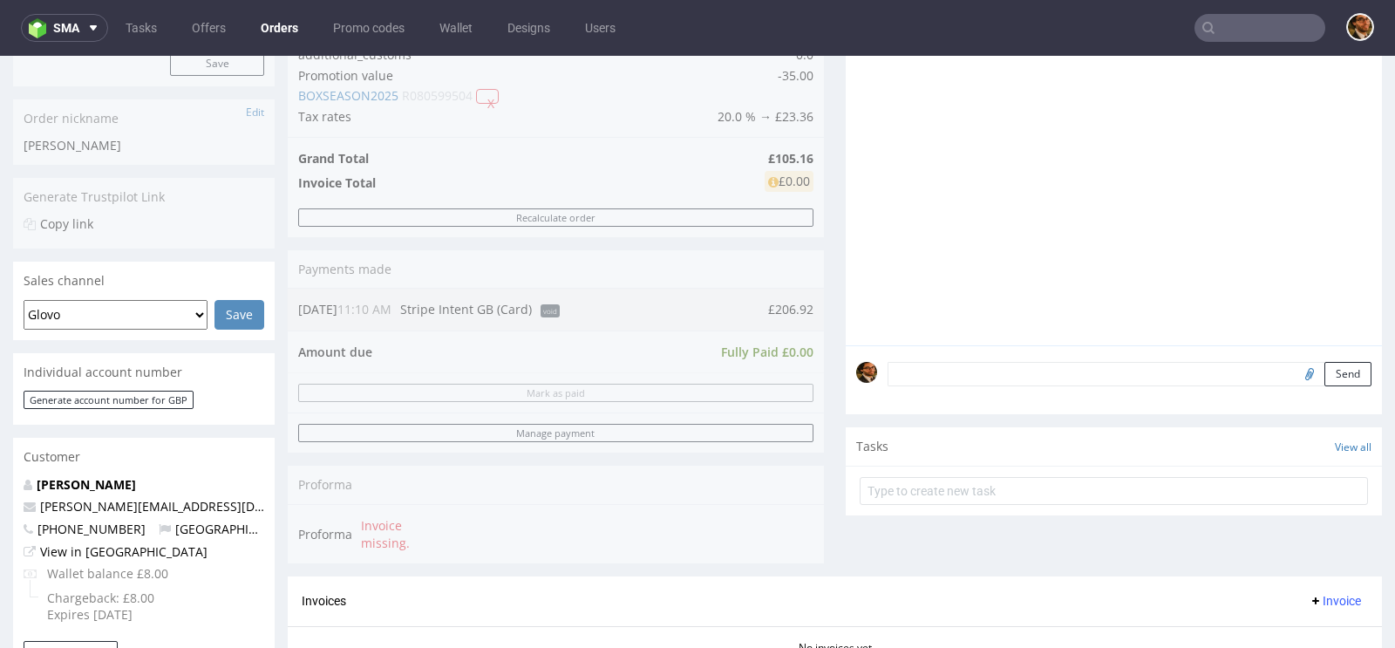
scroll to position [0, 0]
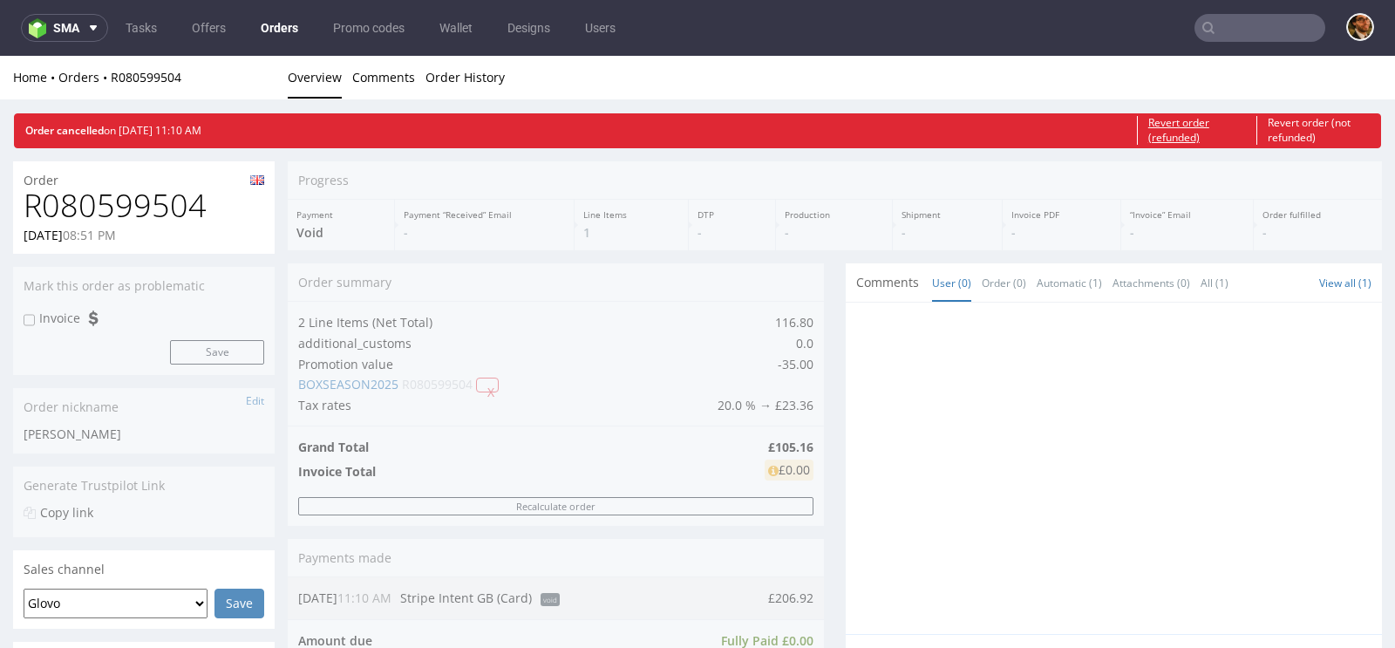
click at [1153, 117] on link "Revert order (refunded)" at bounding box center [1192, 131] width 110 height 30
click at [1156, 128] on div "Revert order (refunded) Revert order (not refunded)" at bounding box center [1253, 131] width 254 height 30
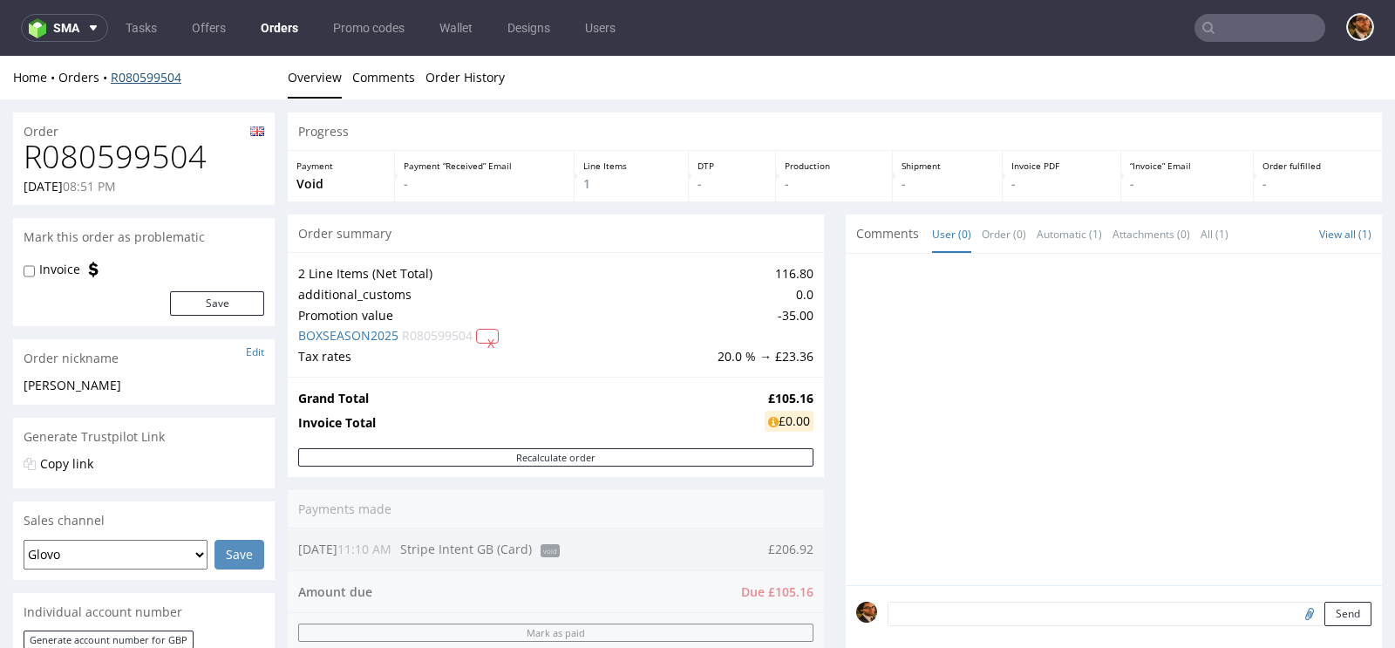
click at [157, 78] on link "R080599504" at bounding box center [146, 77] width 71 height 17
click at [131, 77] on link "R080599504" at bounding box center [146, 77] width 71 height 17
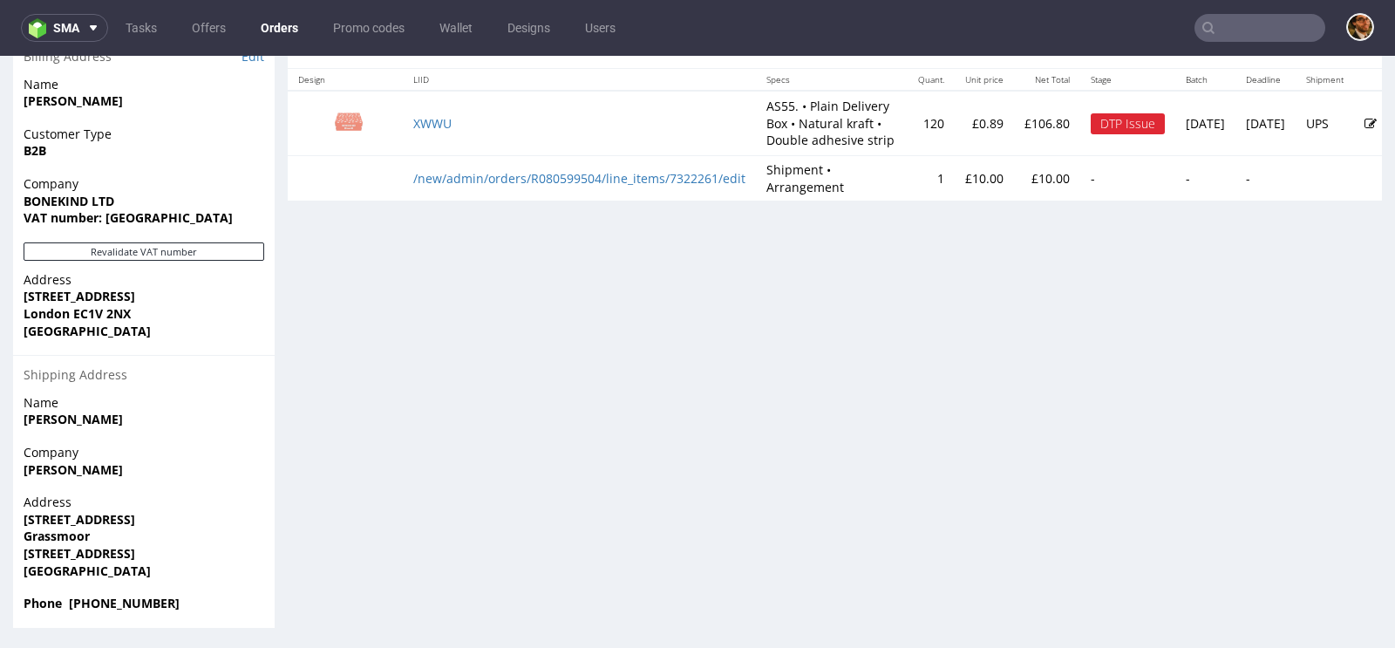
scroll to position [801, 0]
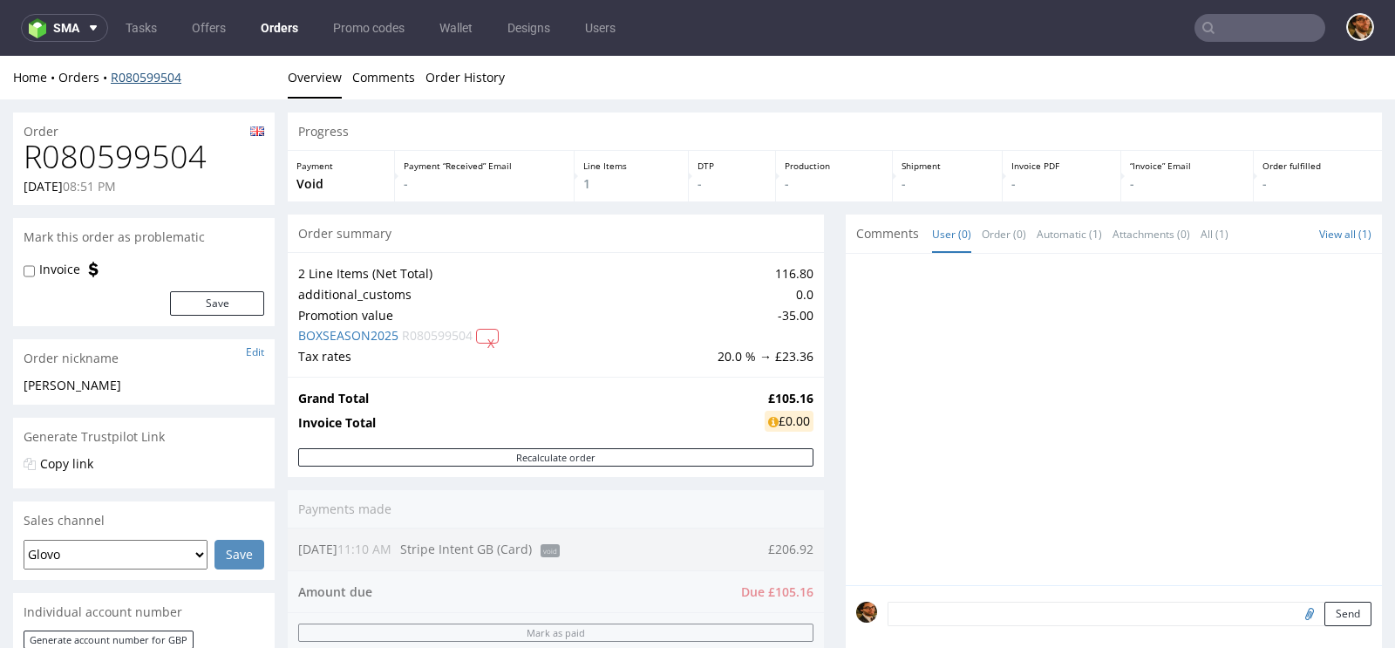
click at [155, 81] on link "R080599504" at bounding box center [146, 77] width 71 height 17
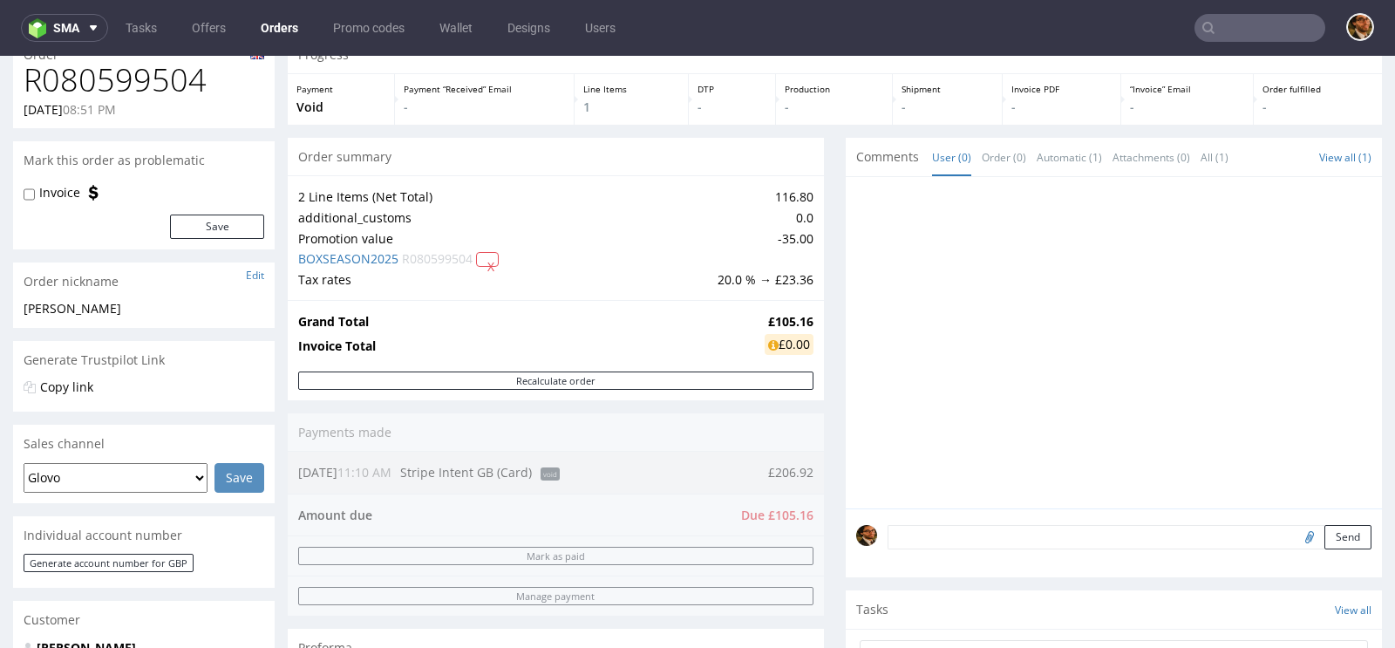
scroll to position [160, 0]
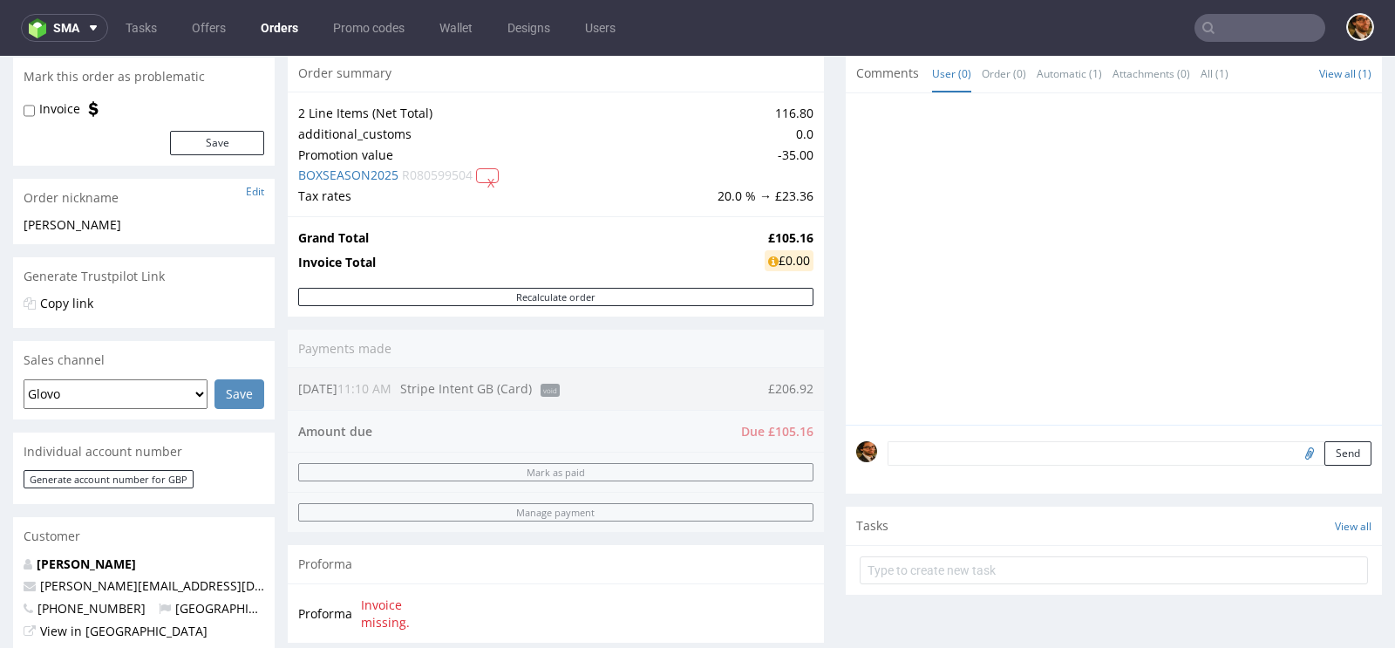
click at [737, 374] on div "Order summary 2 Line Items (Net Total) 116.80 additional_customs 0.0 Promotion …" at bounding box center [556, 354] width 536 height 601
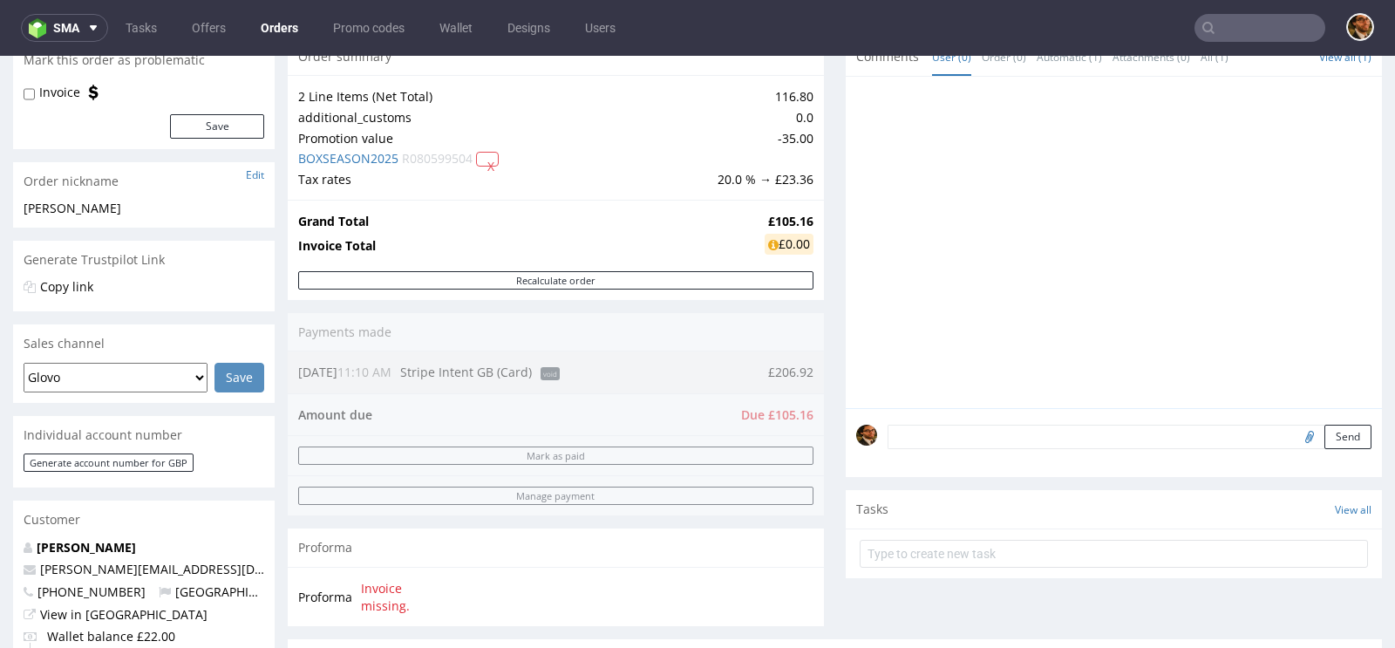
scroll to position [0, 0]
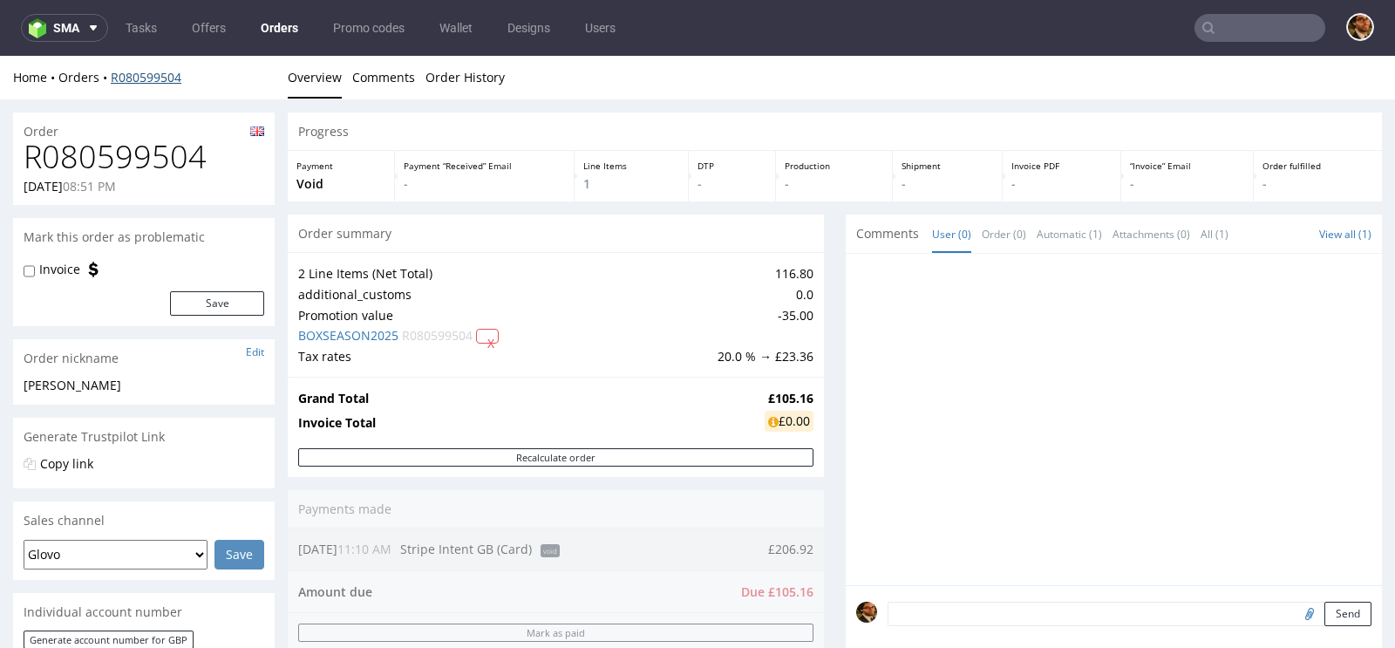
click at [133, 73] on link "R080599504" at bounding box center [146, 77] width 71 height 17
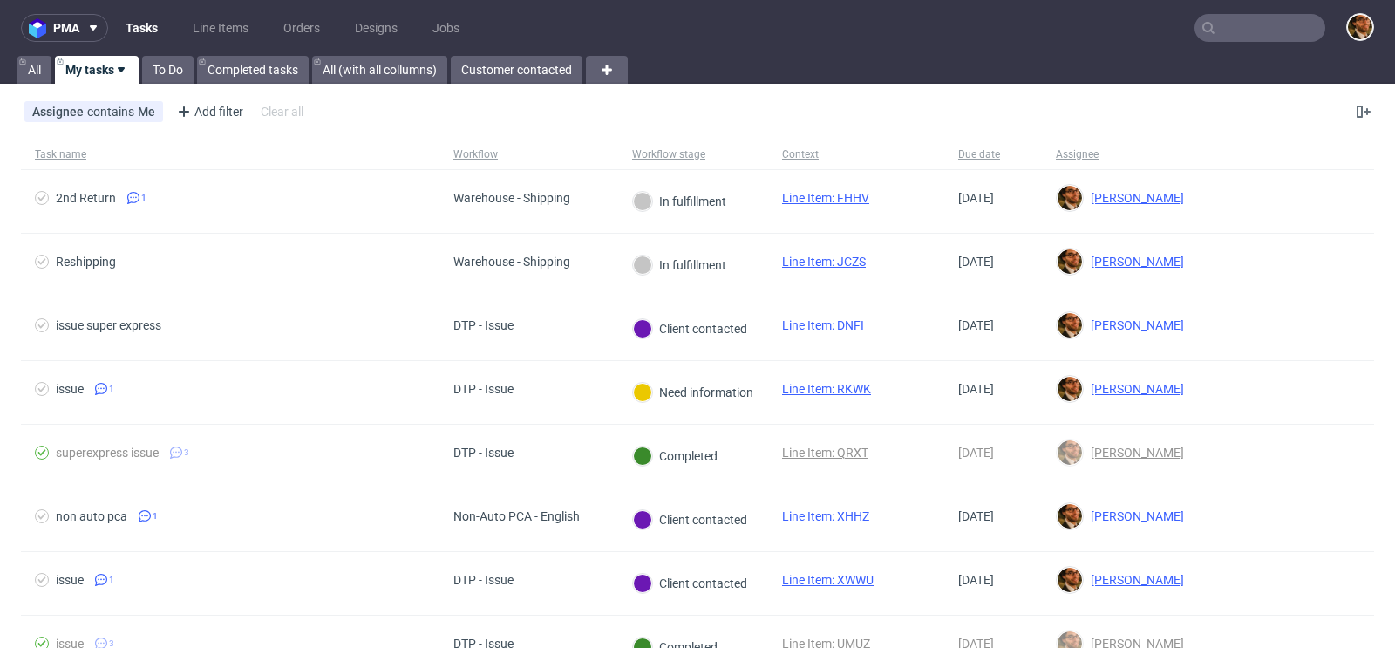
click at [1221, 39] on input "text" at bounding box center [1259, 28] width 131 height 28
paste input "R326364457"
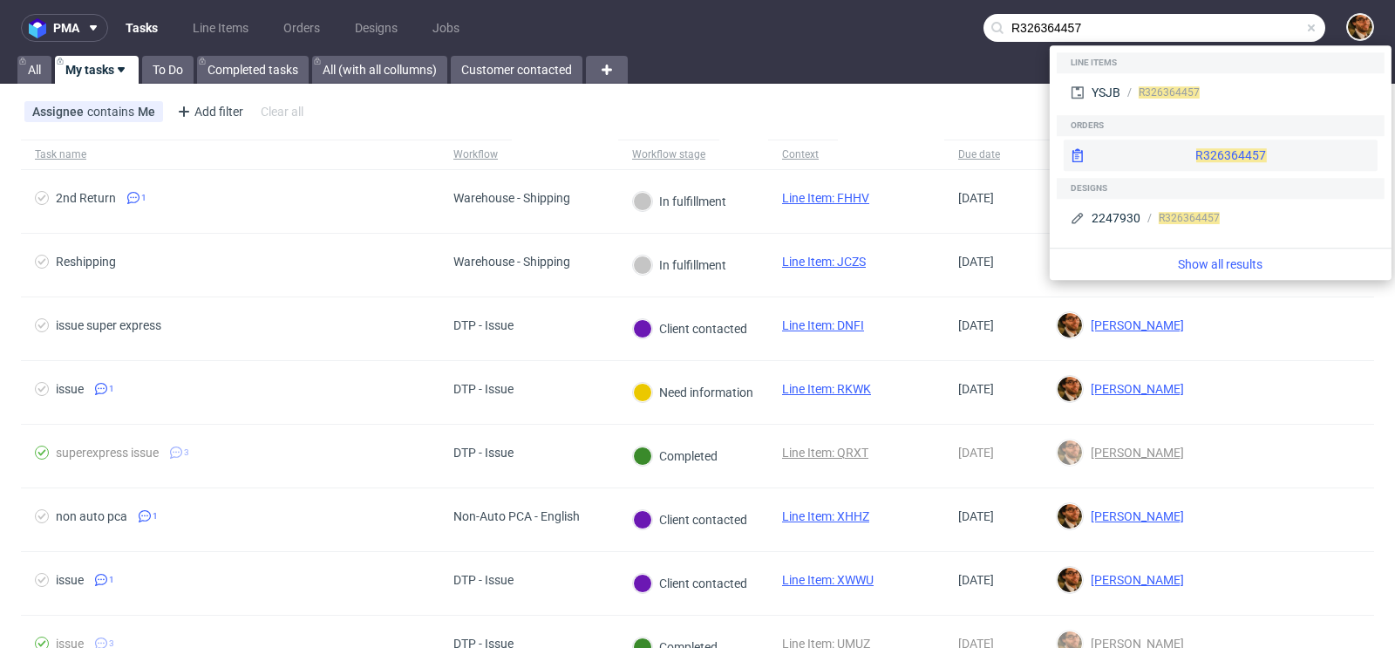
type input "R326364457"
click at [1213, 156] on div "R326364457" at bounding box center [1220, 154] width 314 height 31
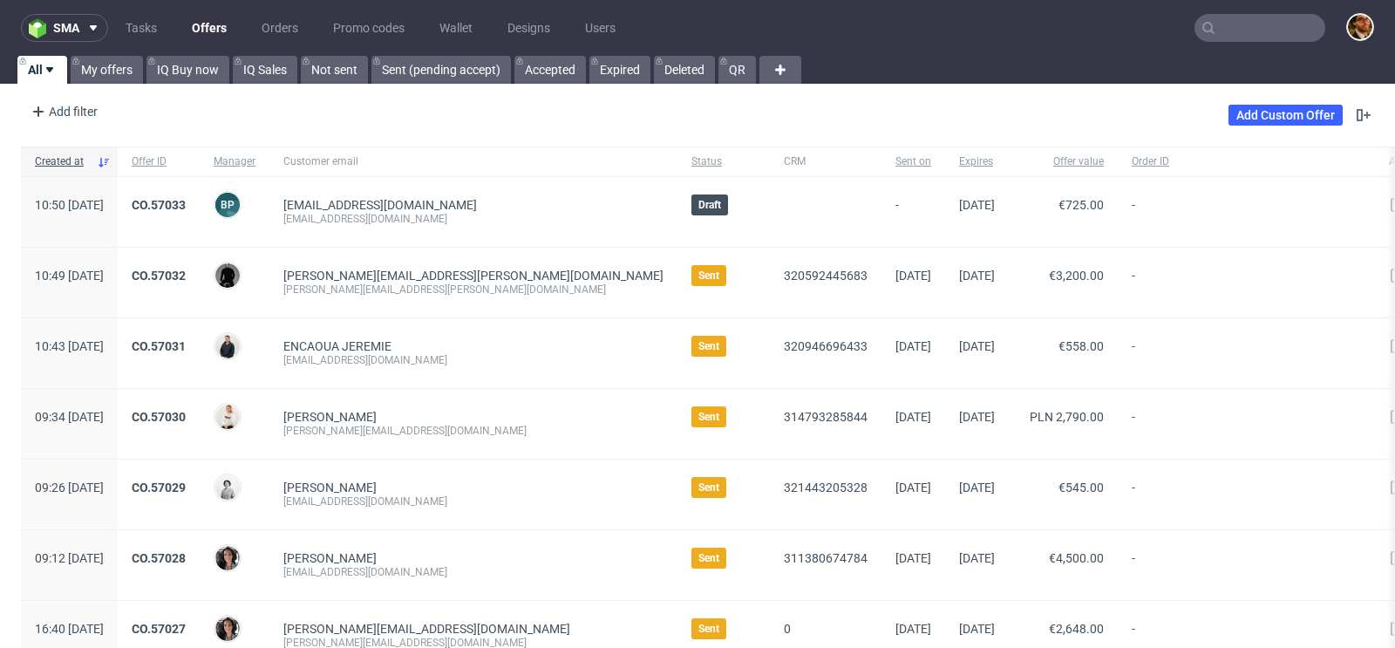
click at [1214, 23] on input "text" at bounding box center [1259, 28] width 131 height 28
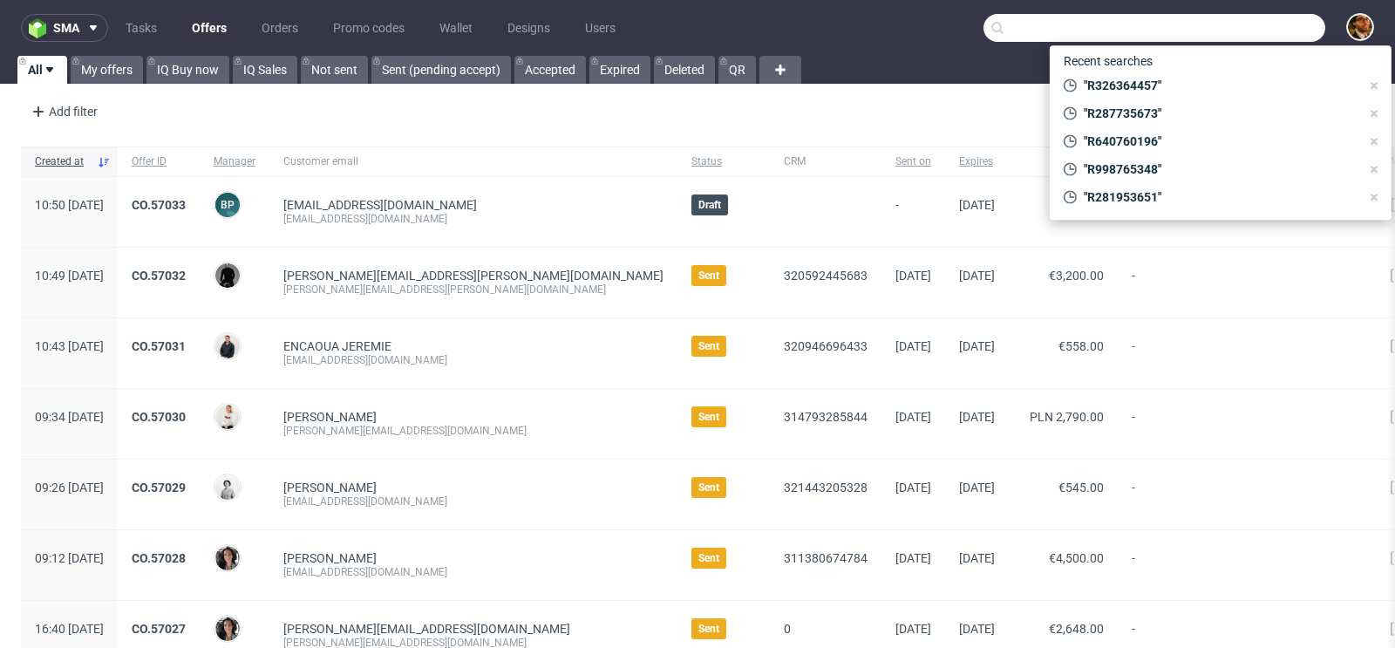
paste input "R080599504"
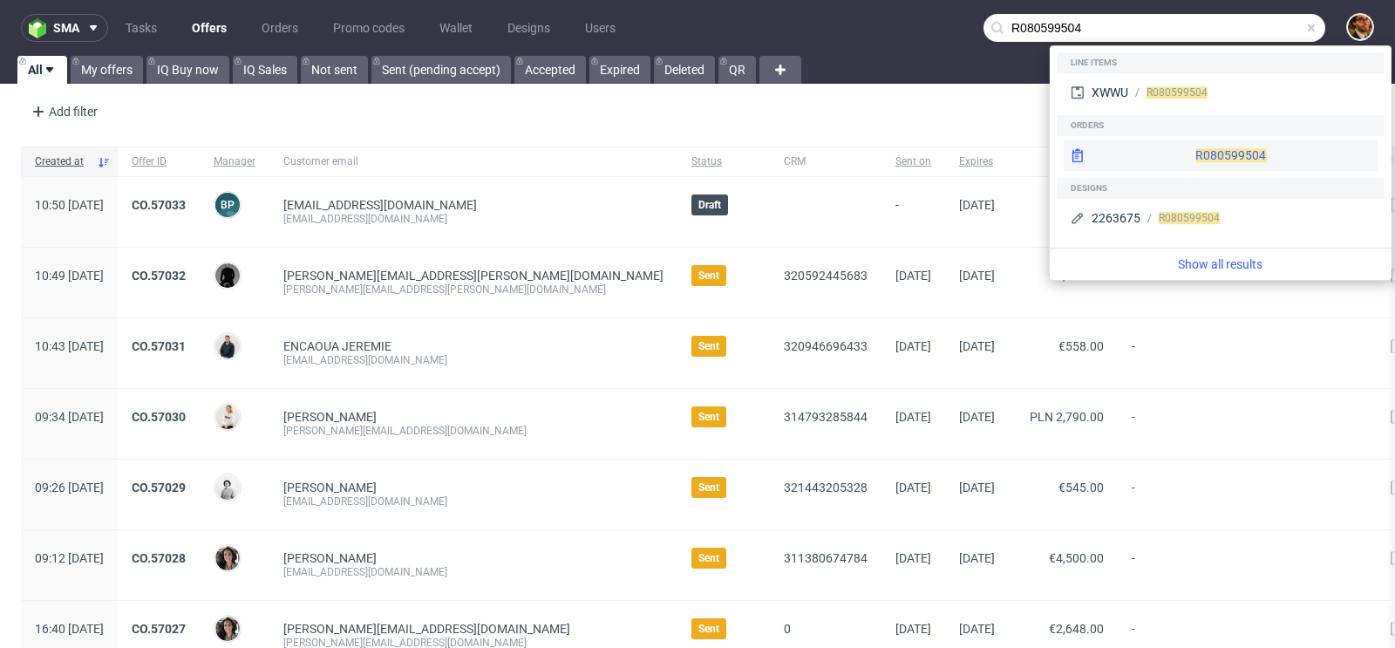
type input "R080599504"
click at [1179, 150] on div "R080599504" at bounding box center [1220, 154] width 314 height 31
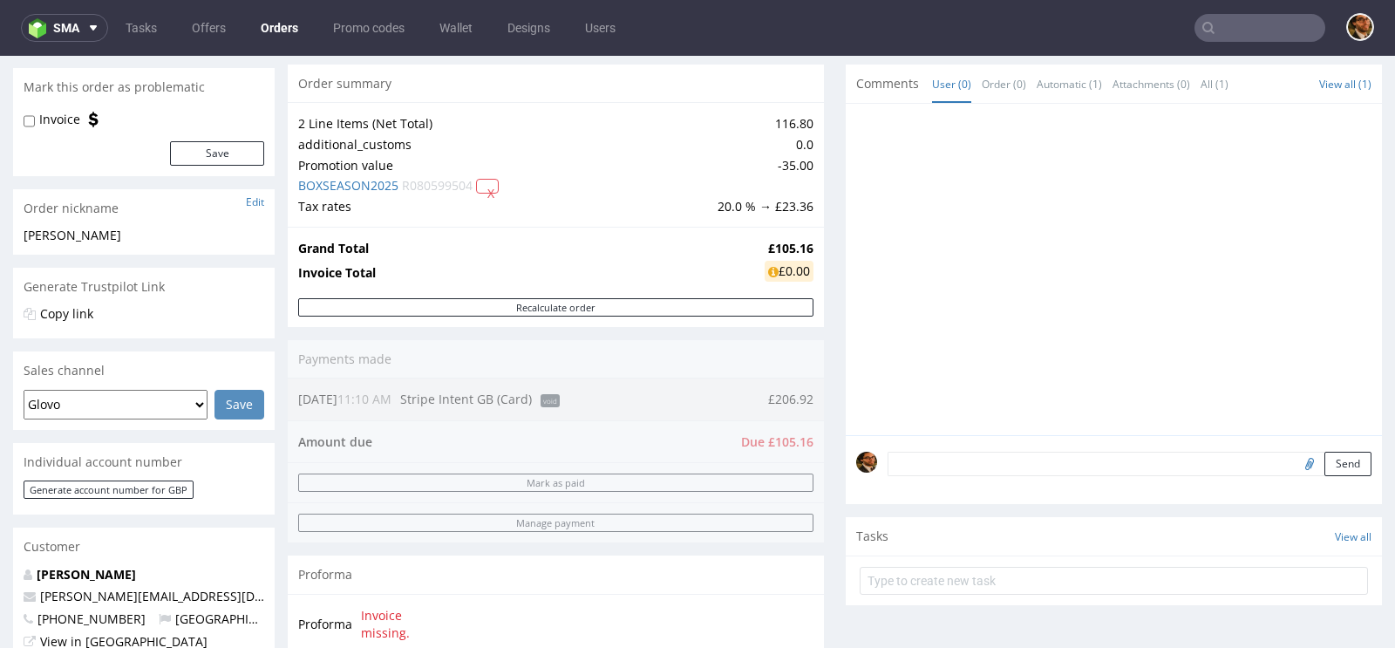
scroll to position [188, 0]
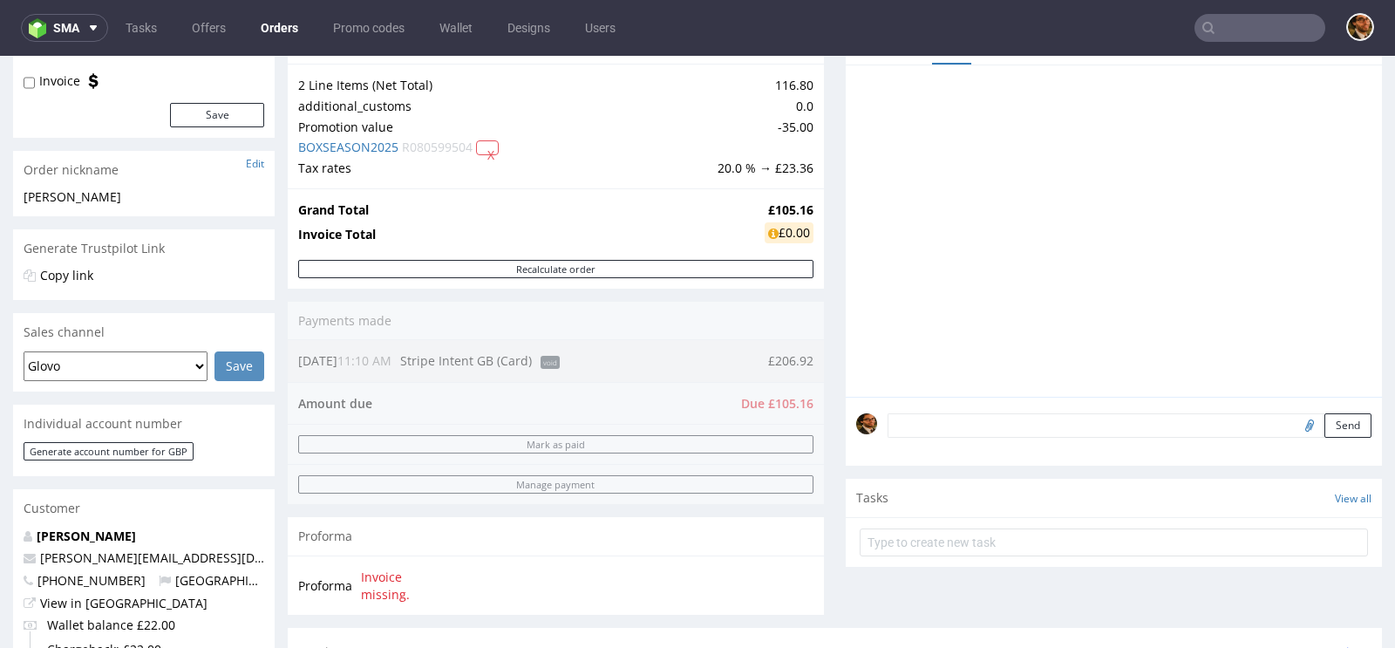
click at [578, 361] on div "Order summary 2 Line Items (Net Total) 116.80 additional_customs 0.0 Promotion …" at bounding box center [556, 326] width 536 height 601
click at [547, 361] on div "Order summary 2 Line Items (Net Total) 116.80 additional_customs 0.0 Promotion …" at bounding box center [556, 326] width 536 height 601
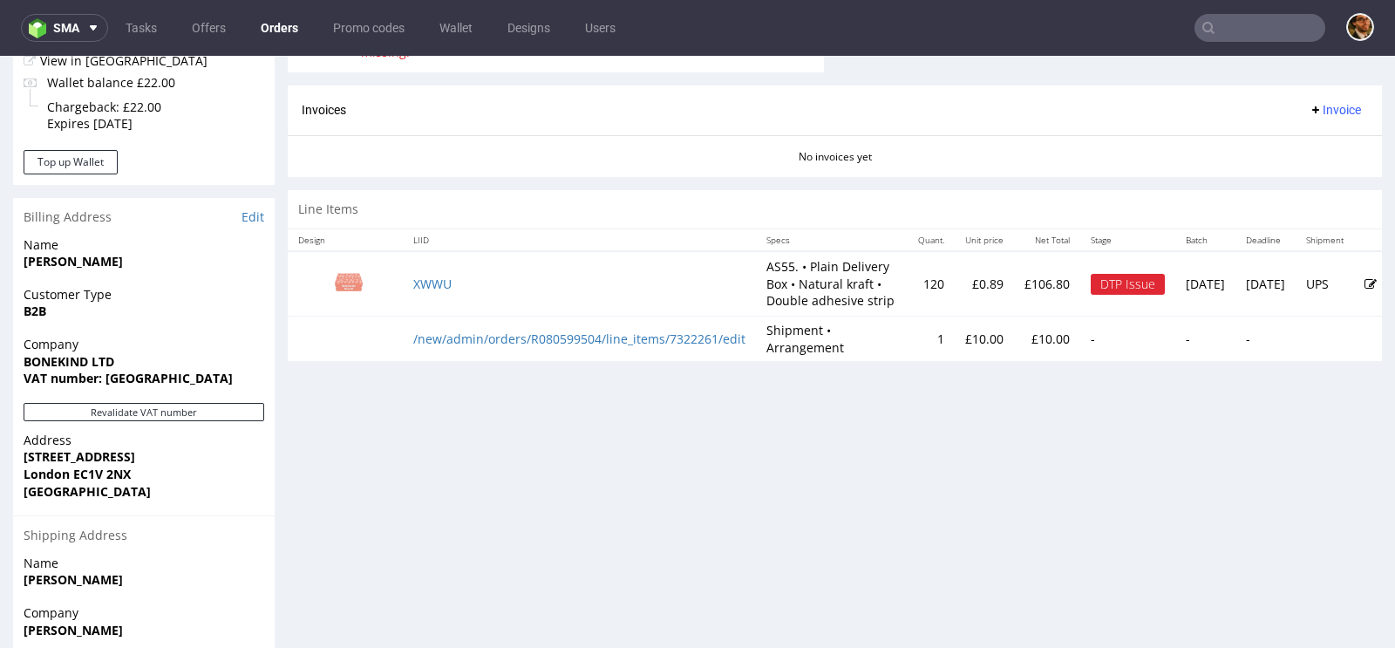
scroll to position [813, 0]
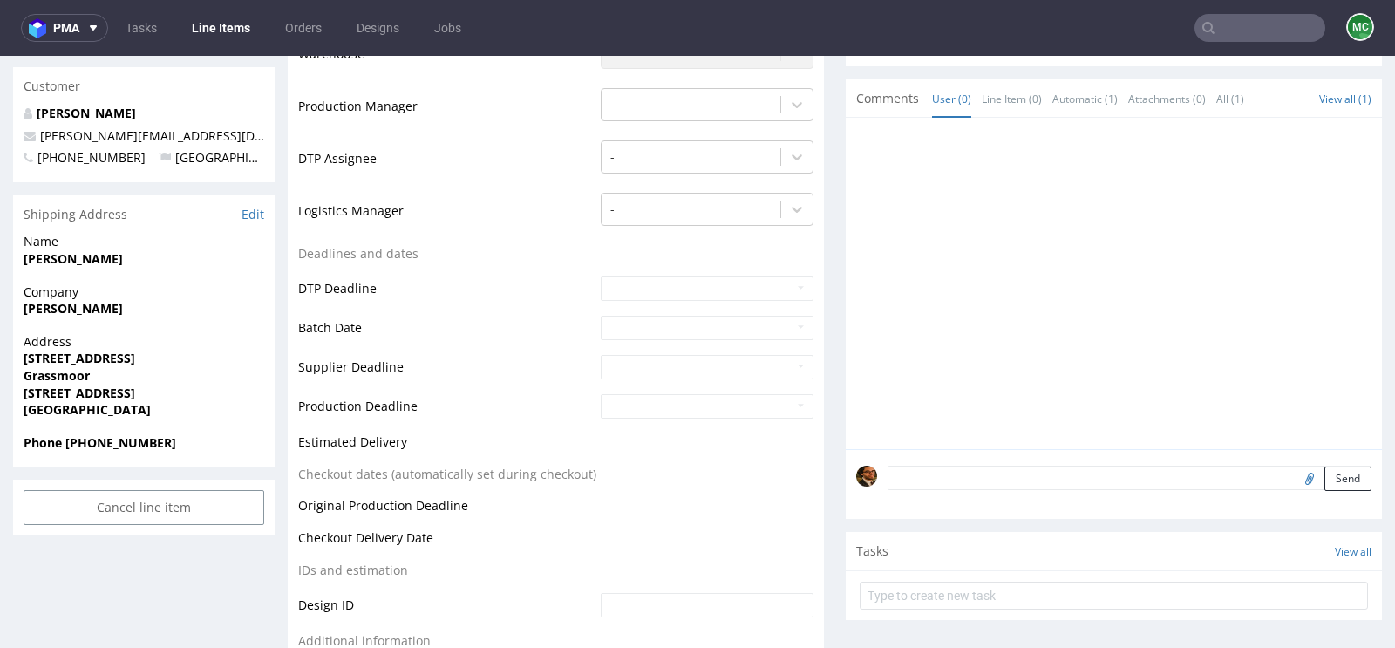
scroll to position [429, 0]
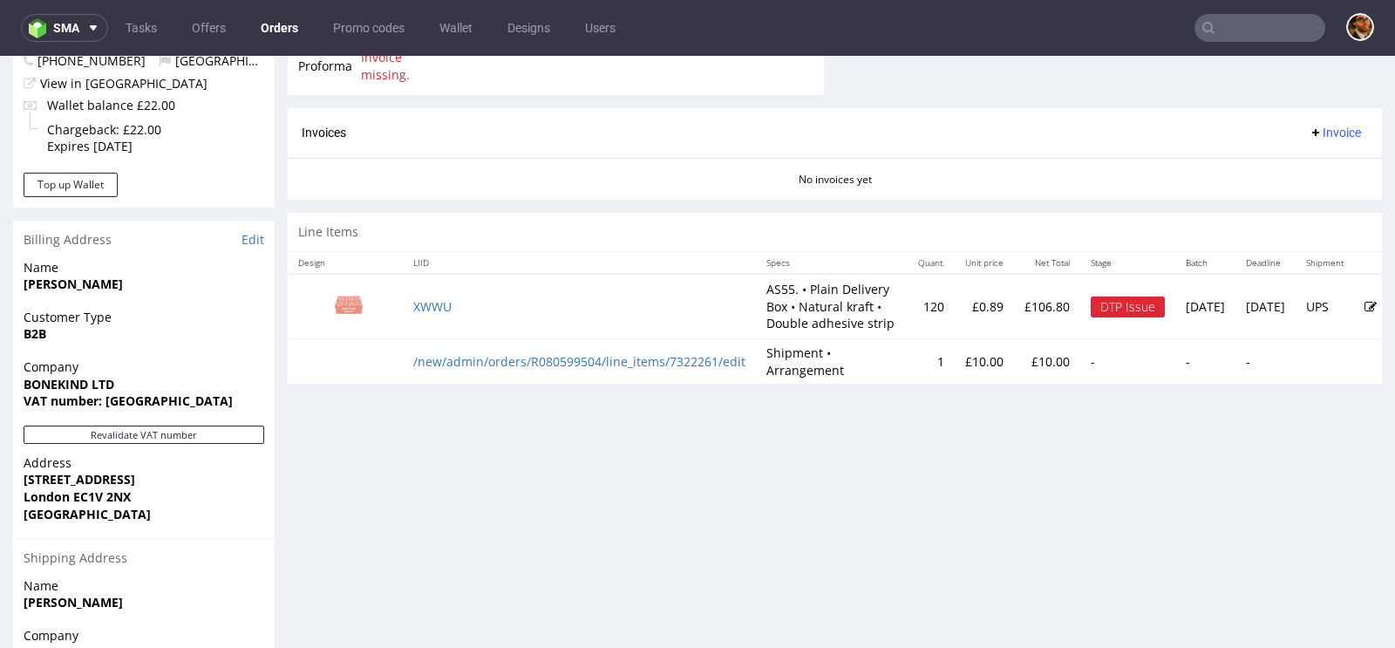
scroll to position [891, 0]
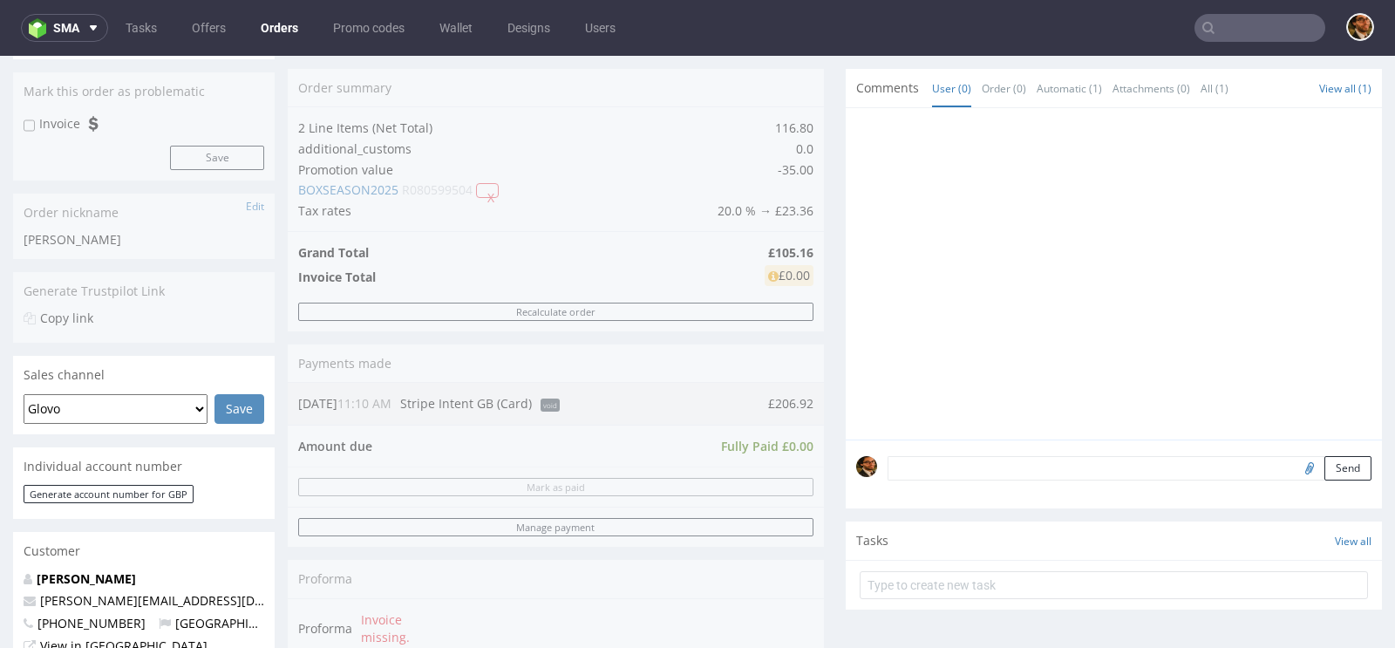
scroll to position [200, 0]
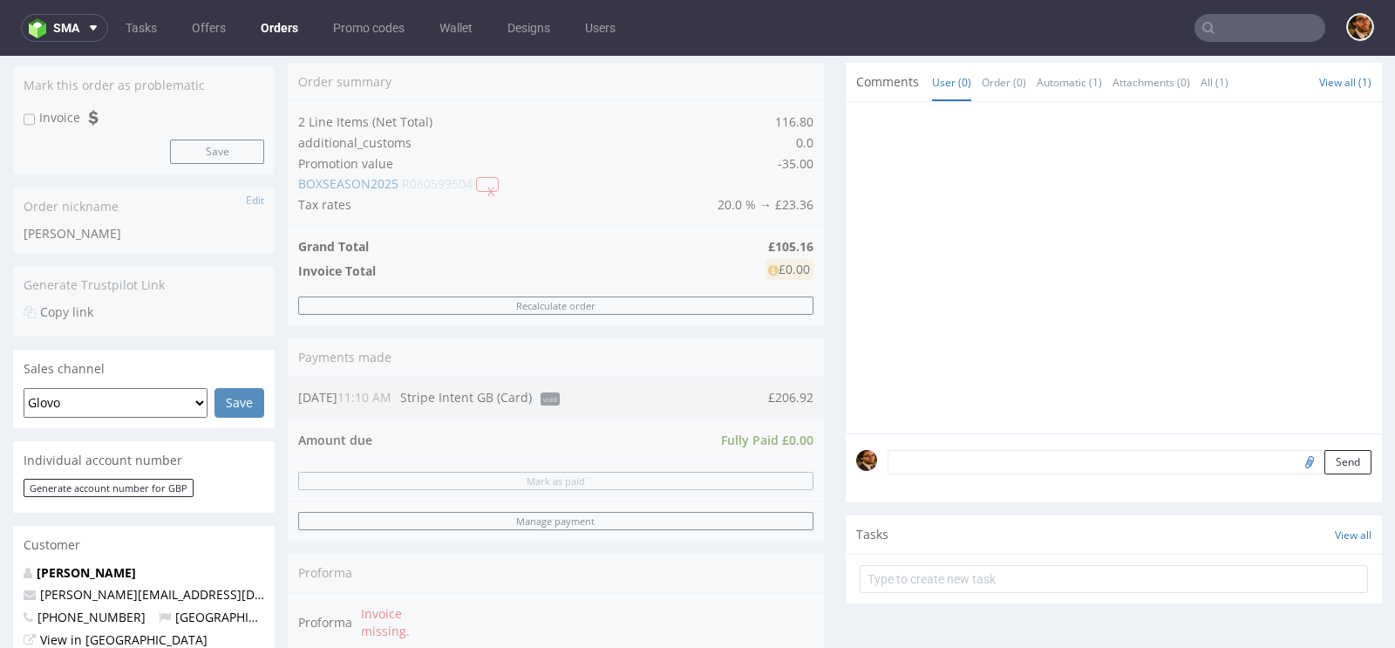
click at [921, 455] on textarea at bounding box center [1129, 462] width 484 height 24
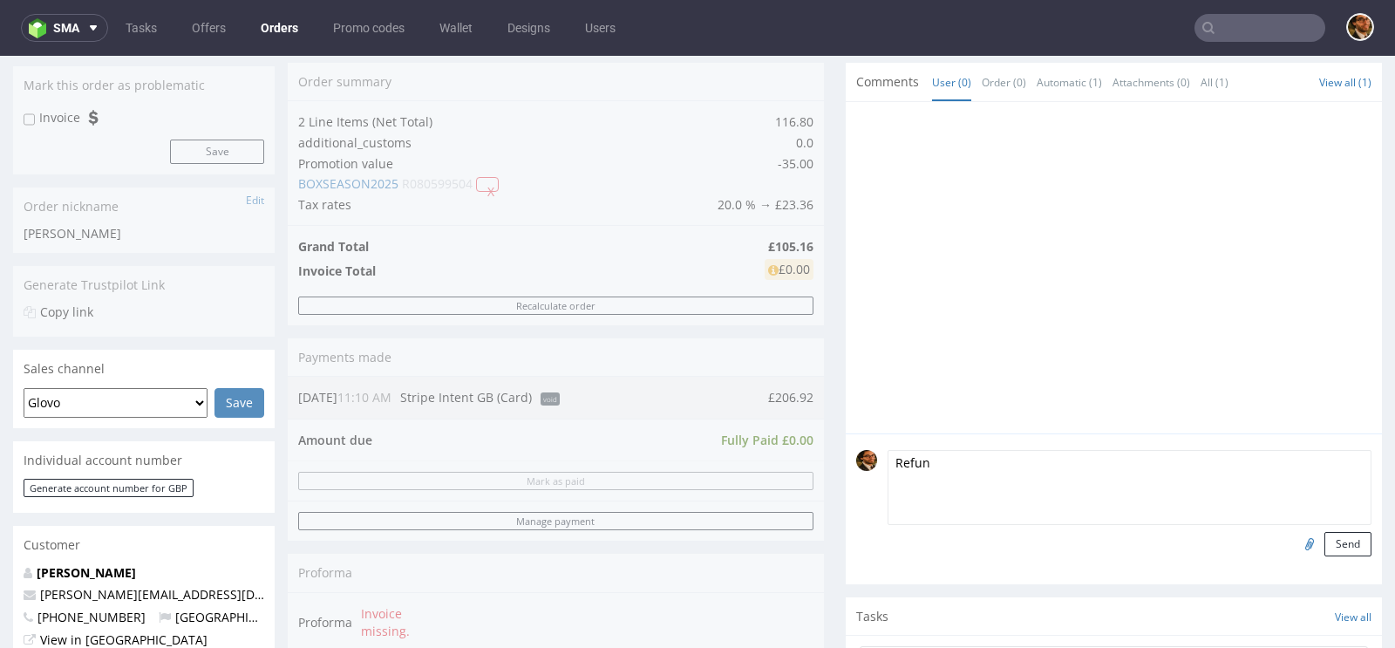
type textarea "Refund"
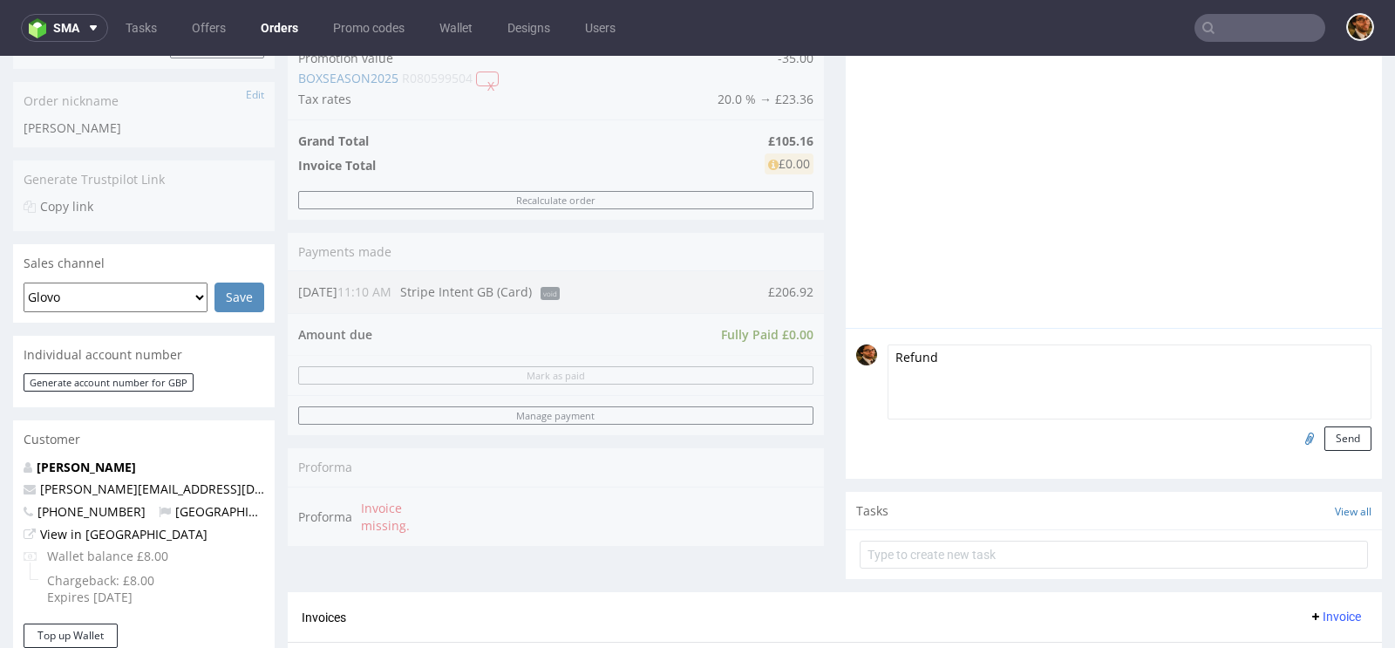
scroll to position [301, 0]
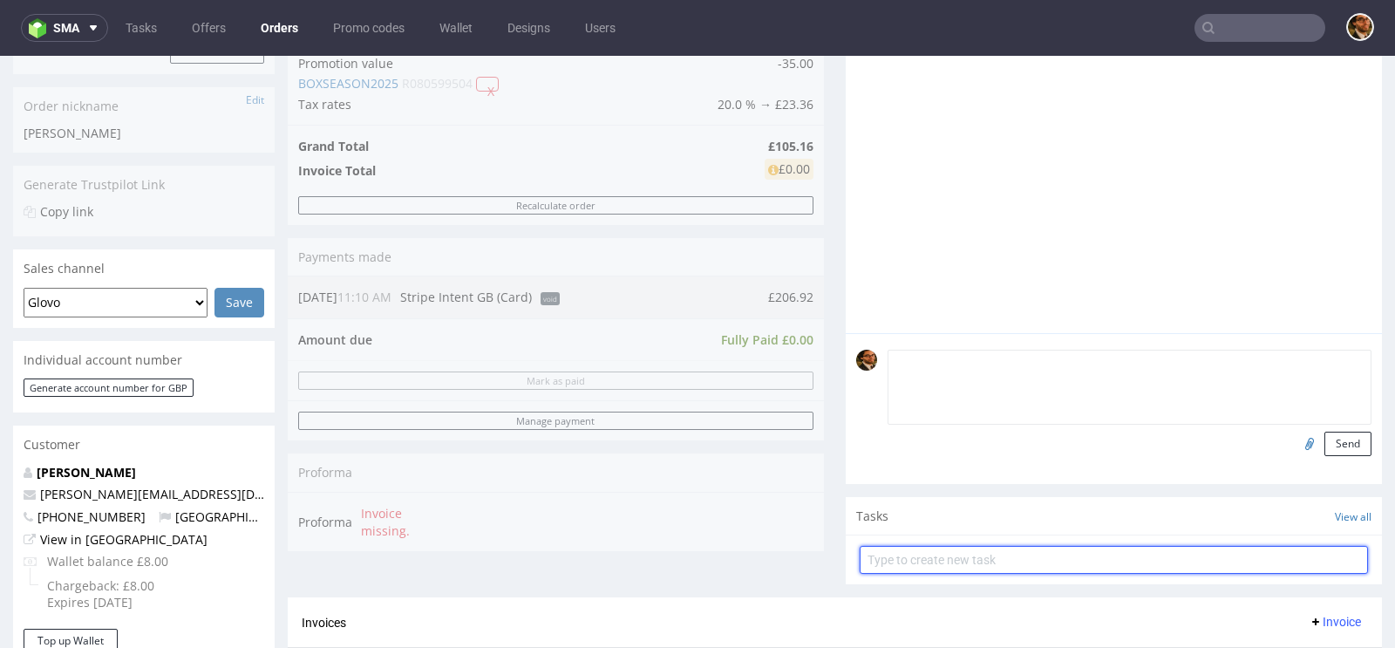
click at [907, 549] on input "text" at bounding box center [1113, 560] width 508 height 28
type input "Refund"
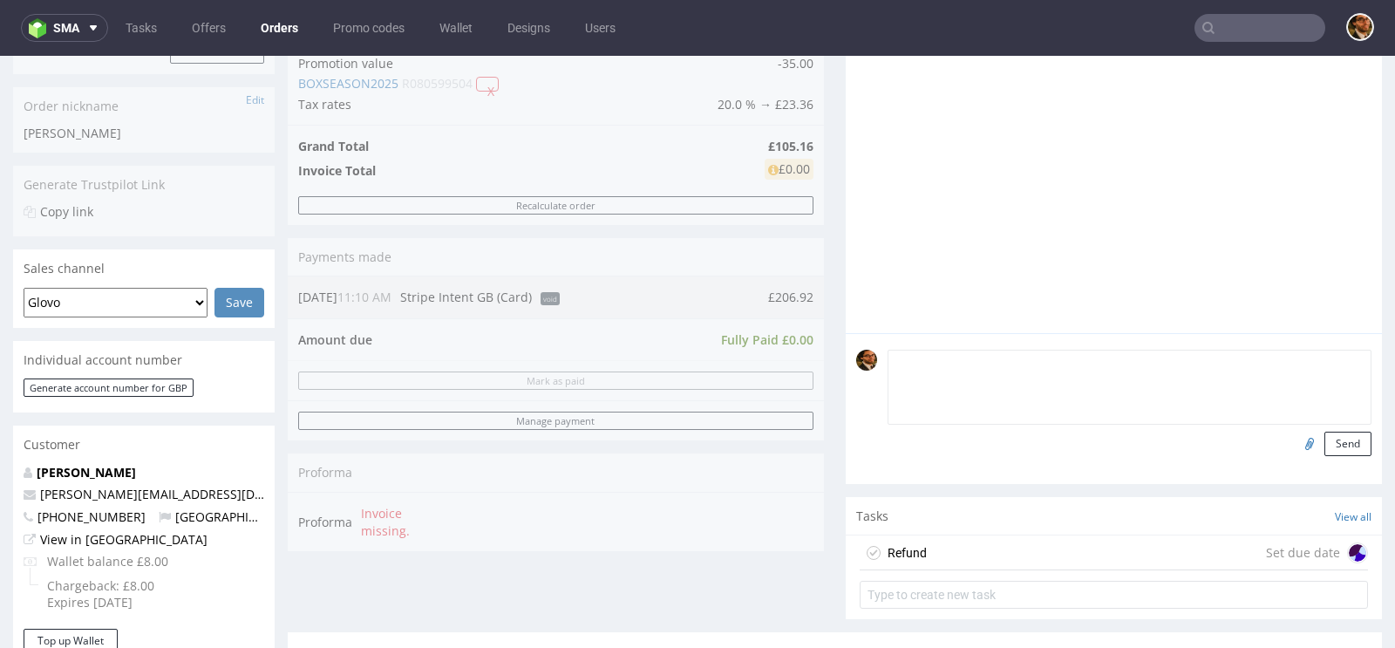
click at [927, 550] on div "Refund Set due date" at bounding box center [1113, 552] width 508 height 35
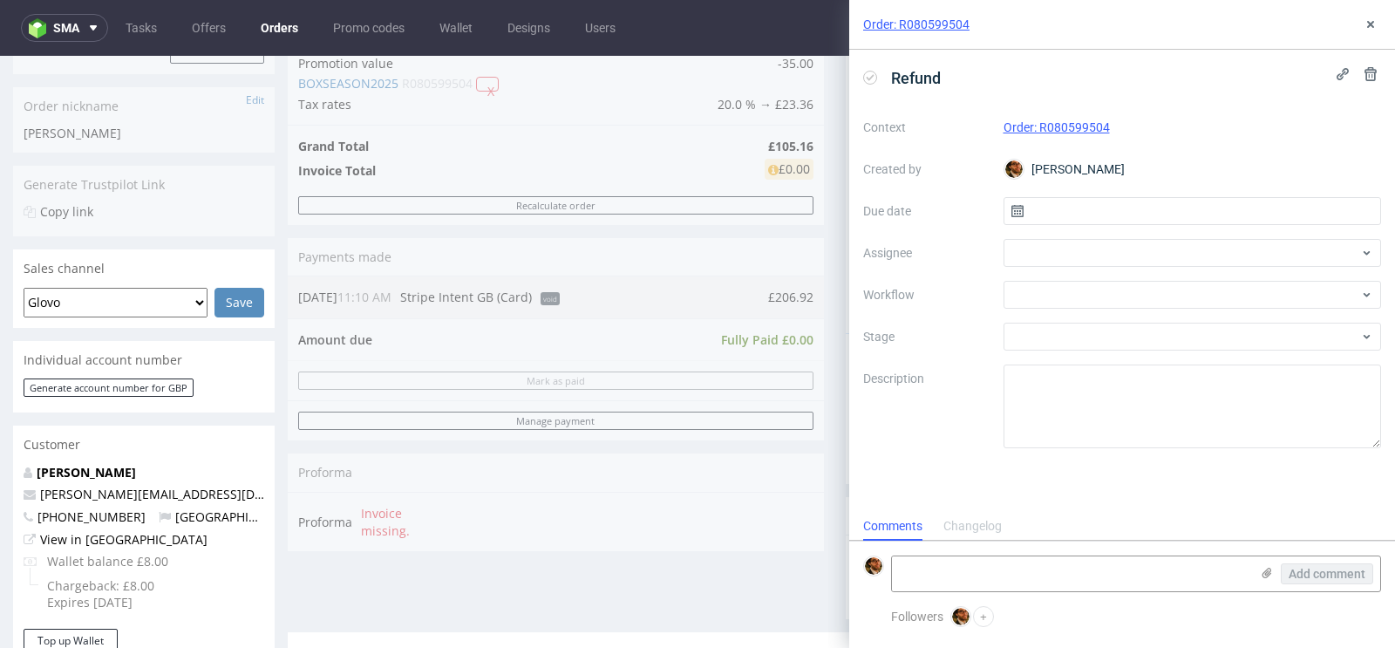
scroll to position [14, 0]
click at [1072, 241] on div at bounding box center [1192, 253] width 378 height 28
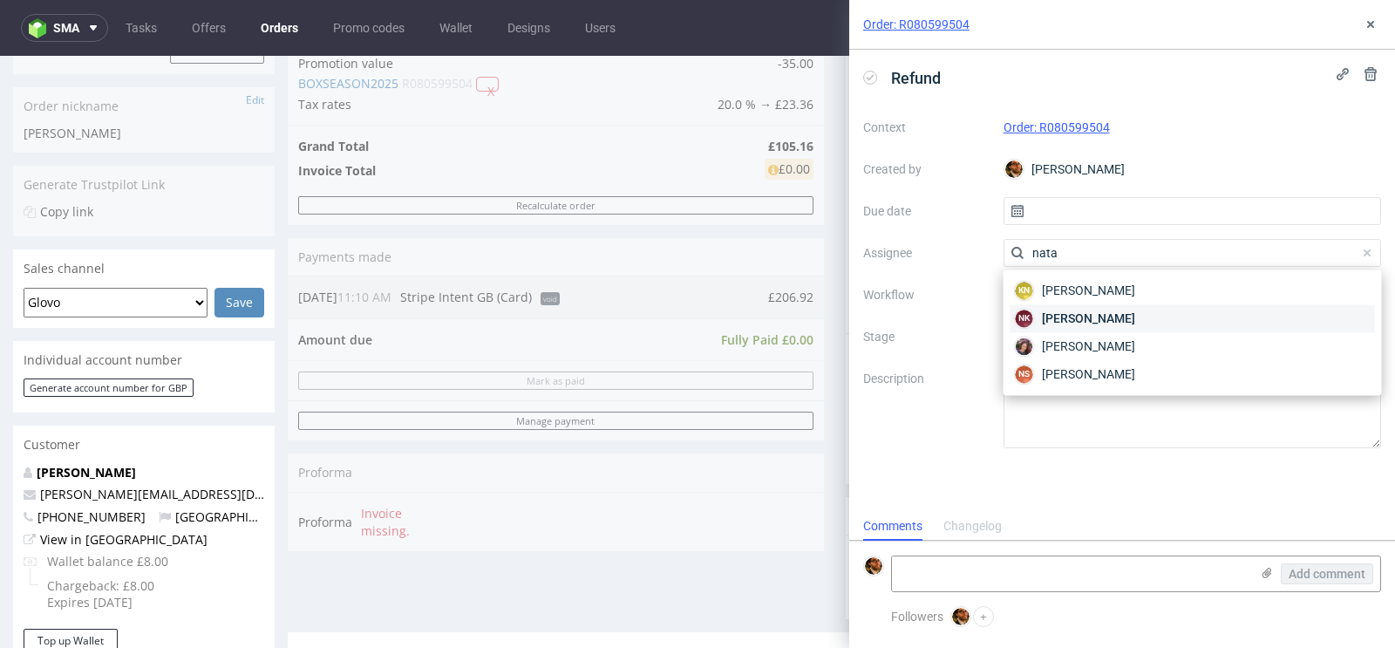
type input "nata"
click at [1117, 316] on span "Natalia Kaczorowska" at bounding box center [1088, 317] width 93 height 17
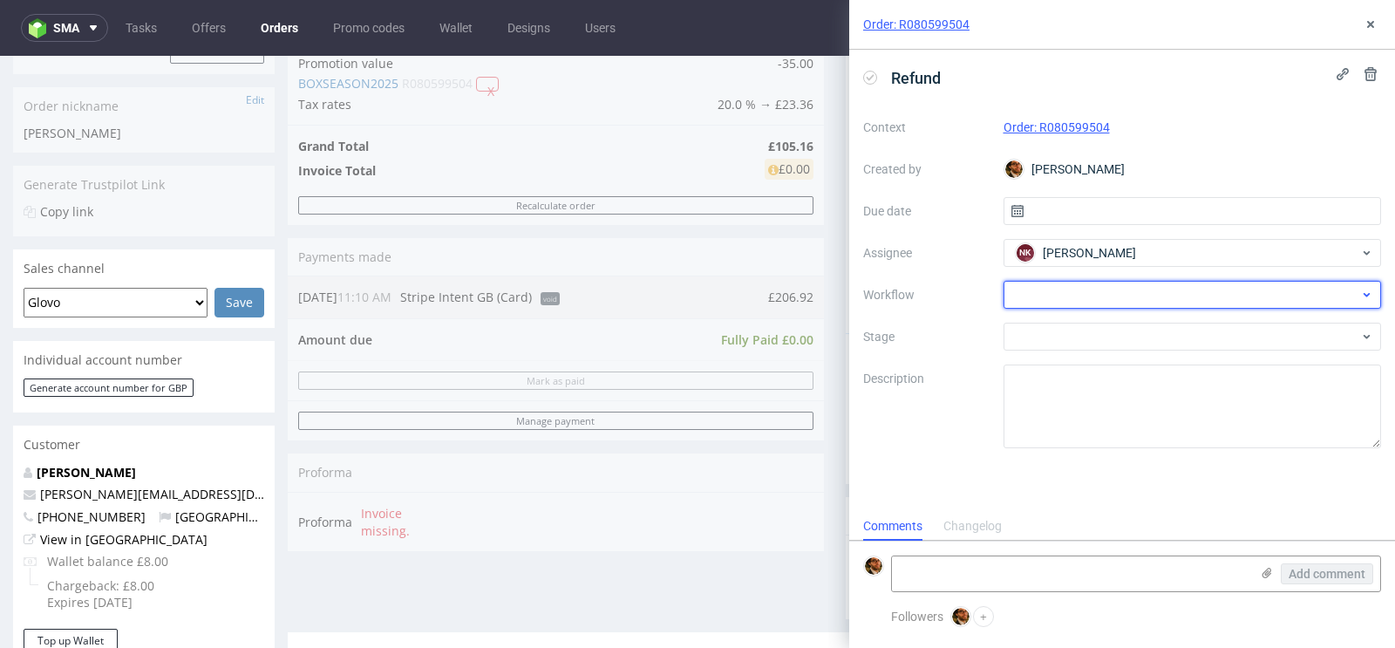
click at [1101, 301] on div at bounding box center [1192, 295] width 378 height 28
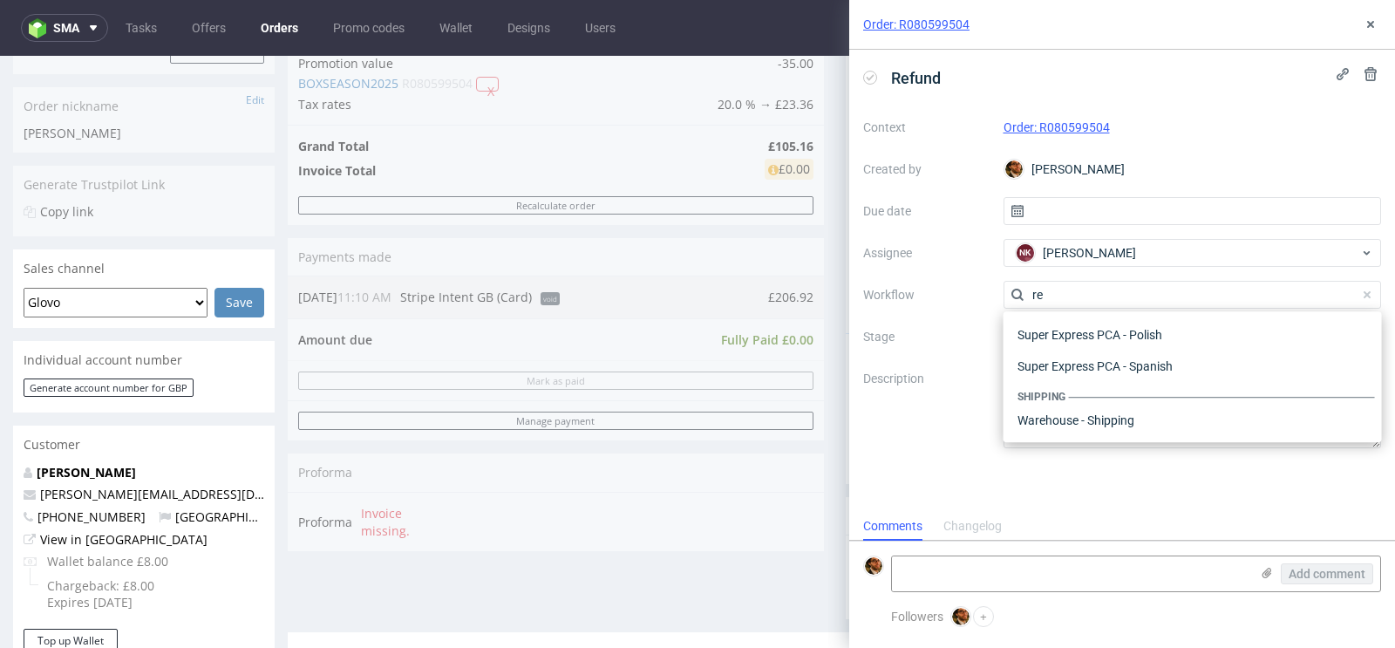
scroll to position [93, 0]
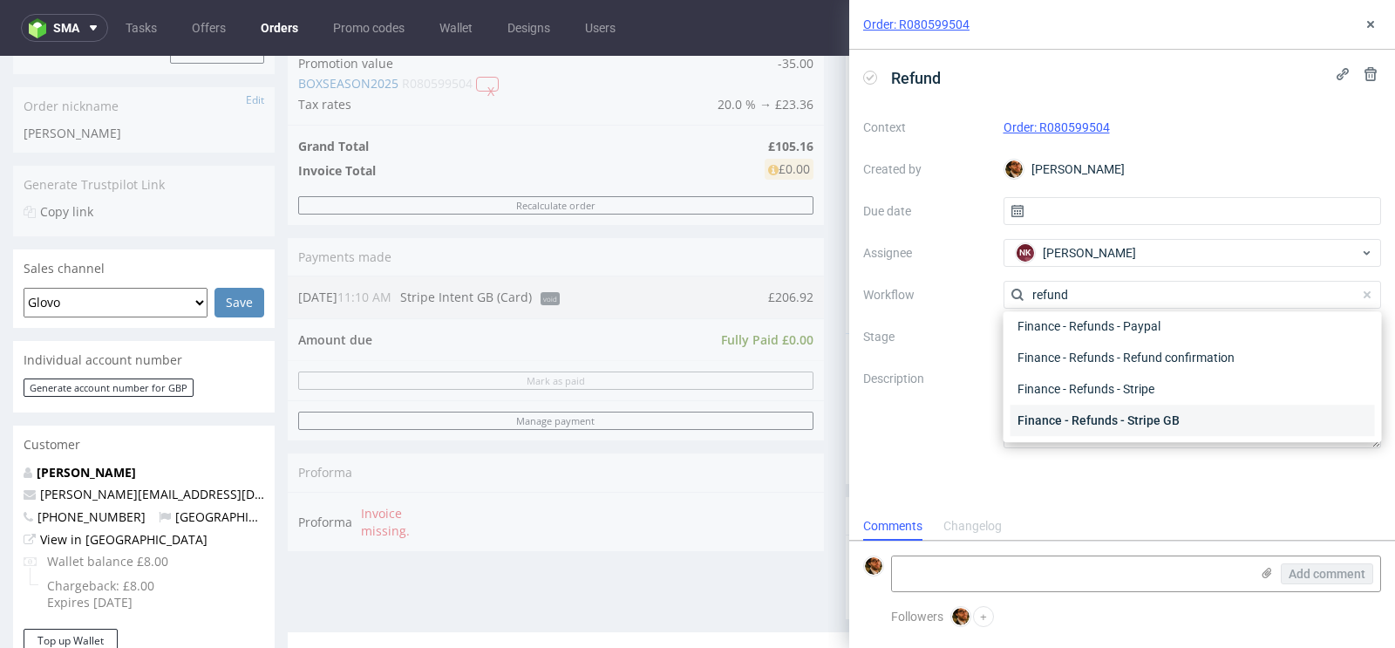
type input "refund"
click at [1124, 412] on div "Finance - Refunds - Stripe GB" at bounding box center [1192, 419] width 364 height 31
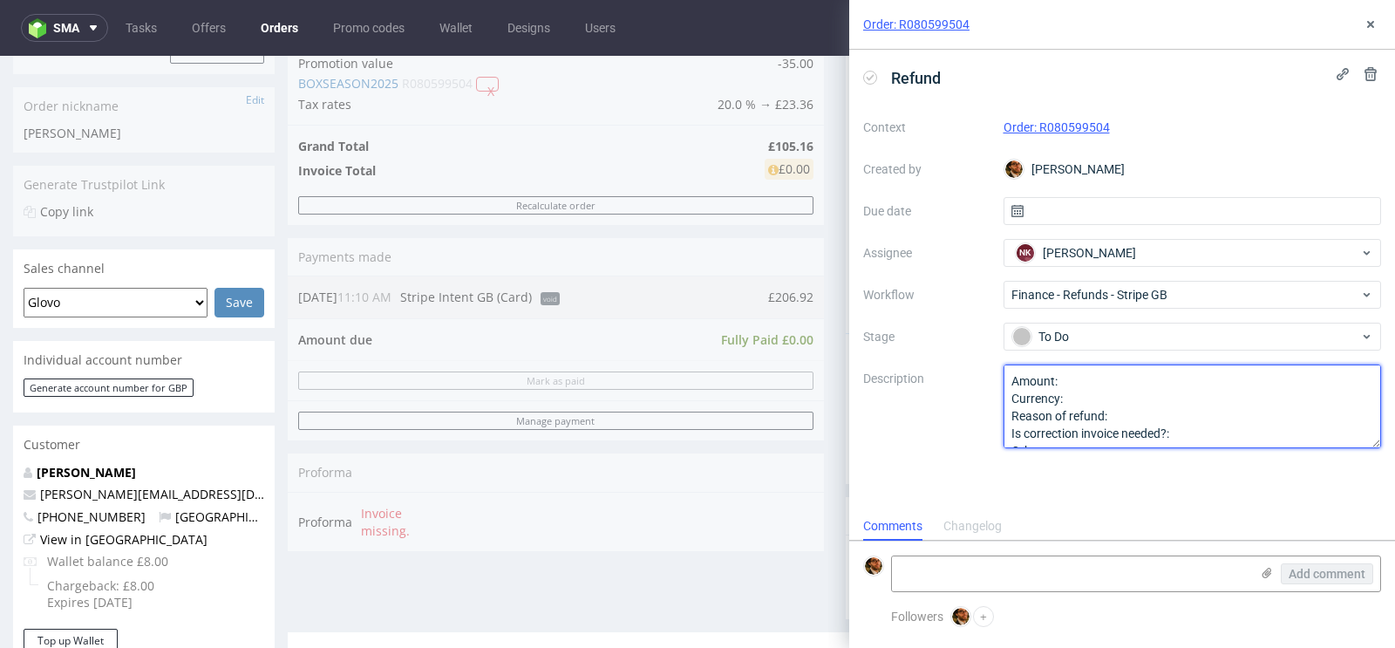
click at [1084, 381] on textarea "Amount: Currency: Reason of refund: Is correction invoice needed?: Other:" at bounding box center [1192, 406] width 378 height 84
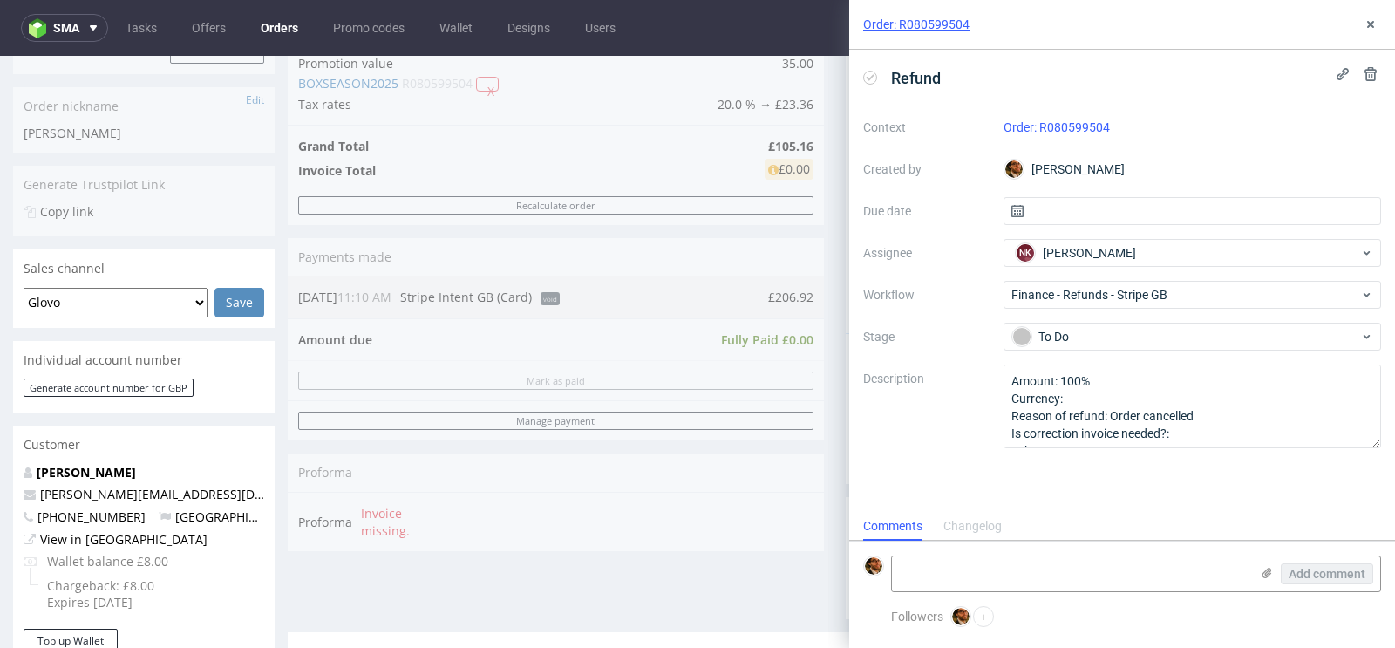
drag, startPoint x: 755, startPoint y: 138, endPoint x: 790, endPoint y: 138, distance: 34.9
click at [790, 138] on div "Order summary 2 Line Items (Net Total) 116.80 additional_customs 0.0 Promotion …" at bounding box center [556, 298] width 536 height 670
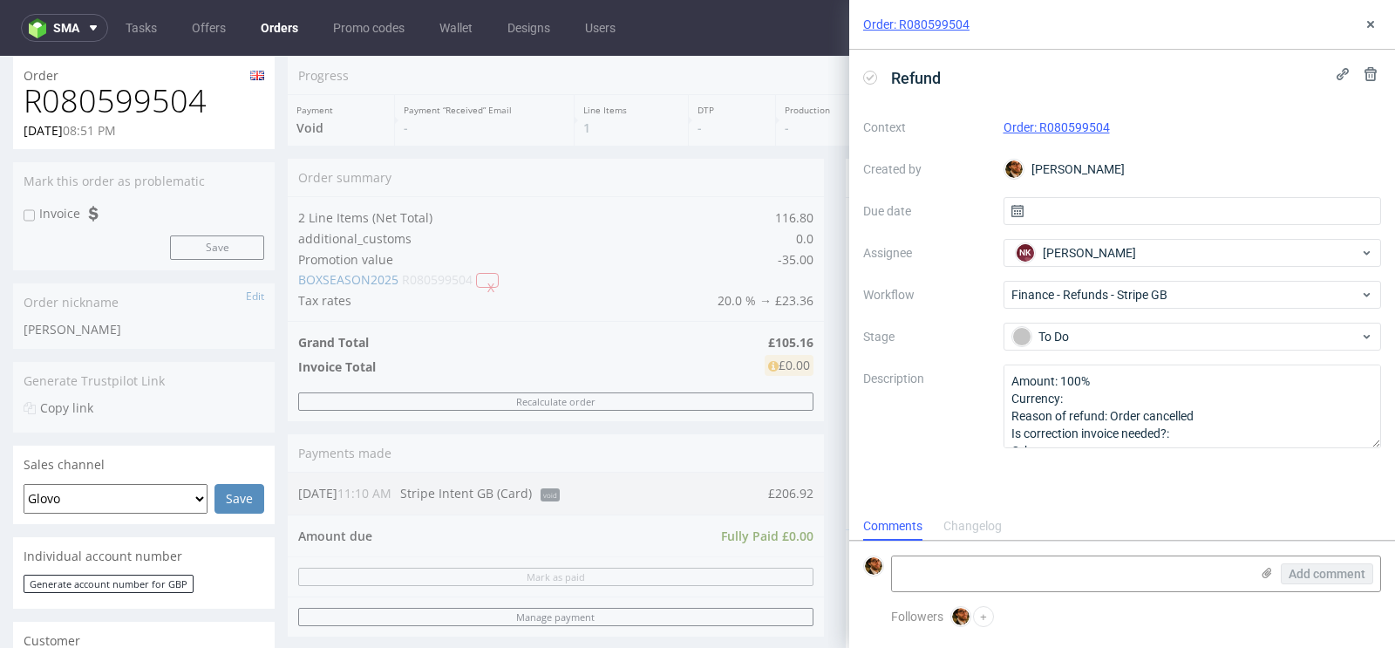
scroll to position [48, 0]
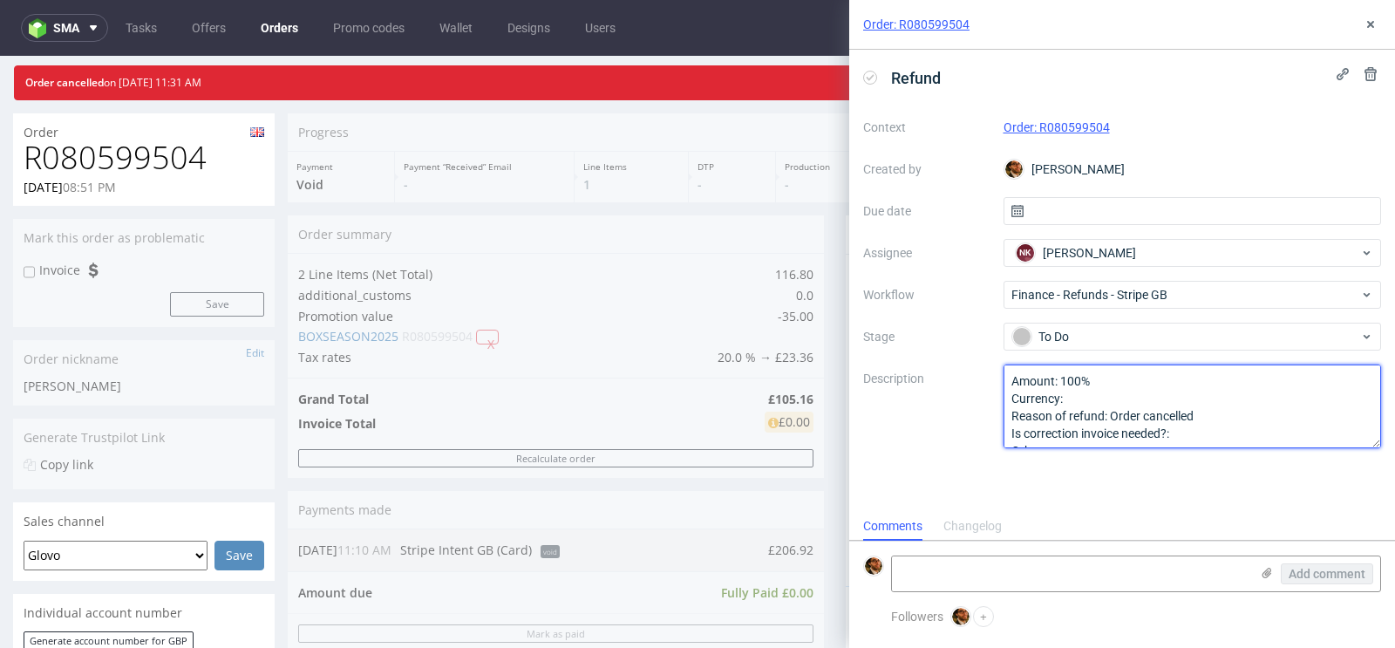
click at [1111, 393] on textarea "Amount: 100% Currency: Reason of refund: Order cancelled Is correction invoice …" at bounding box center [1192, 406] width 378 height 84
paste textarea "GBP"
click at [1193, 411] on textarea "Amount: 100% Currency: Reason of refund: Order cancelled Is correction invoice …" at bounding box center [1192, 406] width 378 height 84
type textarea "Amount: 100% Currency: GBP Reason of refund: Order cancelled Is correction invo…"
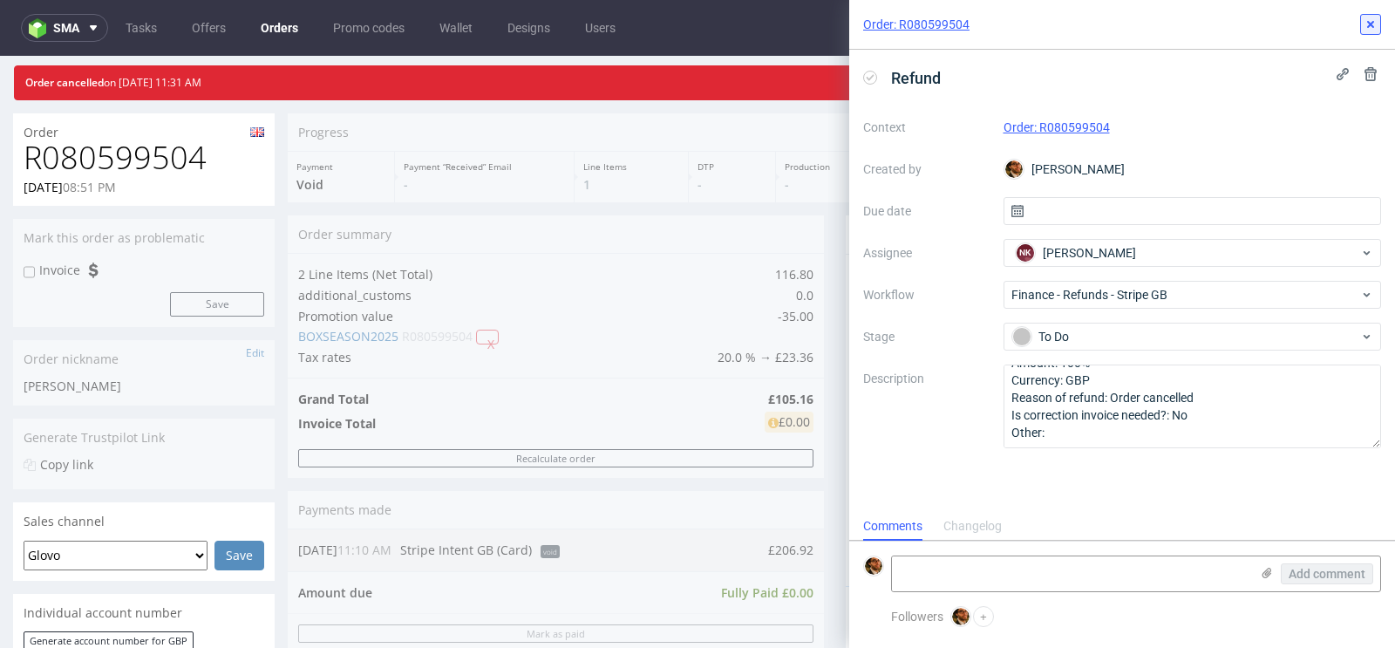
click at [1366, 27] on icon at bounding box center [1370, 24] width 14 height 14
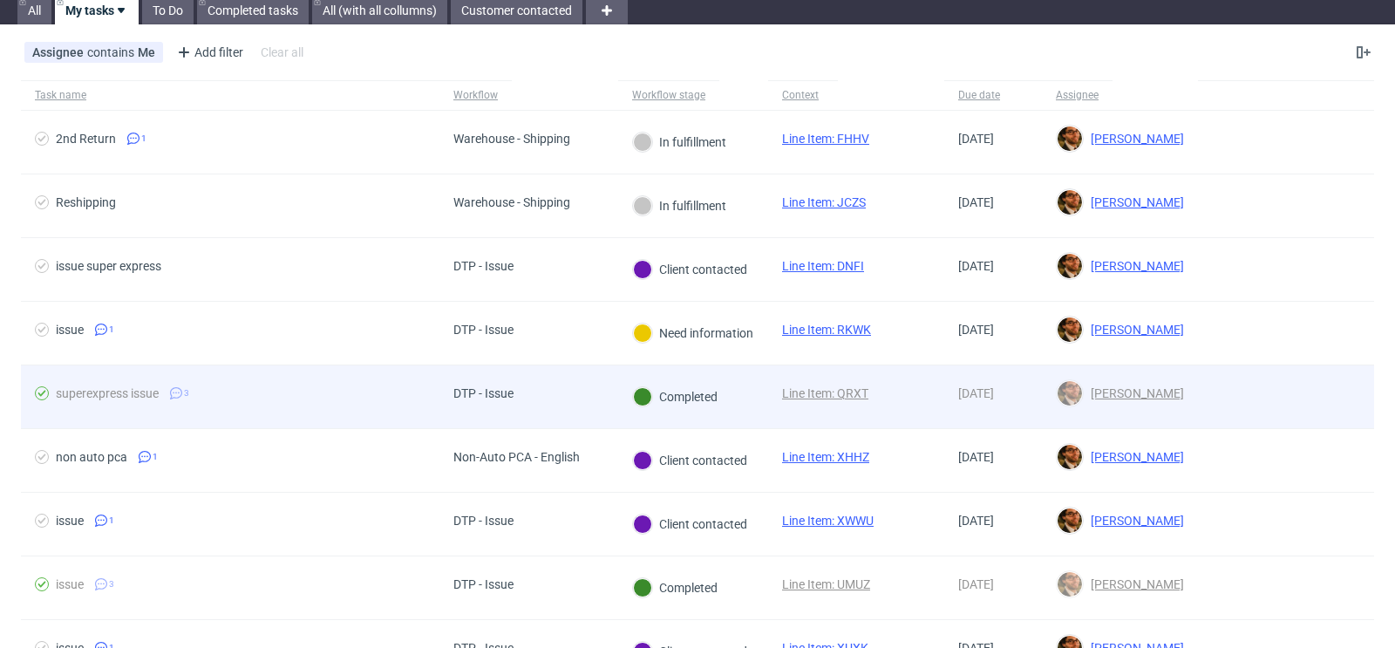
scroll to position [63, 0]
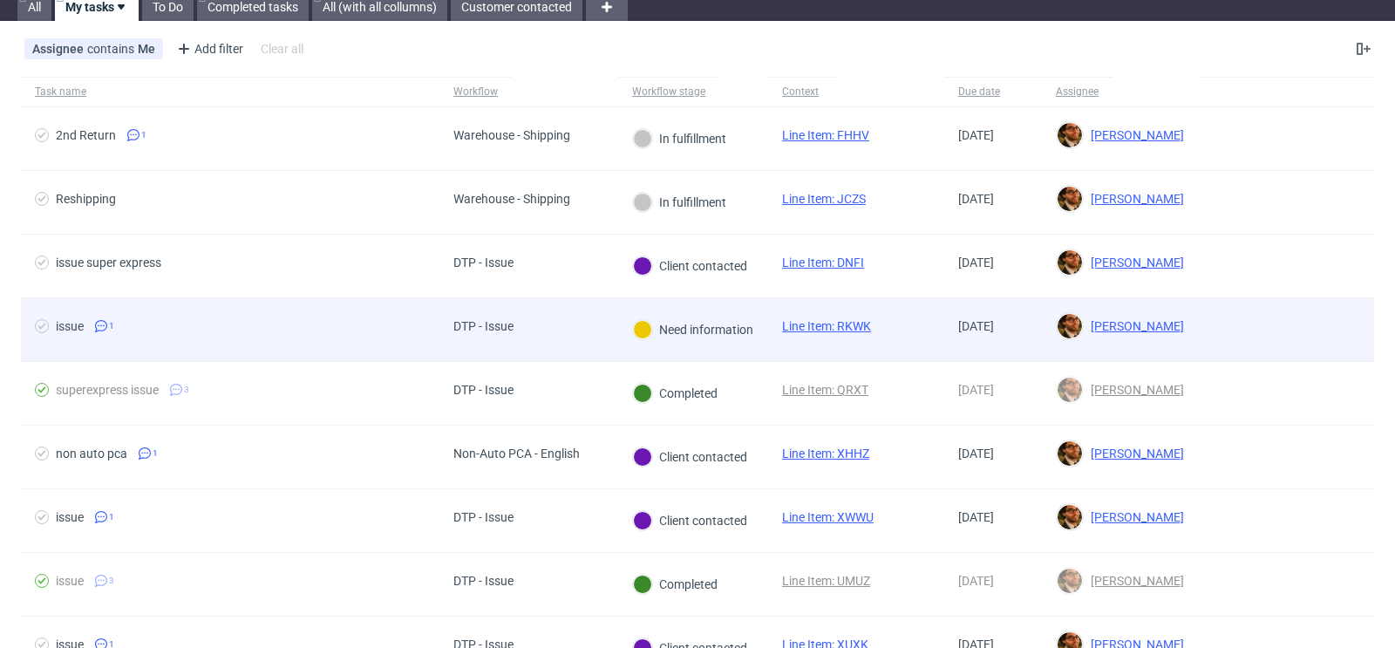
click at [1198, 337] on div at bounding box center [1286, 329] width 176 height 63
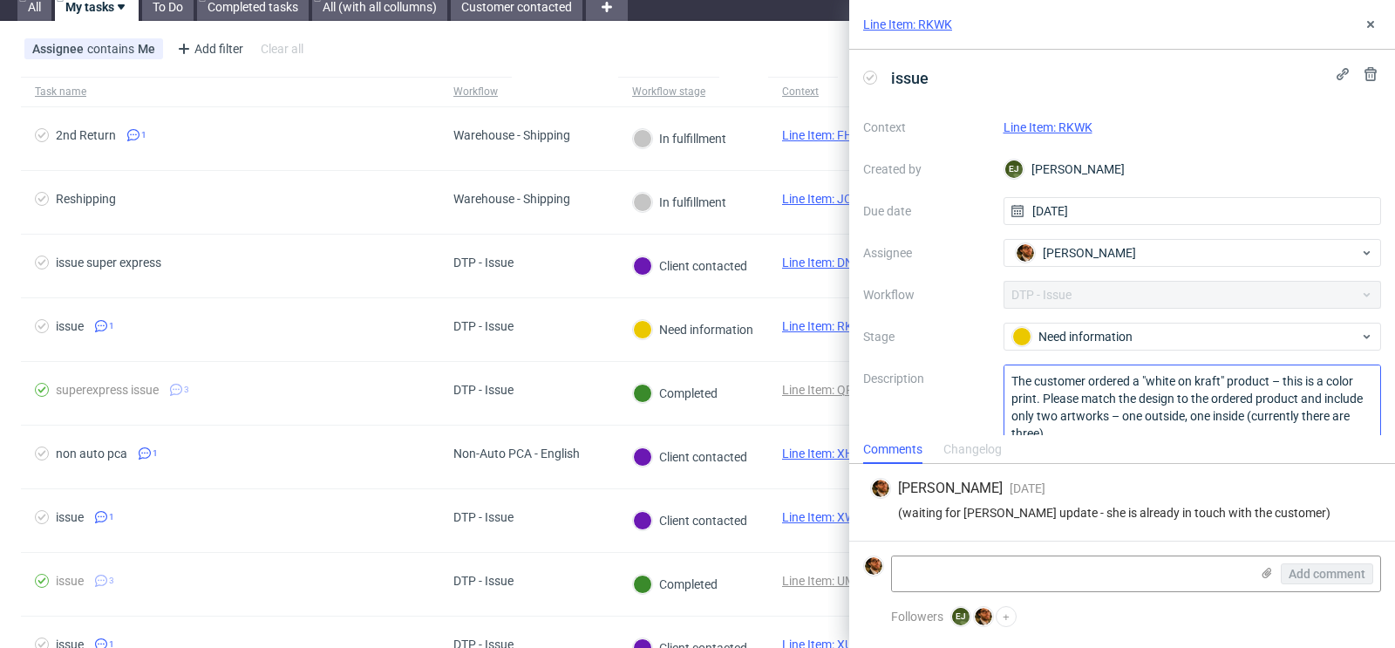
scroll to position [1, 0]
click at [1038, 130] on link "Line Item: RKWK" at bounding box center [1047, 127] width 89 height 14
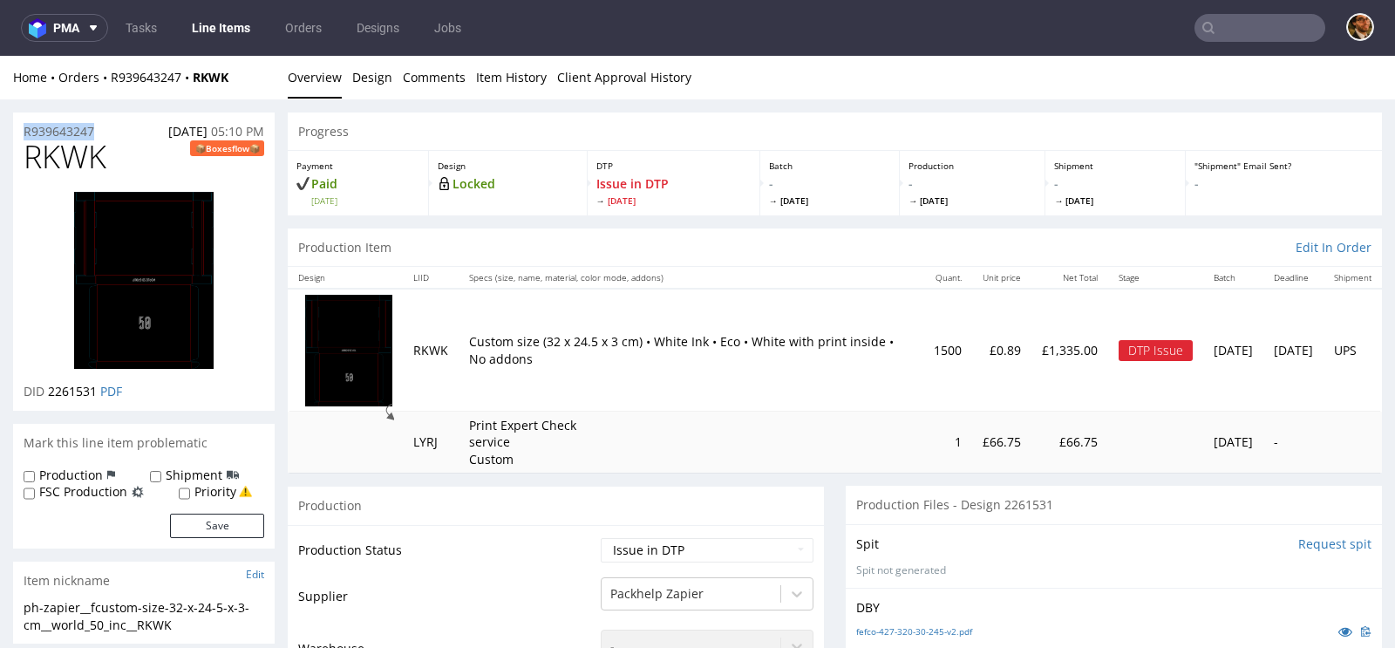
drag, startPoint x: 121, startPoint y: 128, endPoint x: 22, endPoint y: 133, distance: 99.5
click at [22, 133] on div "R939643247 23.09.2025 05:10 PM" at bounding box center [144, 126] width 262 height 28
copy p "R939643247"
click at [1216, 30] on input "text" at bounding box center [1259, 28] width 131 height 28
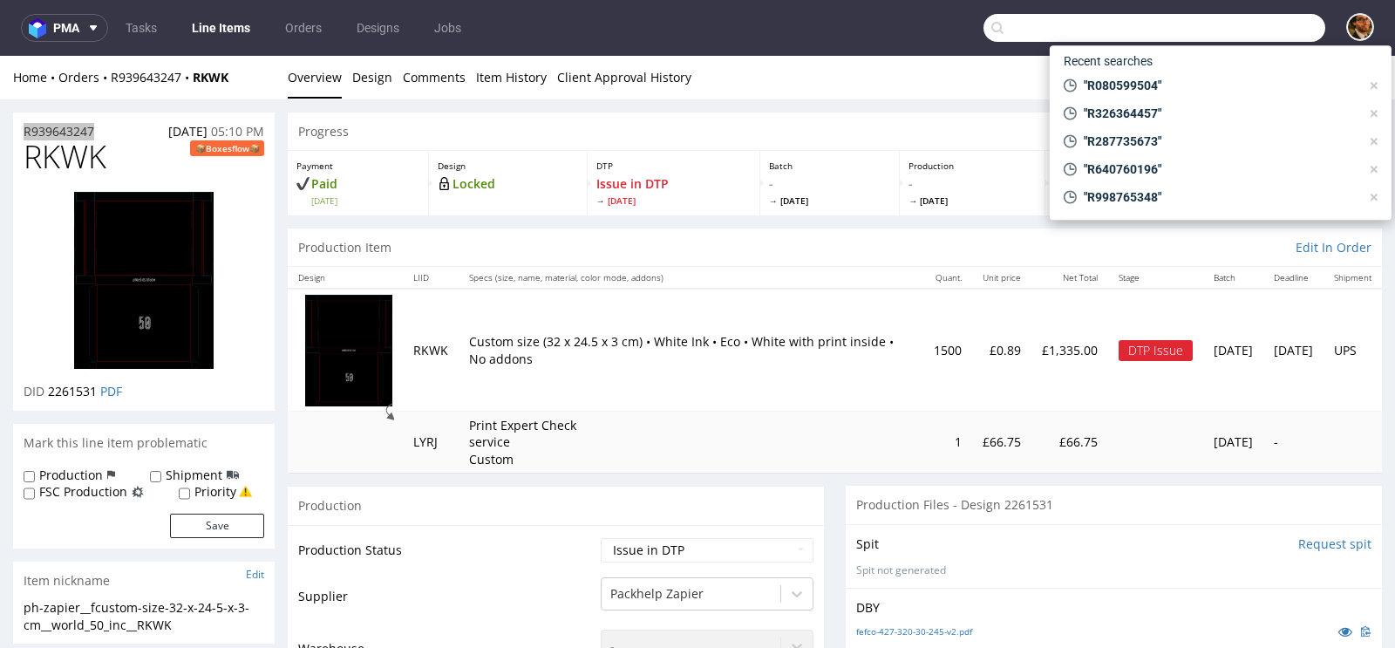
paste input "newgranbar@hotmail.it"
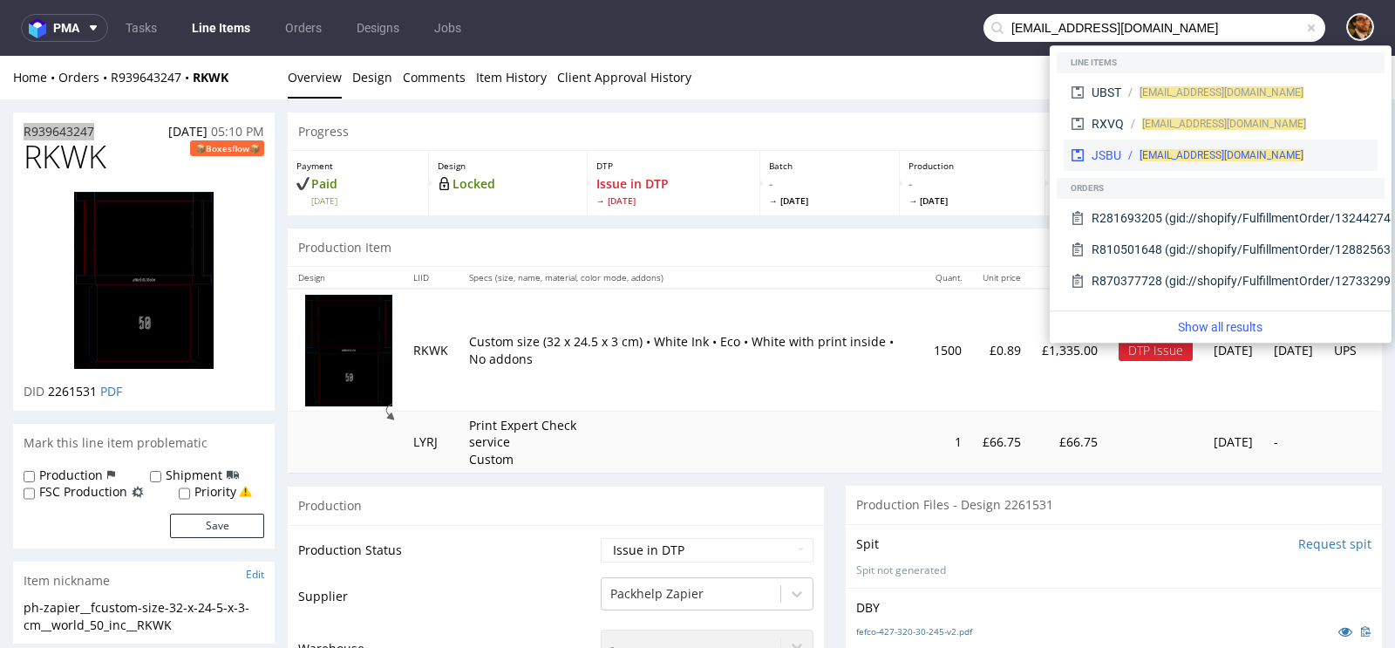
type input "newgranbar@hotmail.it"
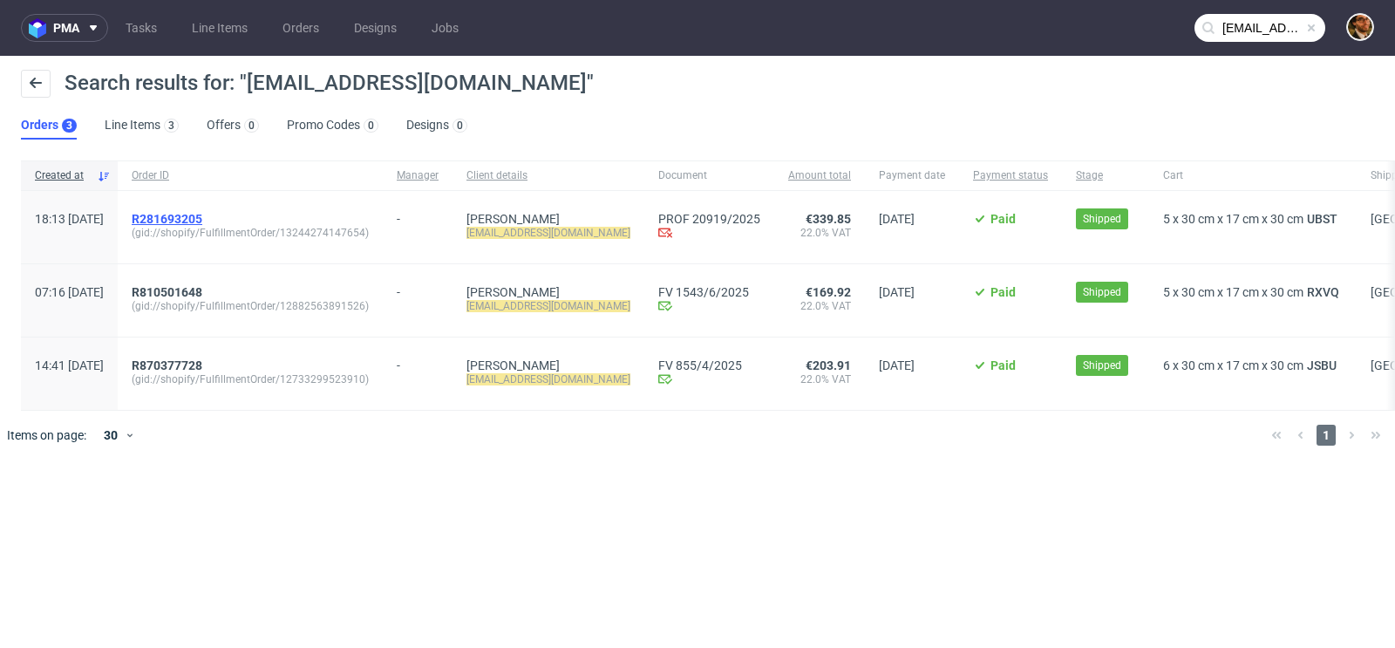
click at [202, 217] on span "R281693205" at bounding box center [167, 219] width 71 height 14
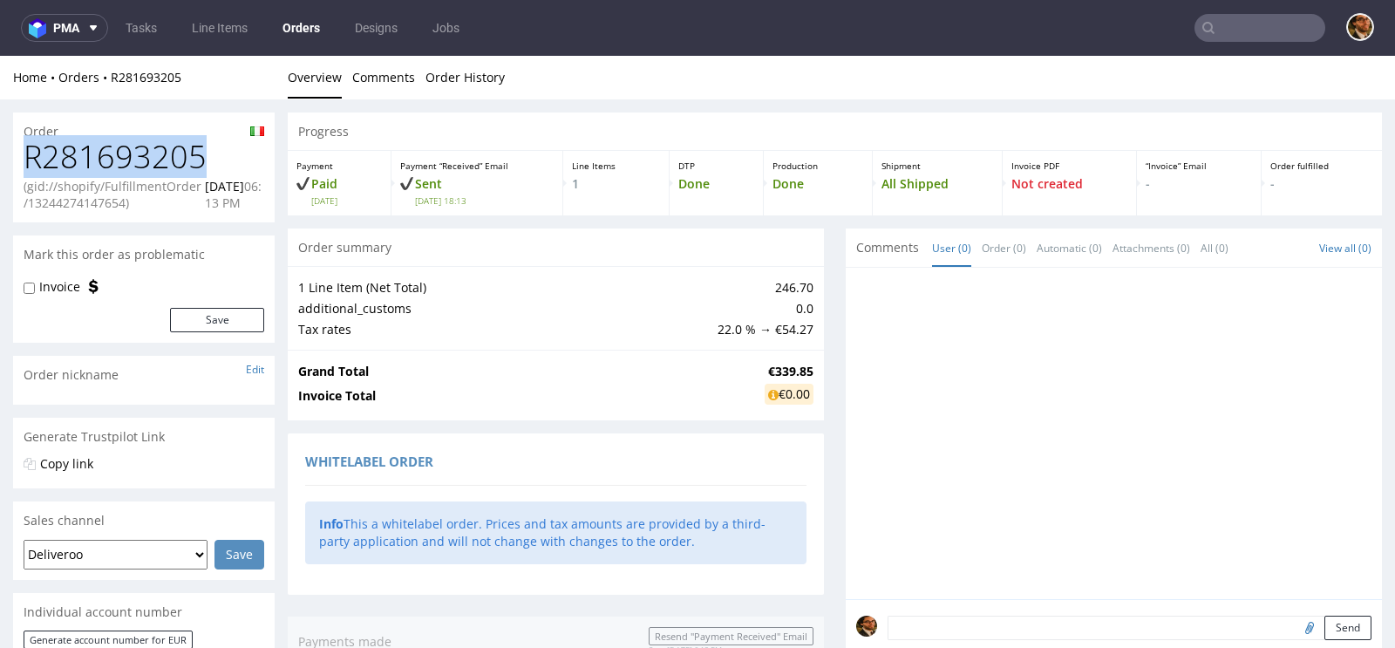
drag, startPoint x: 202, startPoint y: 153, endPoint x: 28, endPoint y: 158, distance: 174.4
click at [28, 158] on h1 "R281693205" at bounding box center [144, 156] width 241 height 35
copy h1 "R281693205"
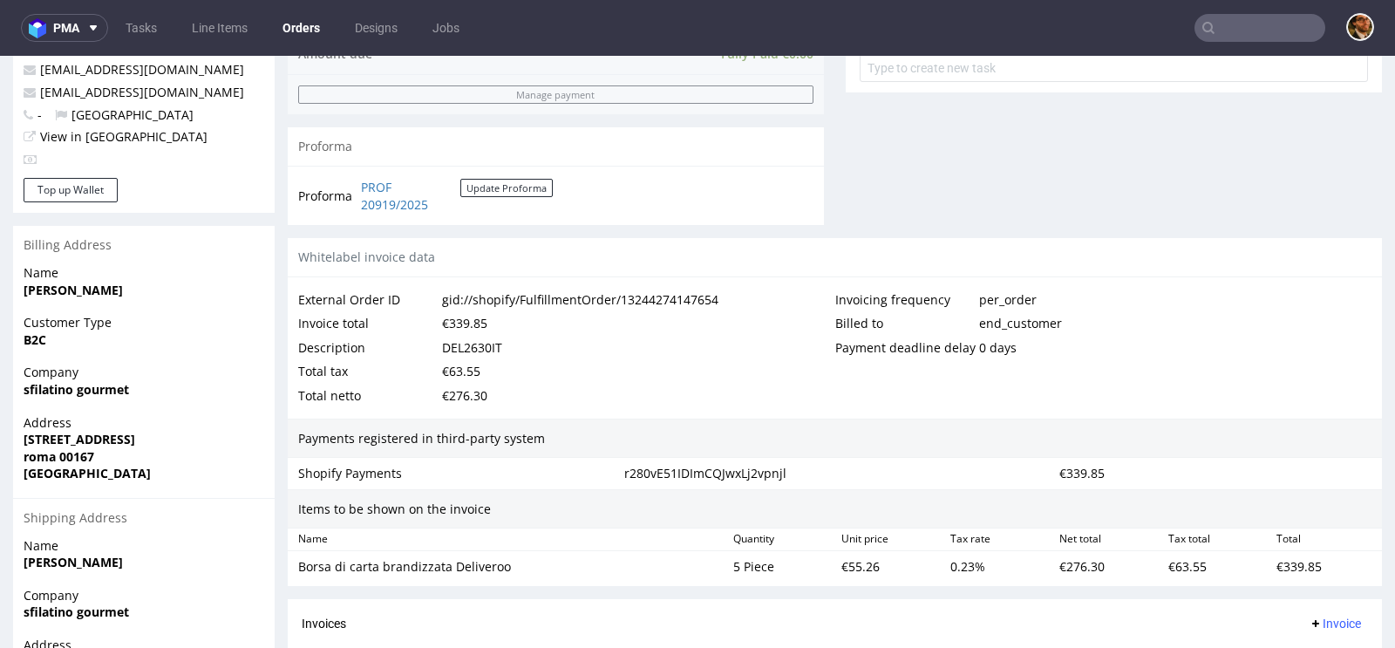
scroll to position [853, 0]
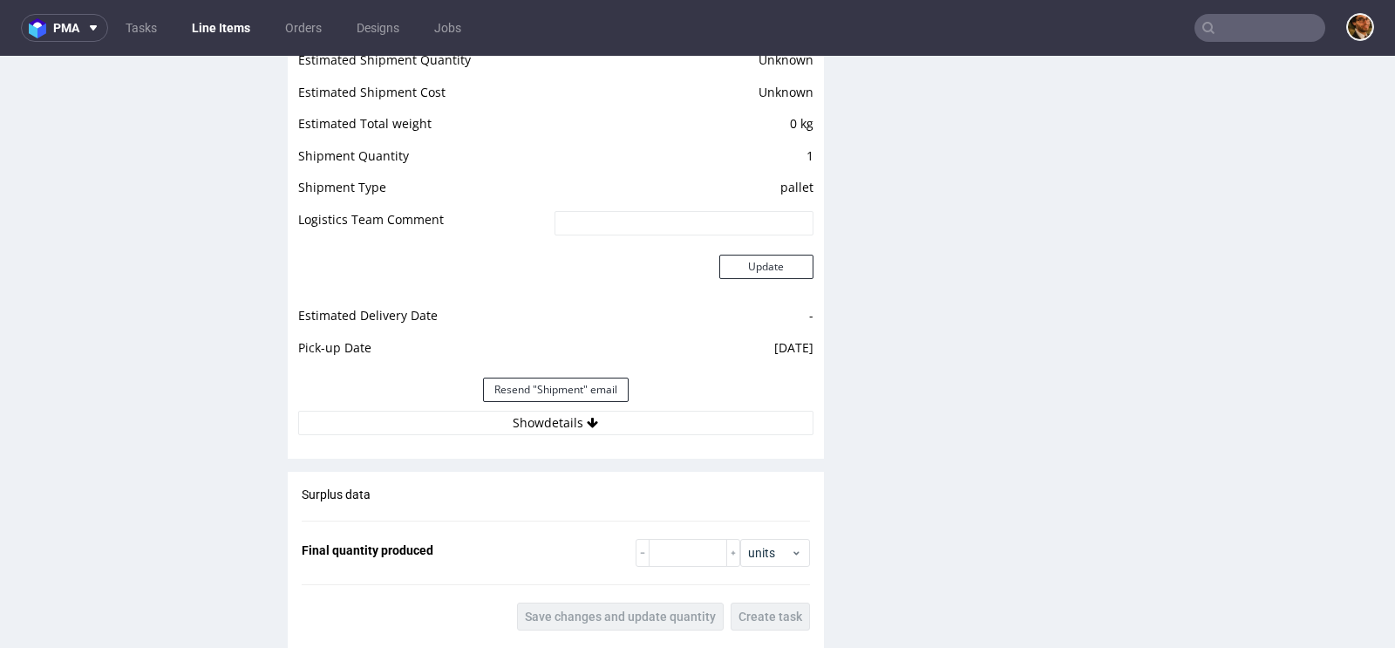
scroll to position [1546, 0]
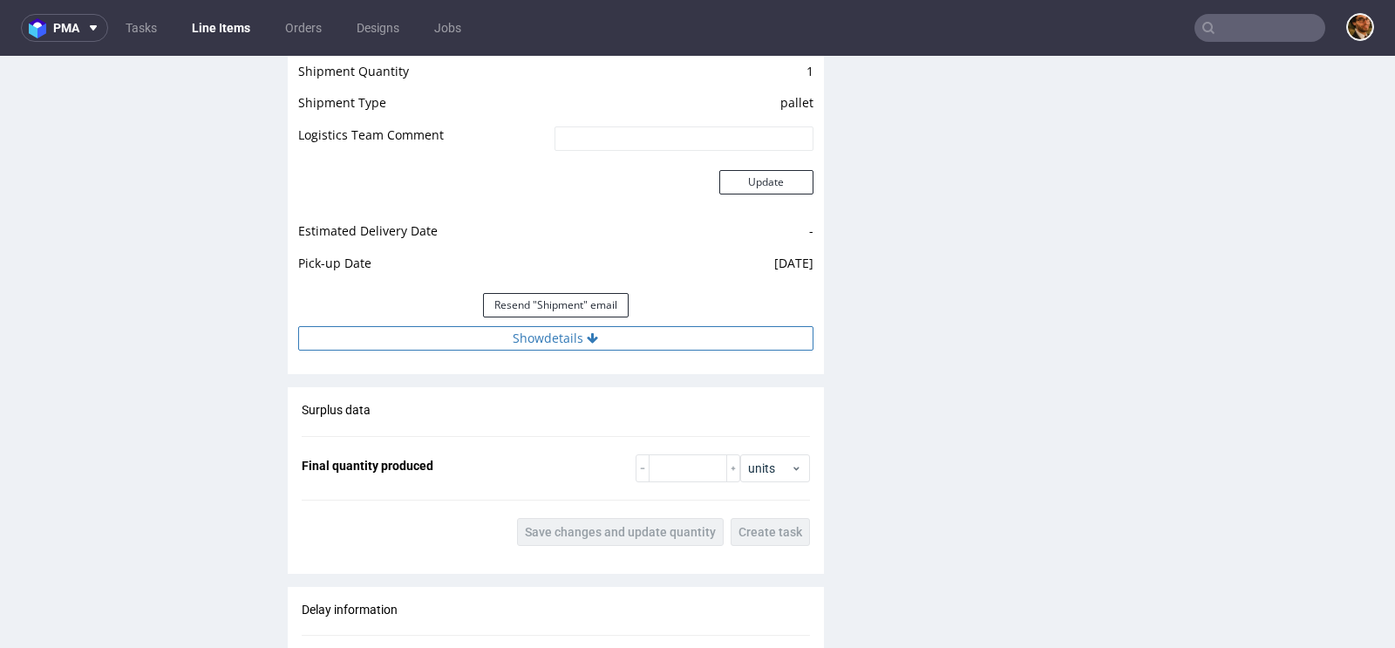
click at [563, 326] on button "Show details" at bounding box center [555, 338] width 515 height 24
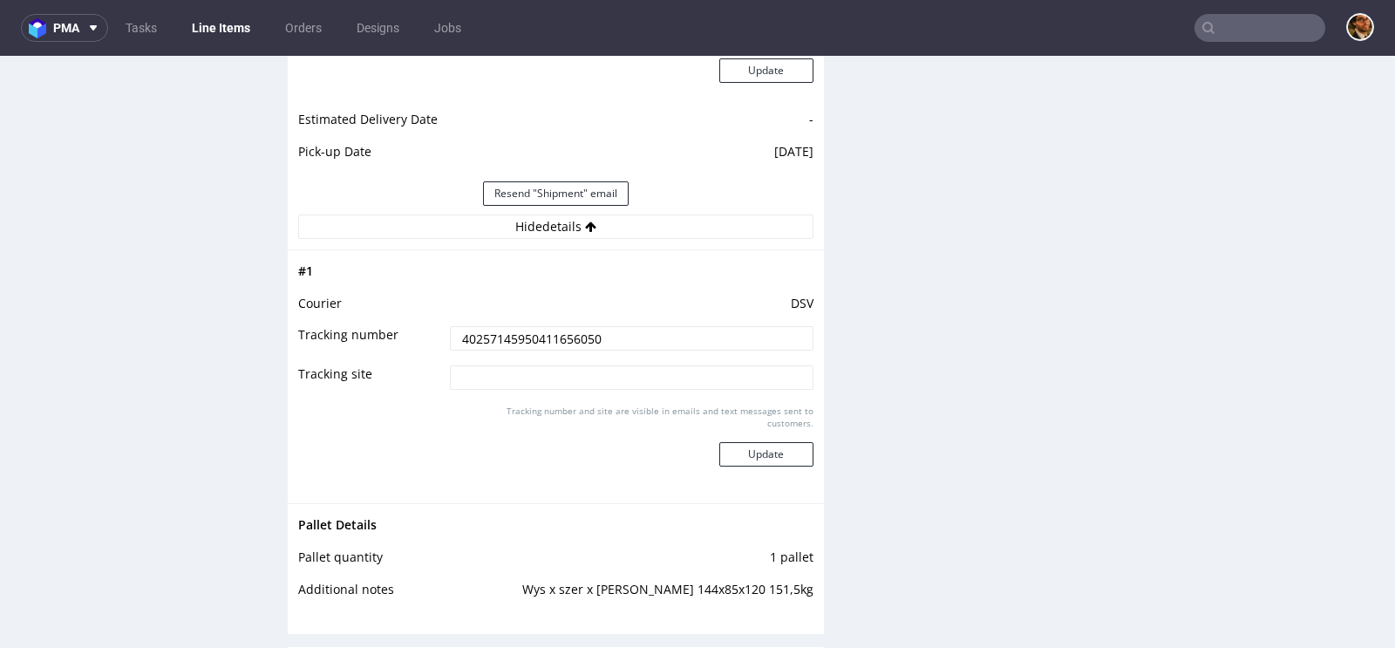
scroll to position [1685, 0]
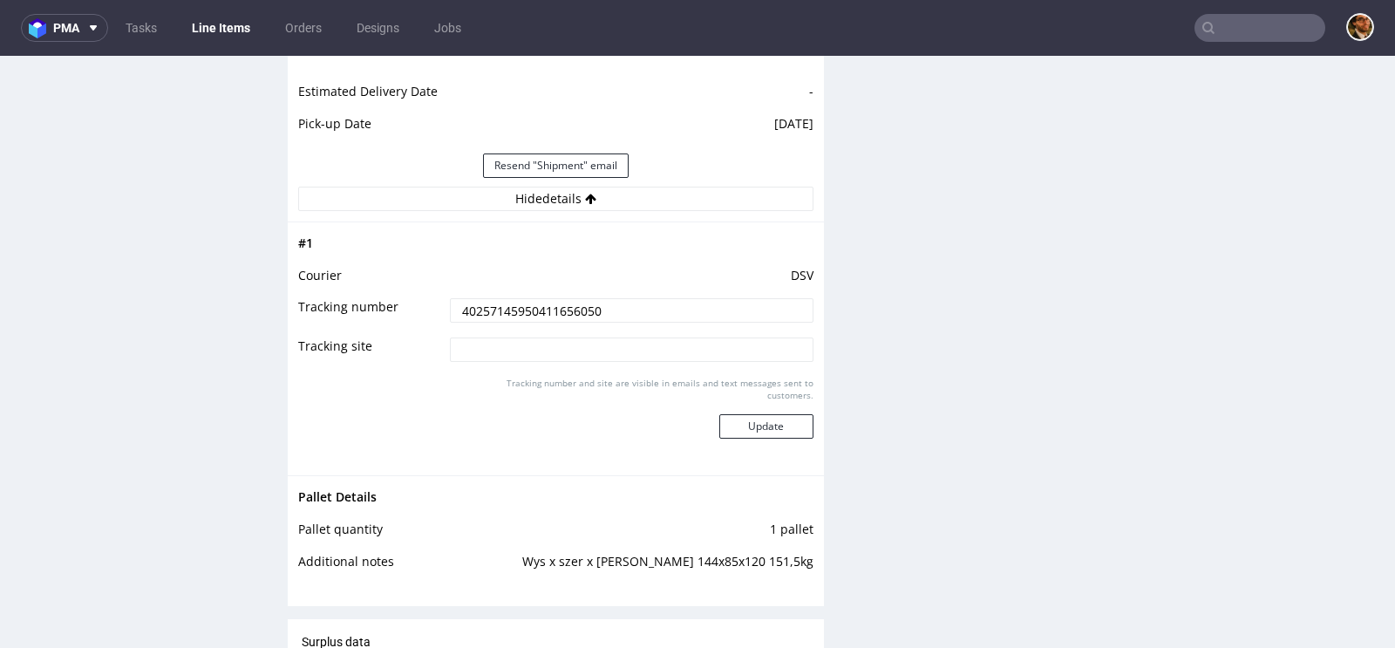
drag, startPoint x: 606, startPoint y: 306, endPoint x: 434, endPoint y: 304, distance: 171.7
click at [434, 304] on tr "Tracking number 40257145950411656050" at bounding box center [555, 315] width 515 height 39
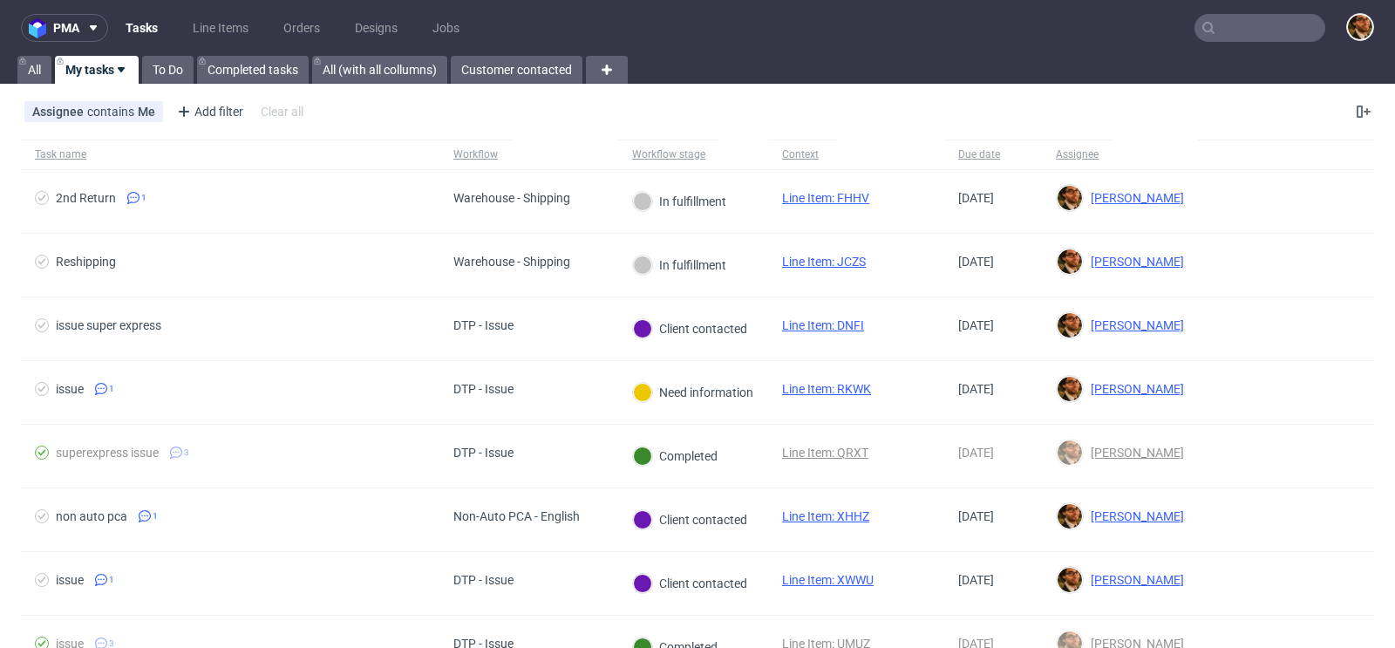
click at [1229, 36] on input "text" at bounding box center [1259, 28] width 131 height 28
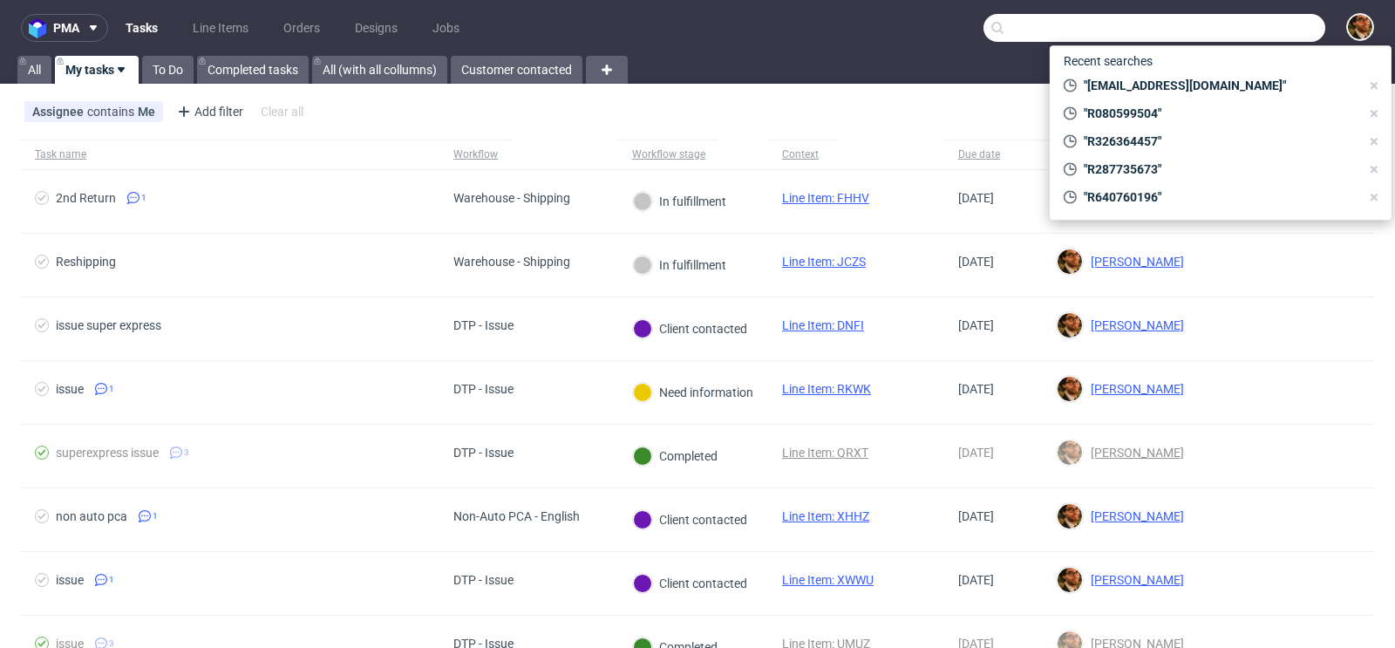
paste input "R080599504"
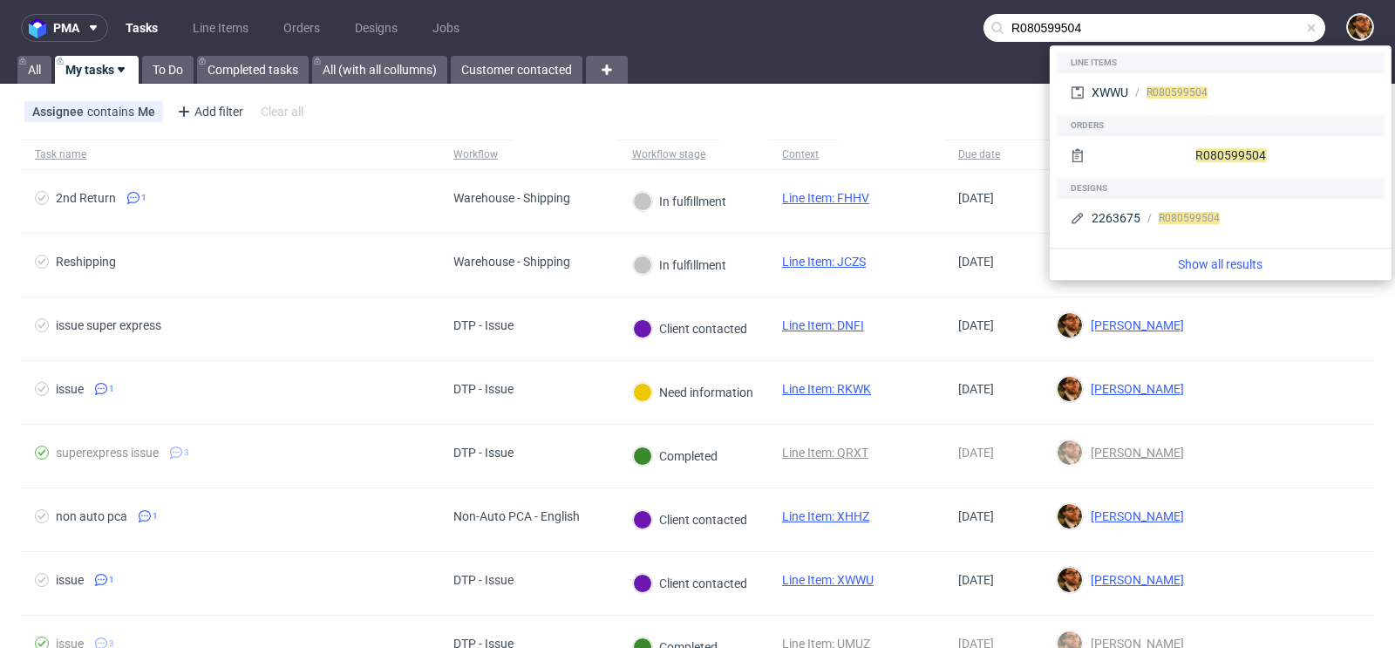
type input "R080599504"
click at [1197, 171] on div "R080599504" at bounding box center [1221, 157] width 328 height 42
click at [1178, 153] on div "R080599504" at bounding box center [1220, 154] width 314 height 31
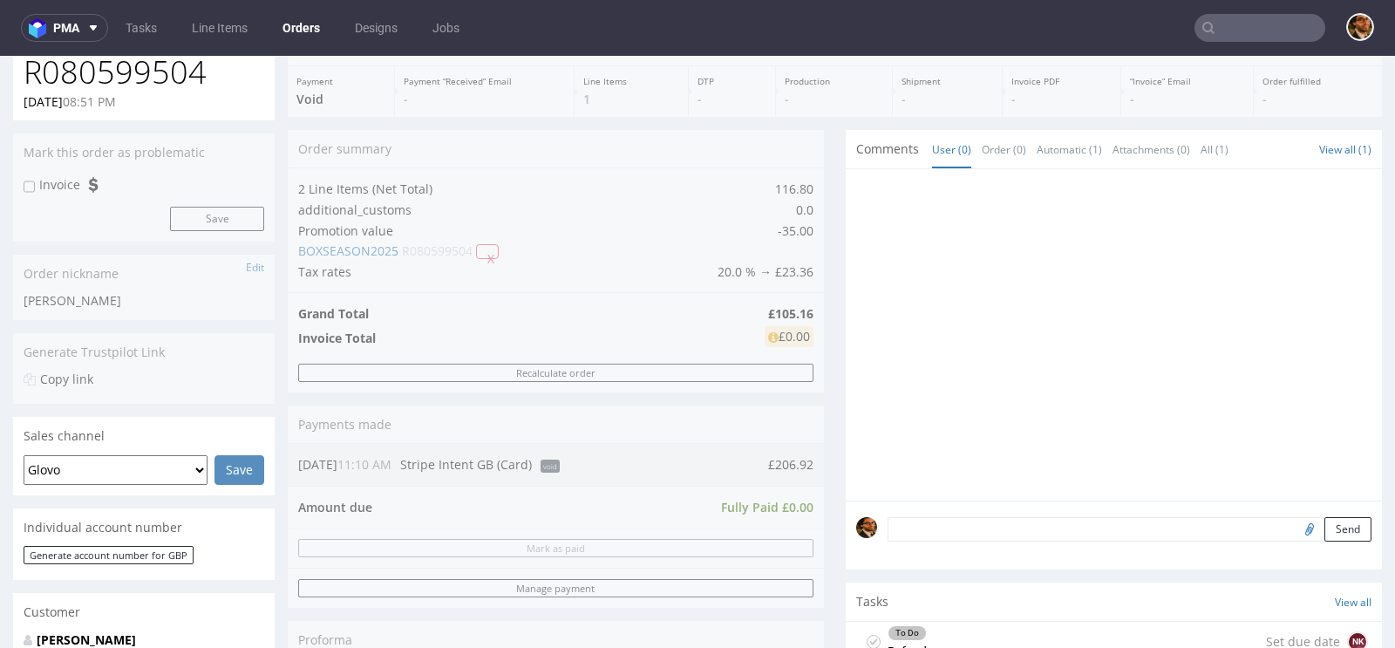
scroll to position [391, 0]
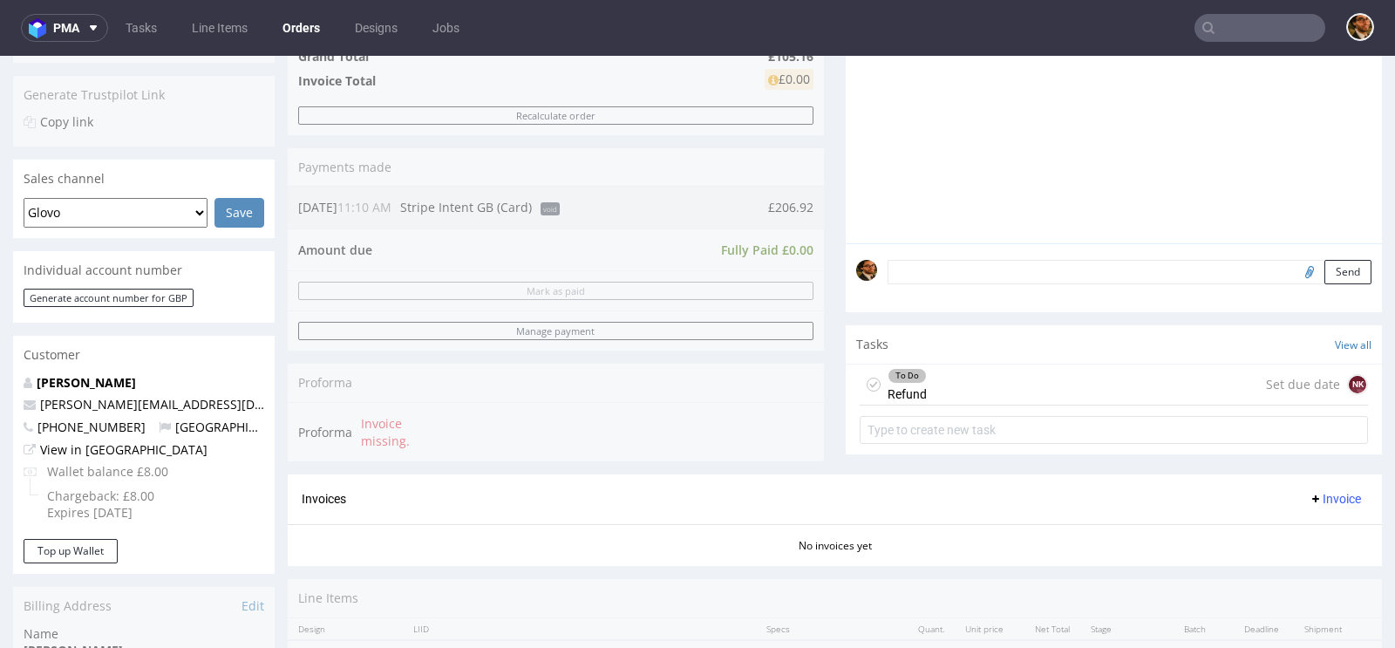
click at [961, 401] on div "To Do Refund Set due date NK" at bounding box center [1114, 407] width 536 height 86
click at [953, 393] on div "To Do Refund Set due date NK" at bounding box center [1113, 384] width 508 height 41
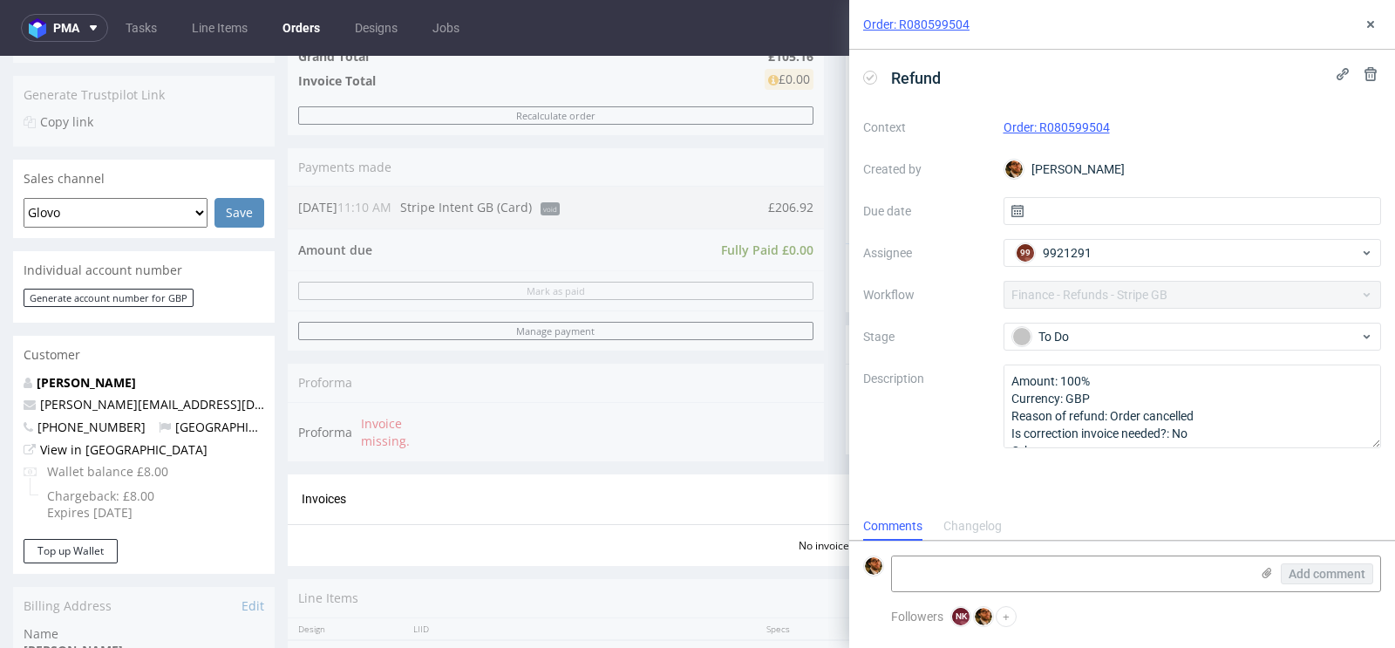
scroll to position [14, 0]
click at [1109, 218] on input "text" at bounding box center [1192, 211] width 378 height 28
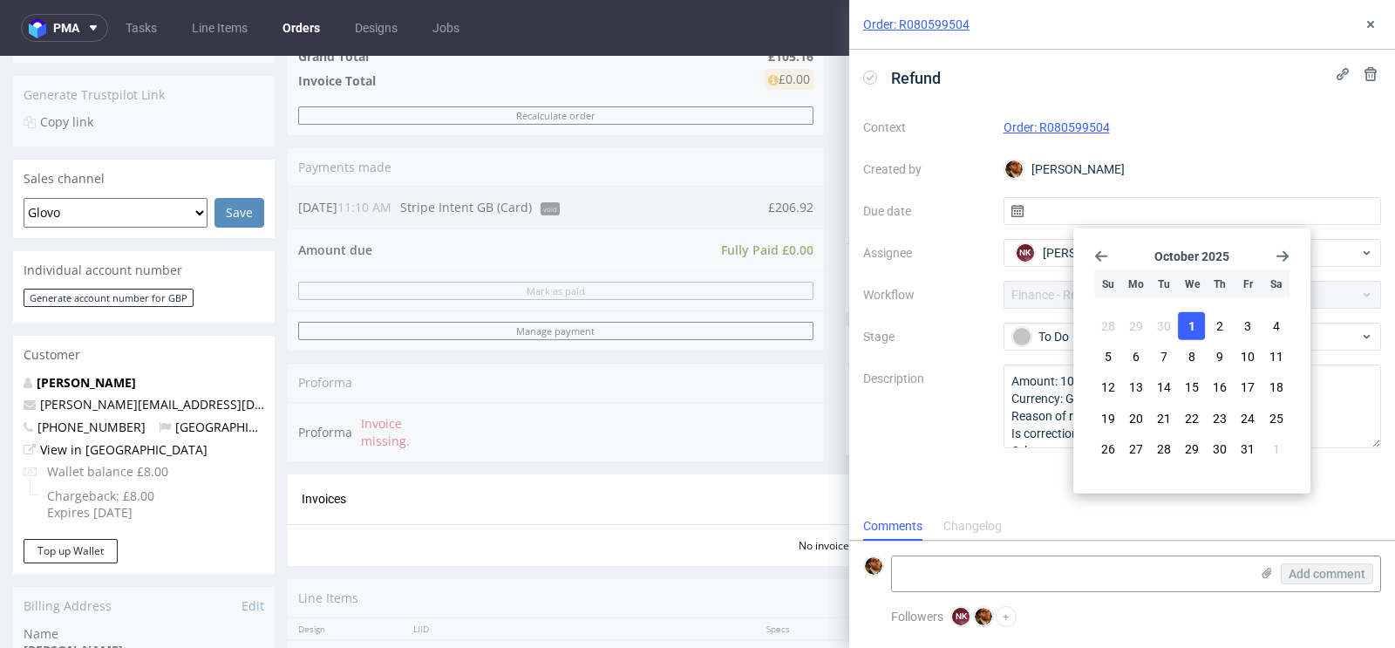
click at [1192, 330] on span "1" at bounding box center [1191, 325] width 7 height 17
type input "[DATE]"
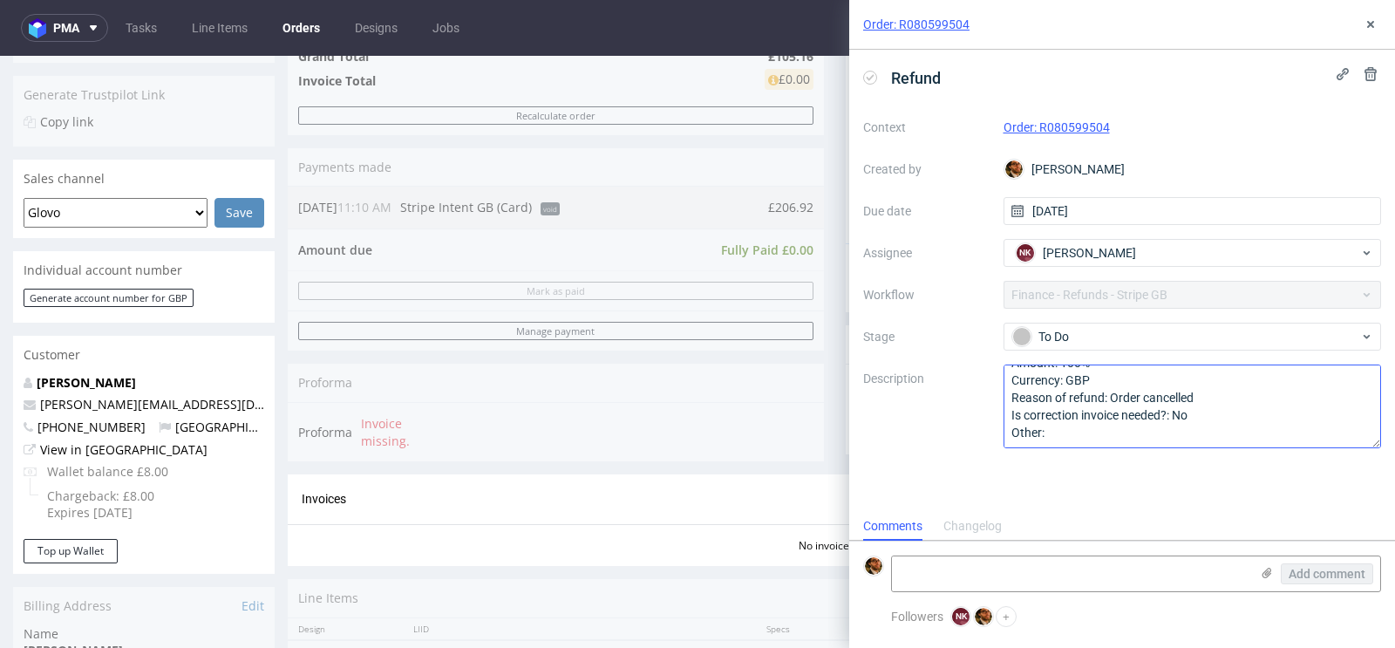
scroll to position [0, 0]
click at [1372, 29] on icon at bounding box center [1370, 24] width 14 height 14
